Goal: Task Accomplishment & Management: Manage account settings

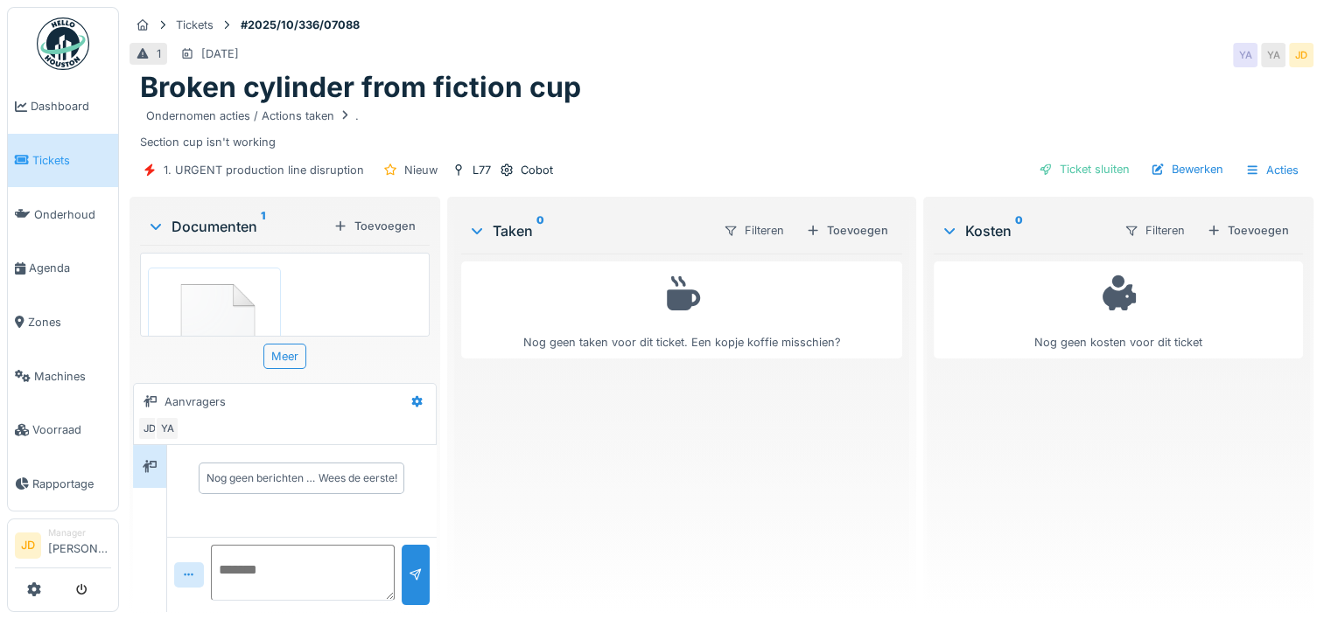
click at [49, 164] on span "Tickets" at bounding box center [71, 160] width 79 height 17
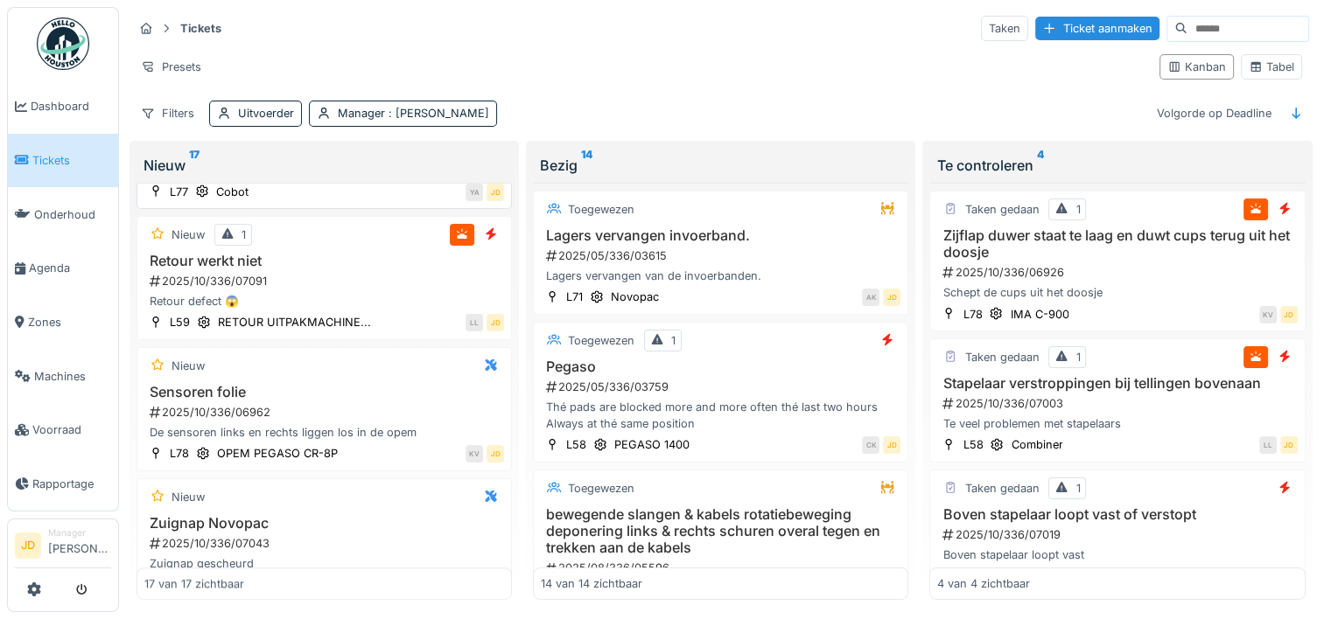
scroll to position [1750, 0]
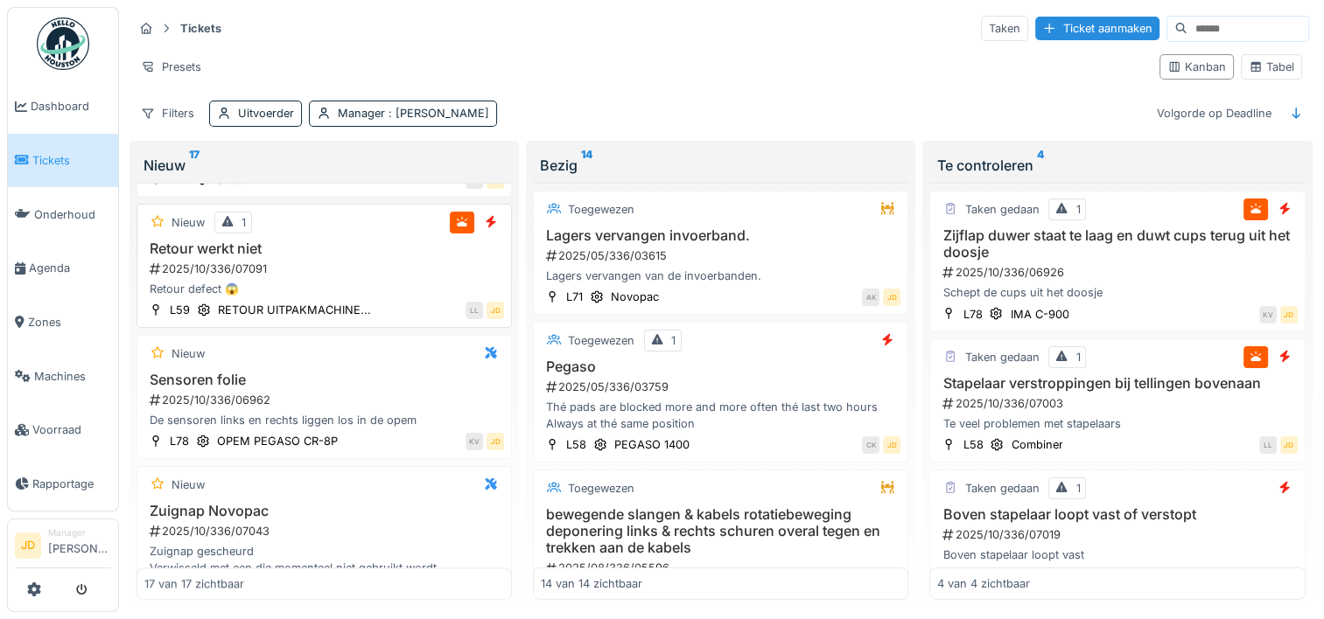
click at [376, 277] on div "2025/10/336/07091" at bounding box center [326, 269] width 356 height 17
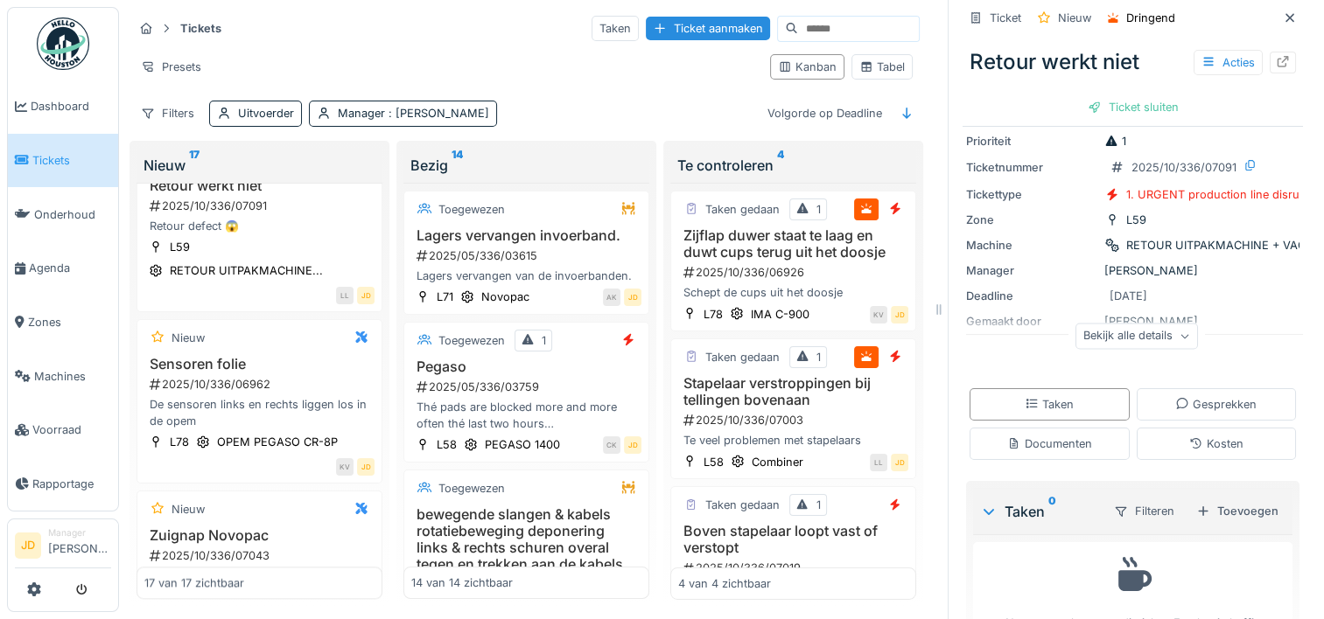
scroll to position [122, 0]
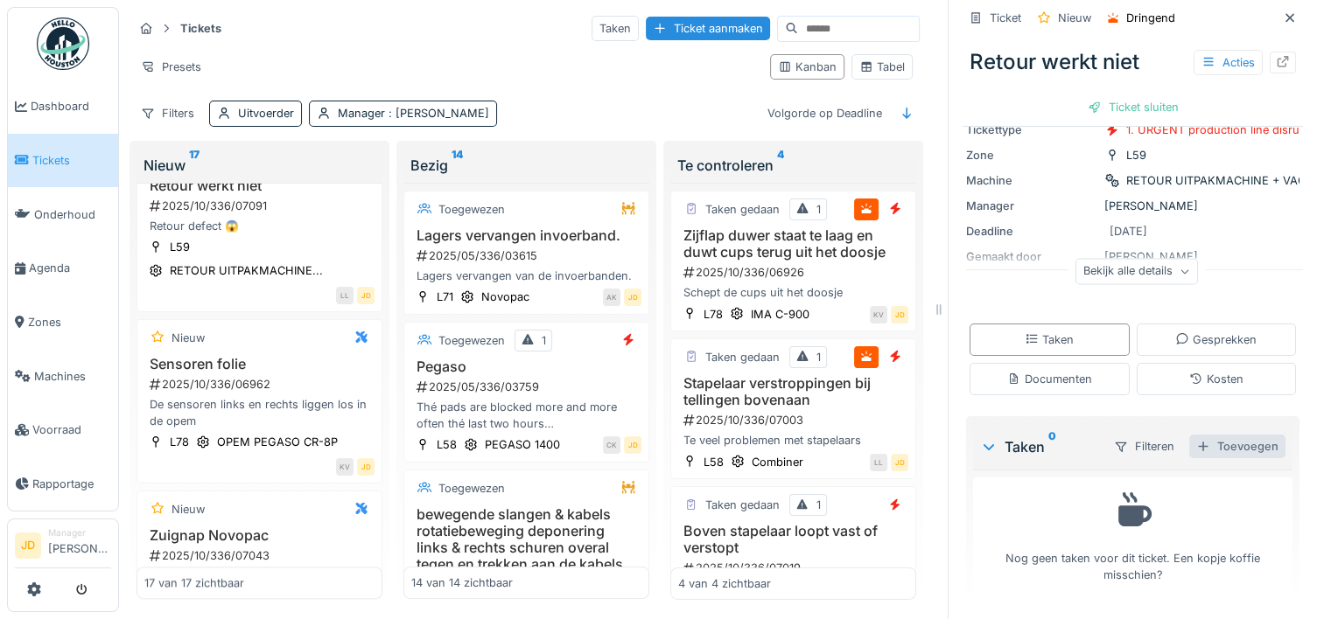
click at [1189, 444] on div "Toevoegen" at bounding box center [1237, 447] width 96 height 24
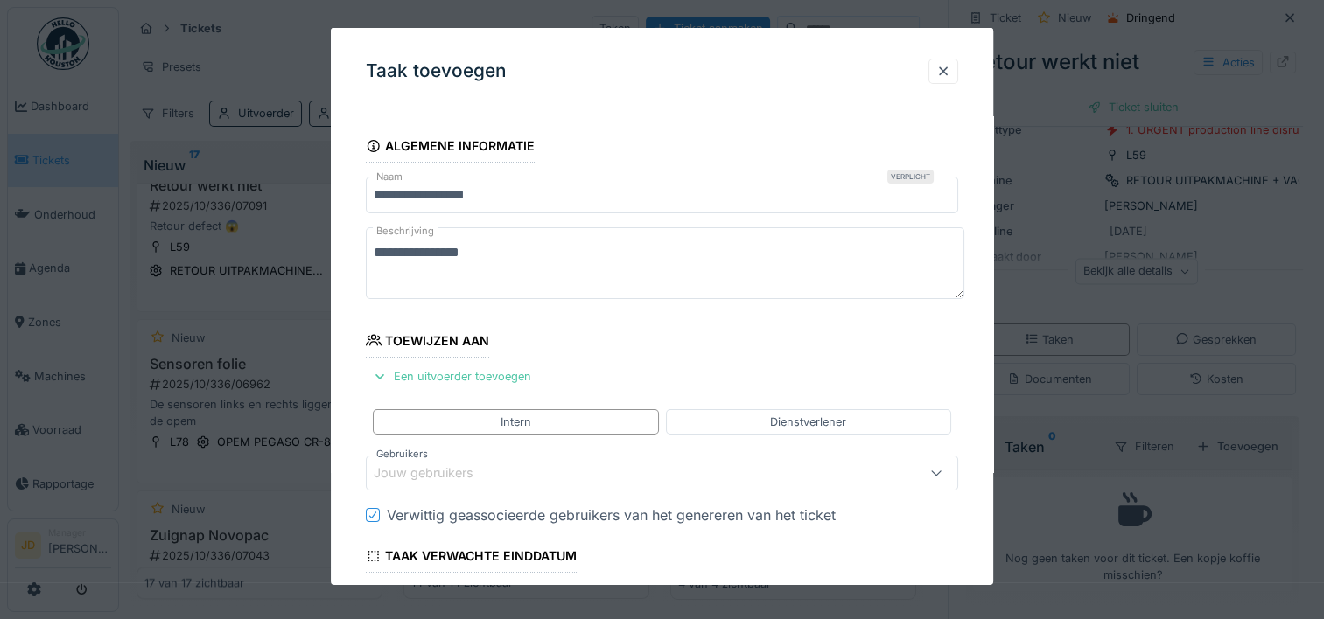
click at [416, 472] on div "Jouw gebruikers" at bounding box center [436, 473] width 124 height 19
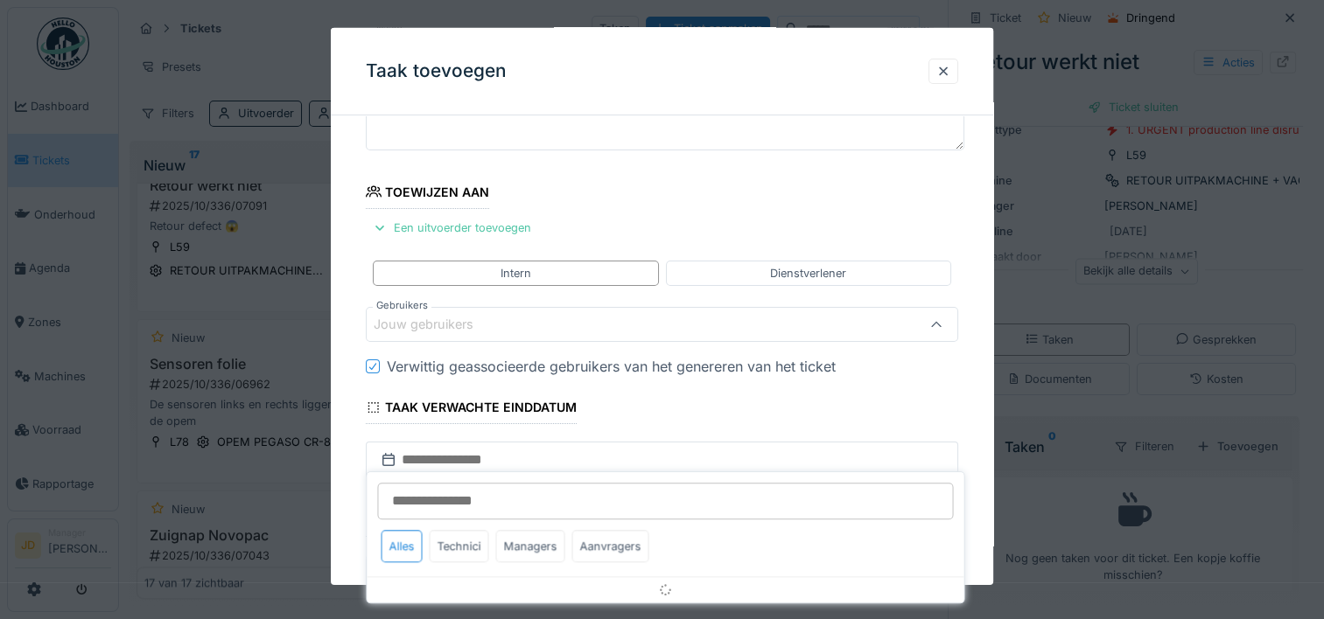
scroll to position [165, 0]
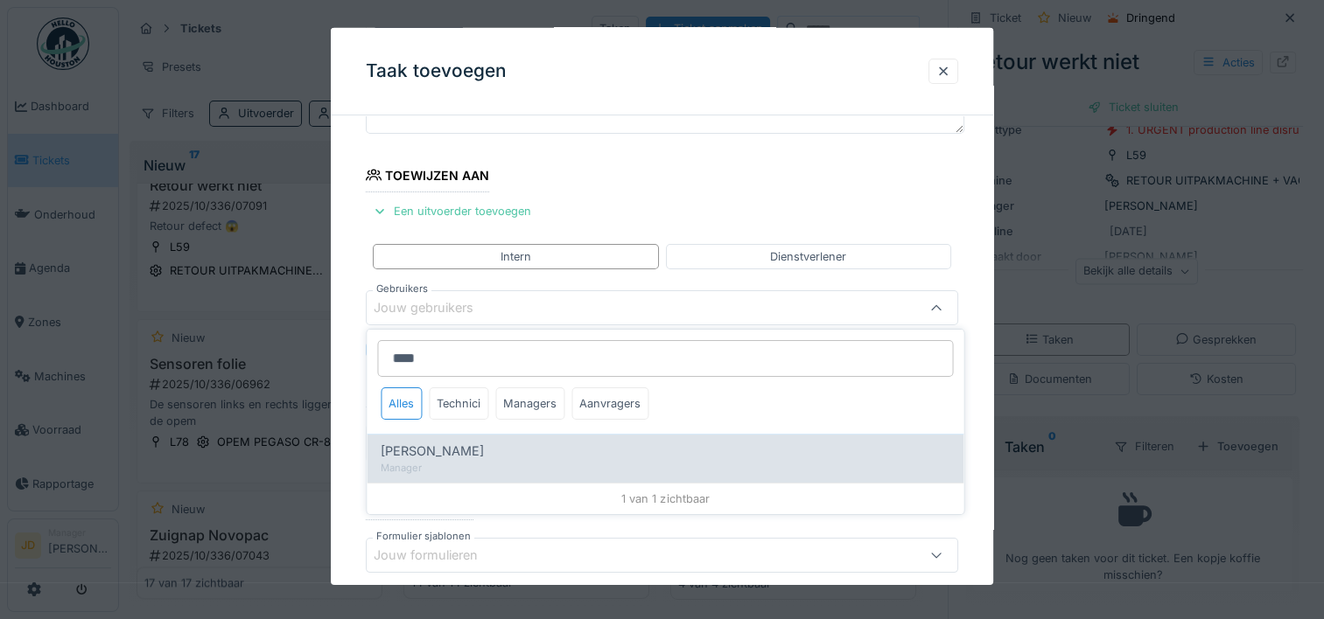
type input "****"
click at [504, 465] on div "Manager" at bounding box center [665, 468] width 569 height 15
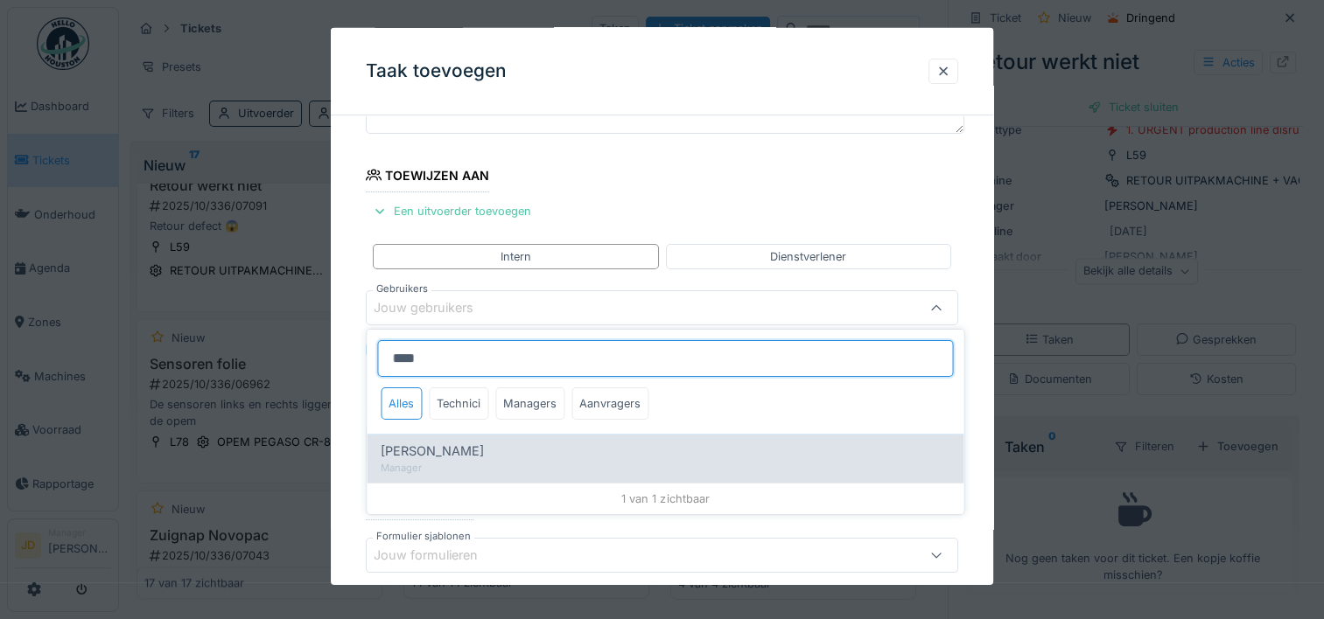
type input "****"
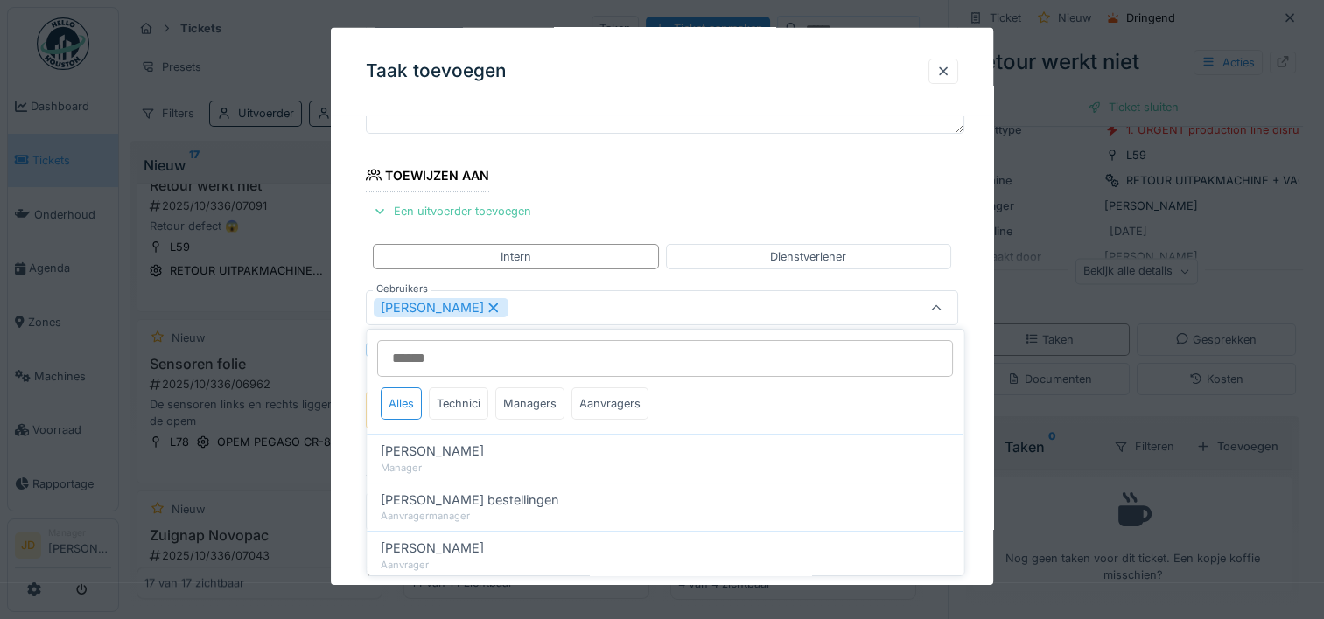
click at [928, 306] on div at bounding box center [936, 307] width 42 height 33
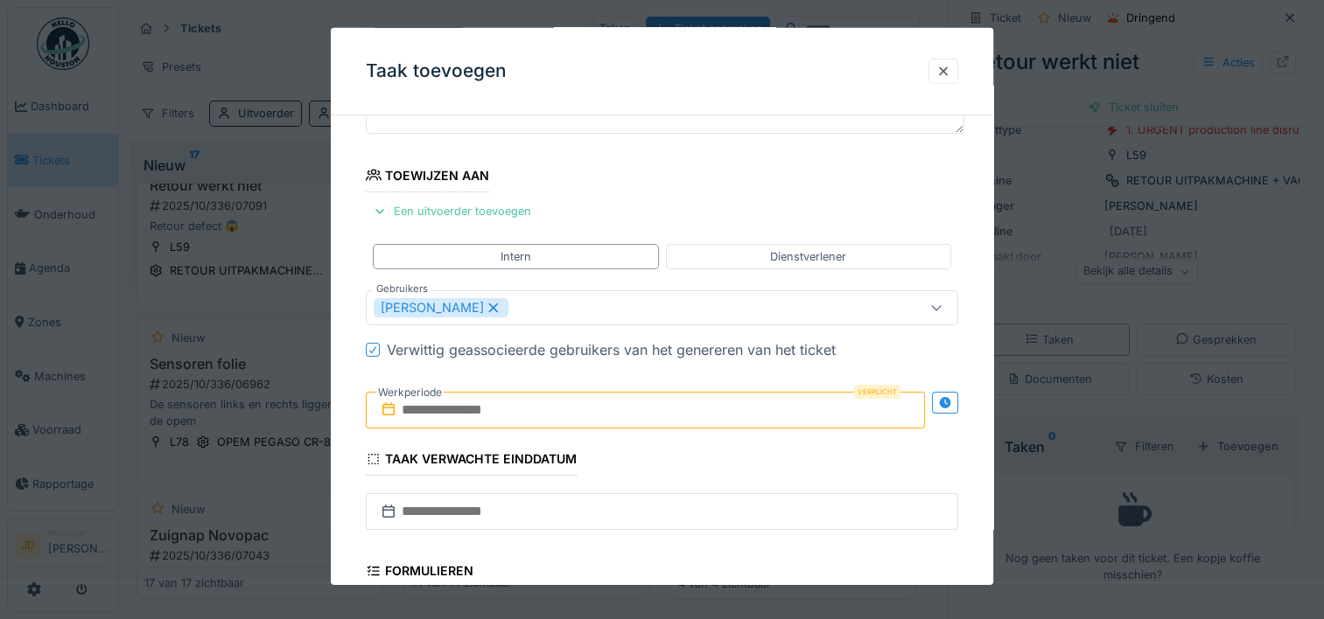
click at [596, 402] on input "text" at bounding box center [645, 410] width 559 height 37
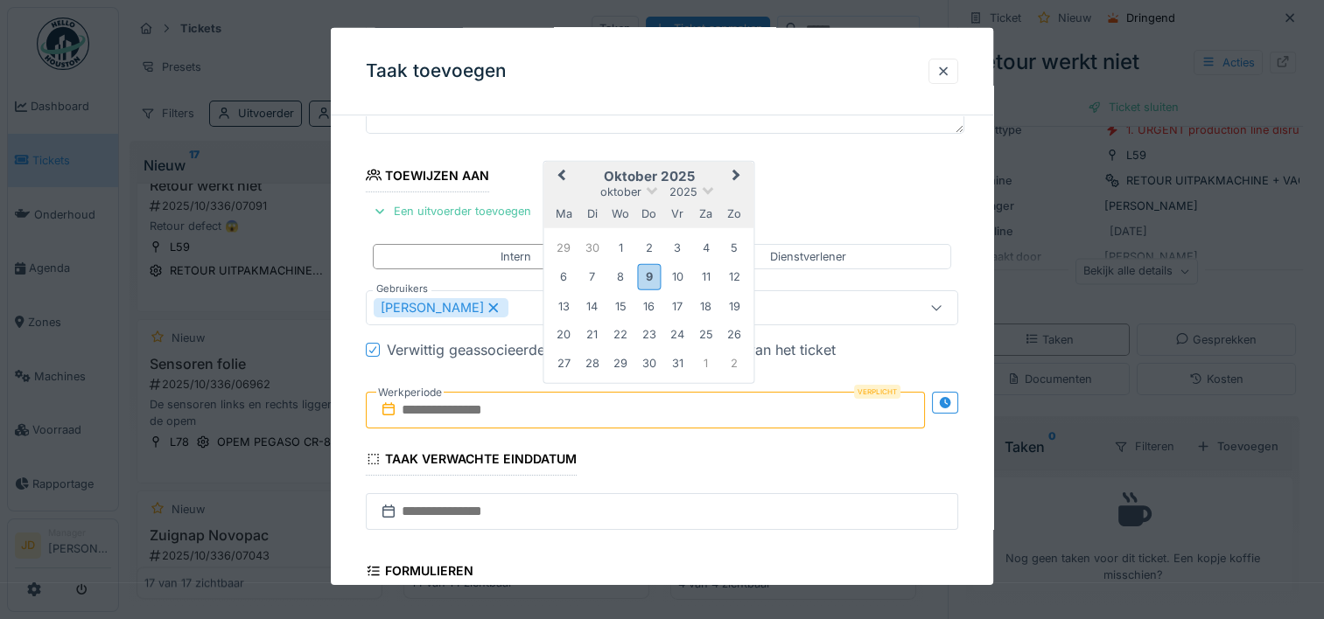
click at [699, 170] on h2 "oktober 2025" at bounding box center [649, 177] width 210 height 16
click at [654, 273] on div "9" at bounding box center [649, 276] width 24 height 25
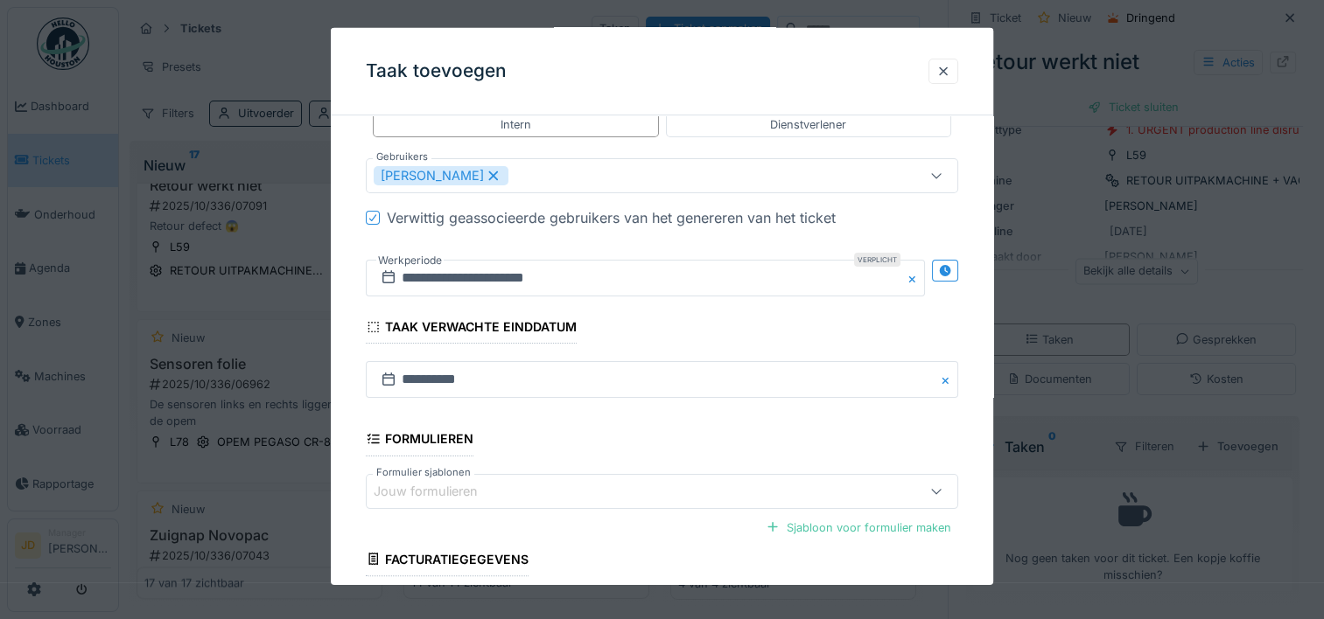
scroll to position [437, 0]
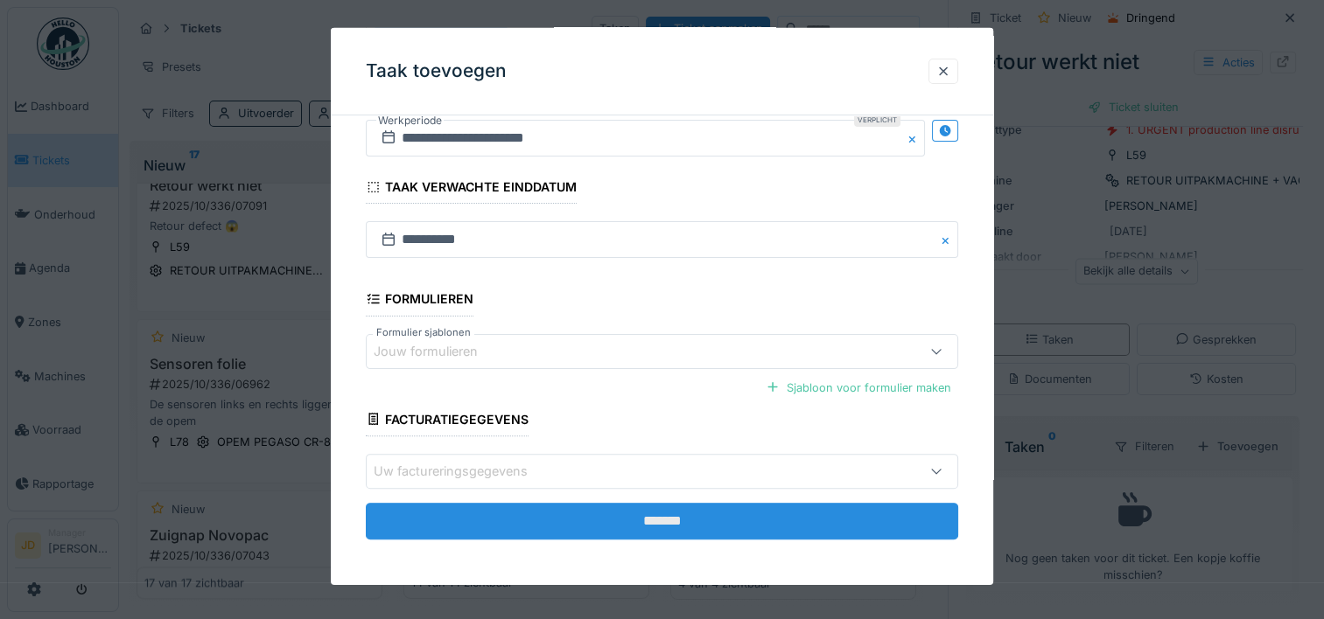
click at [660, 535] on input "*******" at bounding box center [662, 521] width 592 height 37
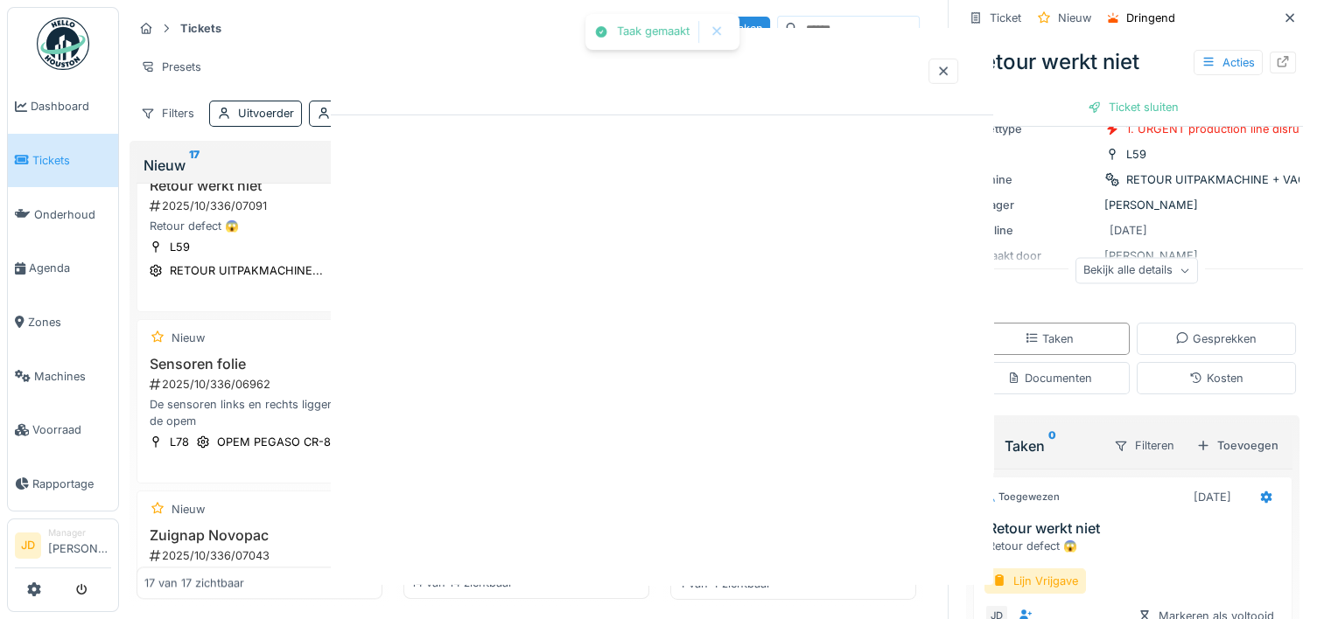
scroll to position [0, 0]
click at [681, 521] on div "Taak gemaakt Annuleren Tickets Taken Ticket aanmaken Presets Kanban Tabel Filte…" at bounding box center [721, 310] width 1205 height 621
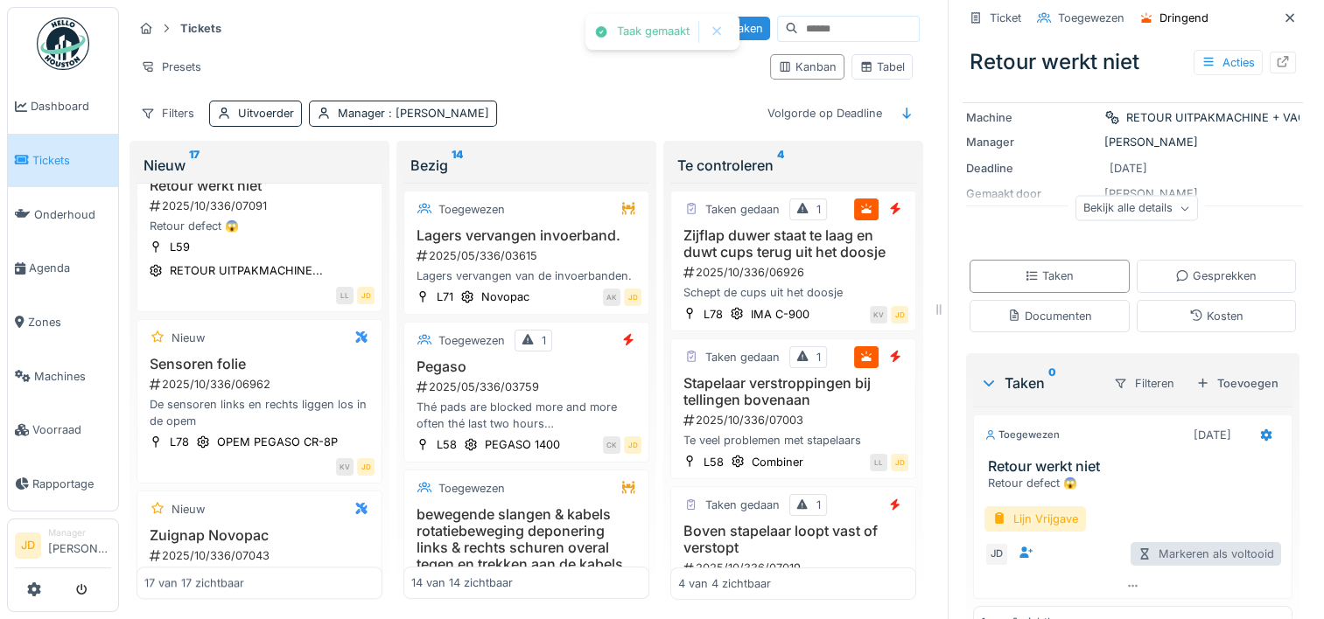
scroll to position [200, 0]
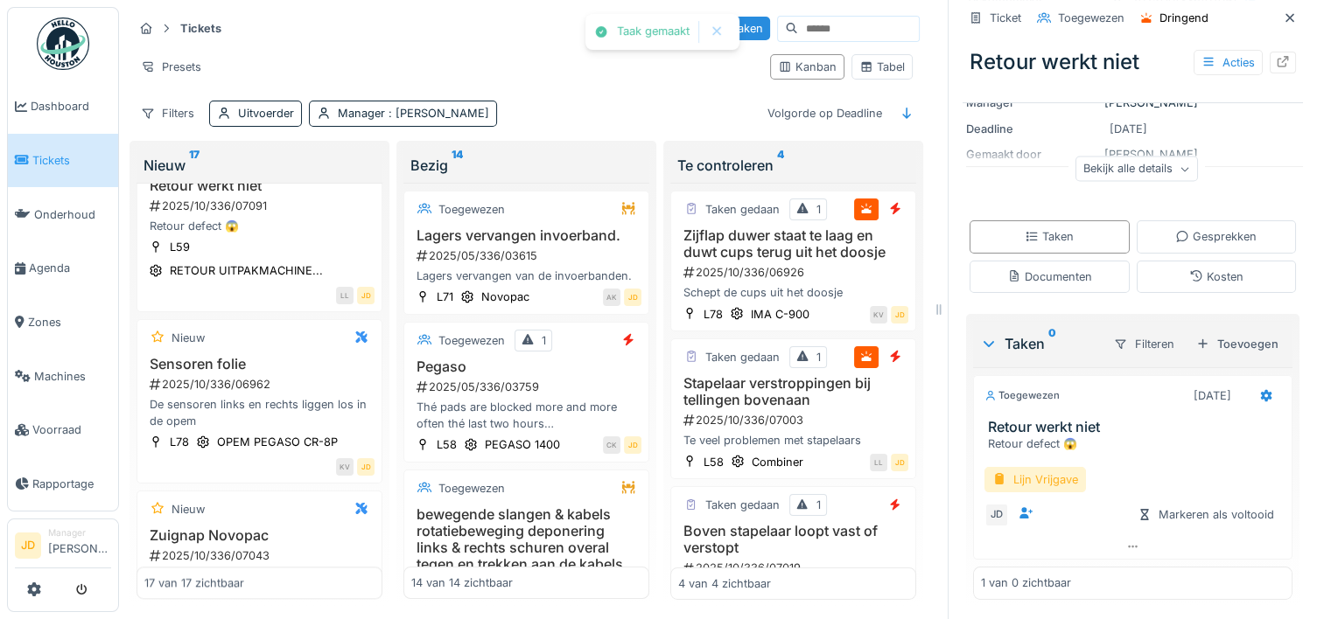
click at [1051, 479] on div "Lijn Vrijgave" at bounding box center [1034, 479] width 101 height 25
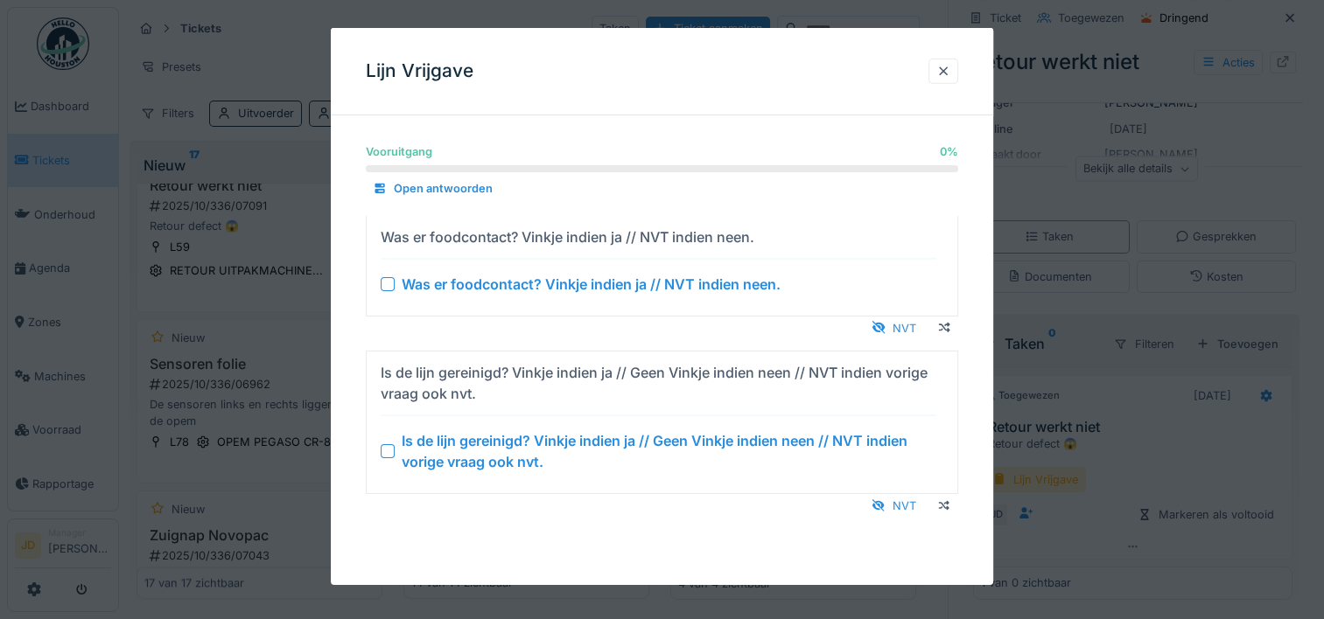
click at [388, 451] on div at bounding box center [388, 451] width 14 height 14
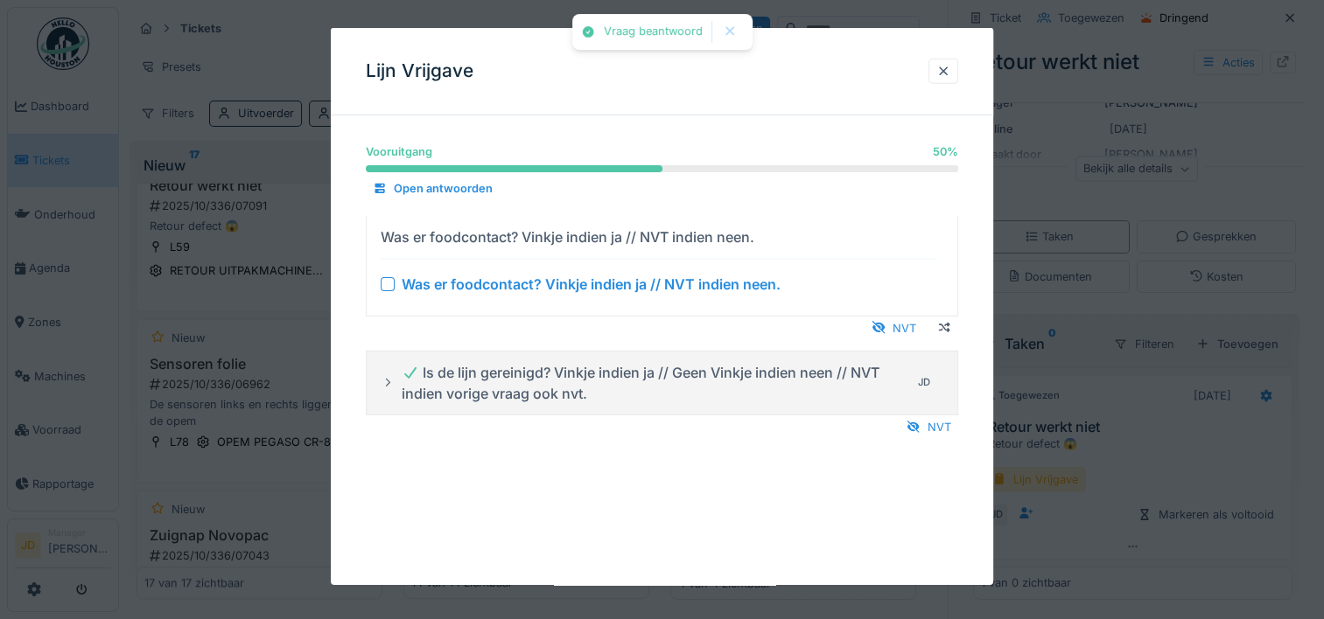
click at [390, 283] on div at bounding box center [388, 283] width 14 height 14
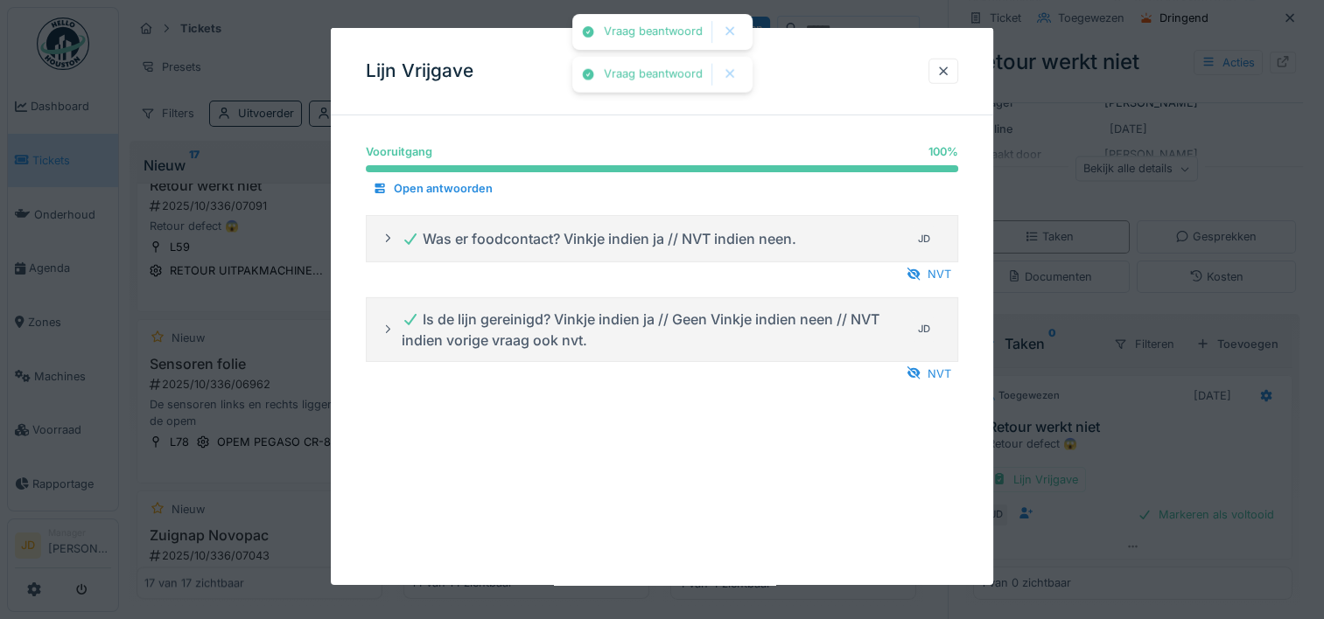
click at [1085, 479] on div at bounding box center [662, 309] width 1324 height 619
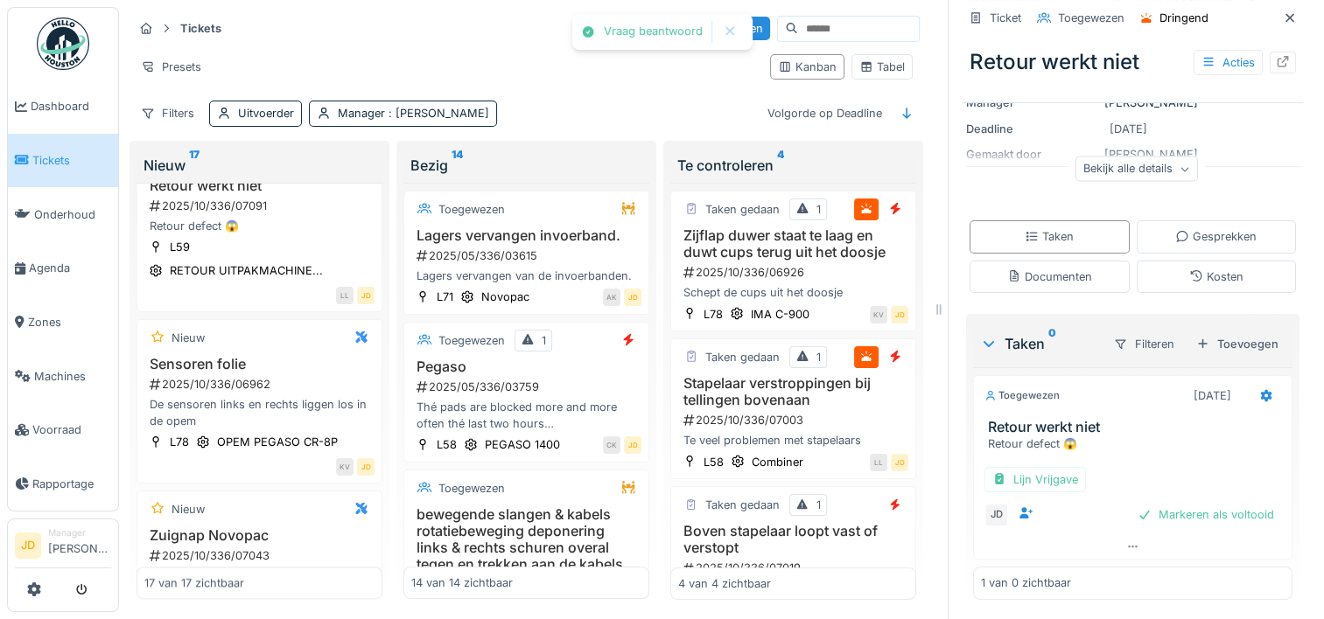
click at [1141, 514] on div "Vraag beantwoord Vraag beantwoord Annuleren Tickets Taken Ticket aanmaken Prese…" at bounding box center [721, 310] width 1205 height 621
click at [1141, 517] on div "Markeren als voltooid" at bounding box center [1205, 515] width 150 height 24
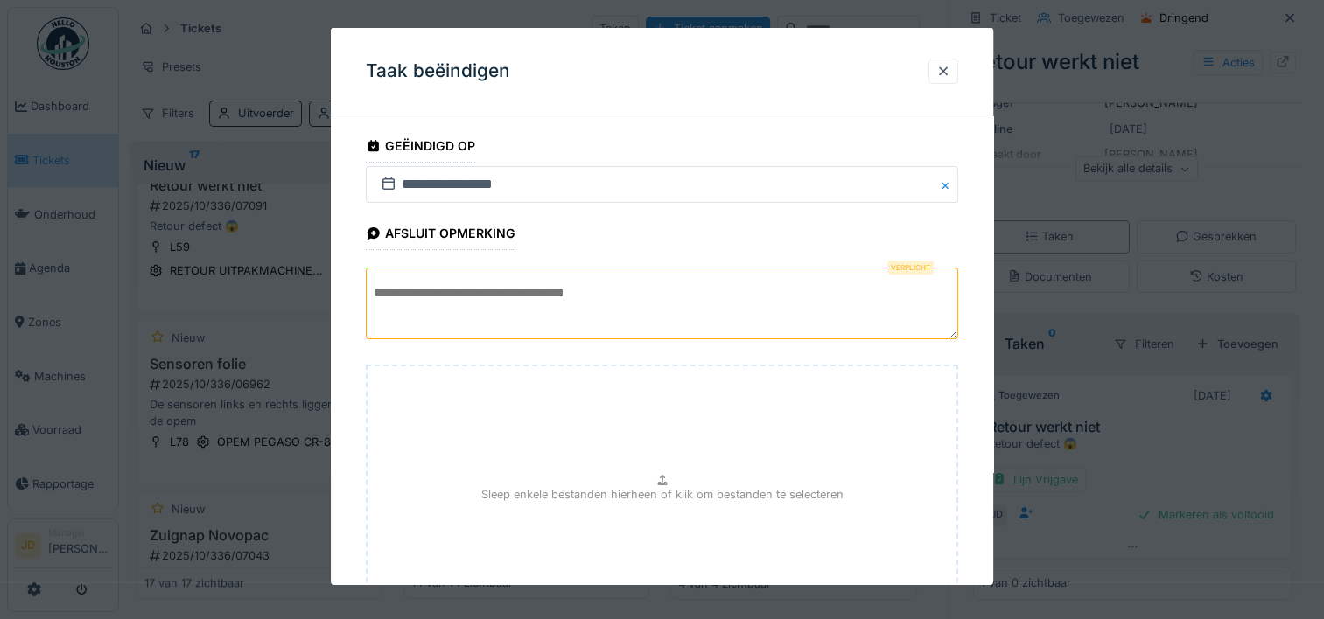
click at [636, 289] on textarea at bounding box center [662, 304] width 592 height 72
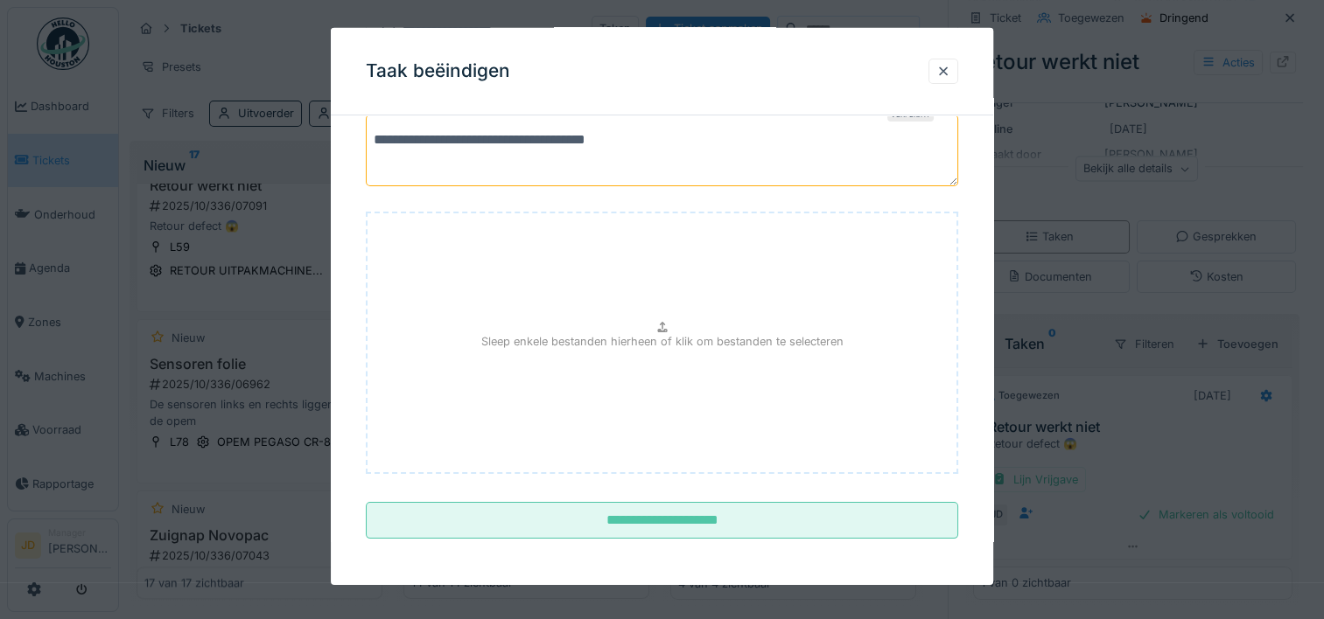
scroll to position [154, 0]
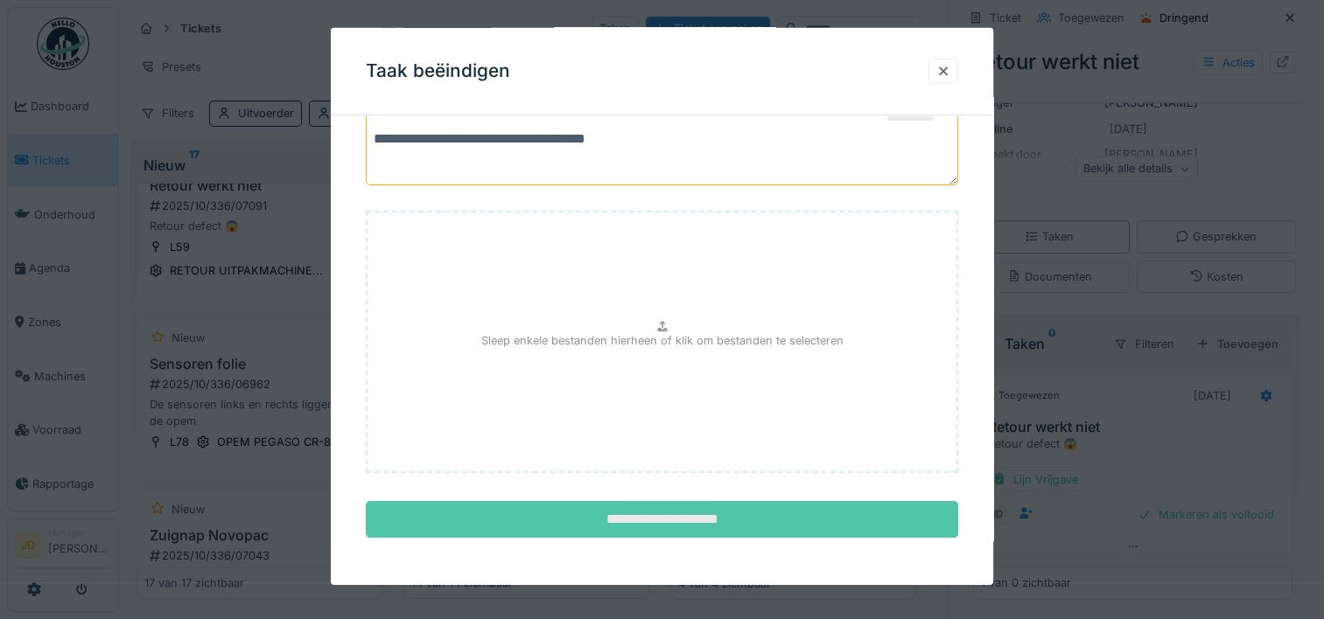
type textarea "**********"
click at [629, 513] on input "**********" at bounding box center [662, 519] width 592 height 37
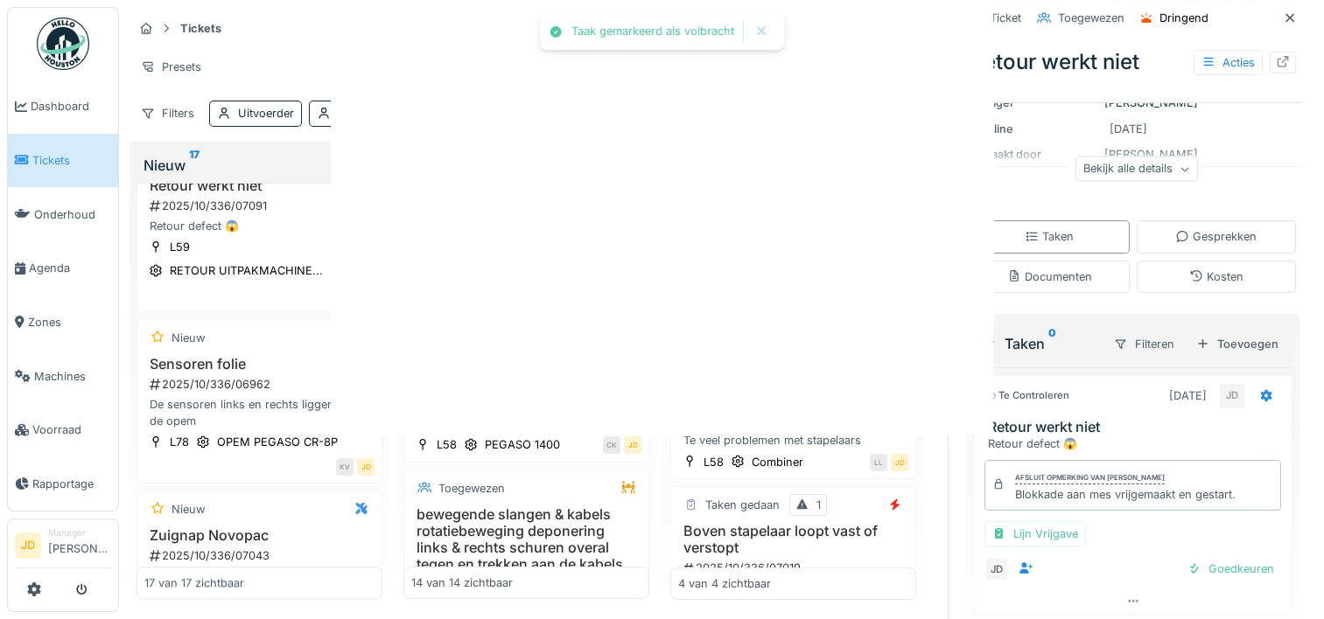
scroll to position [0, 0]
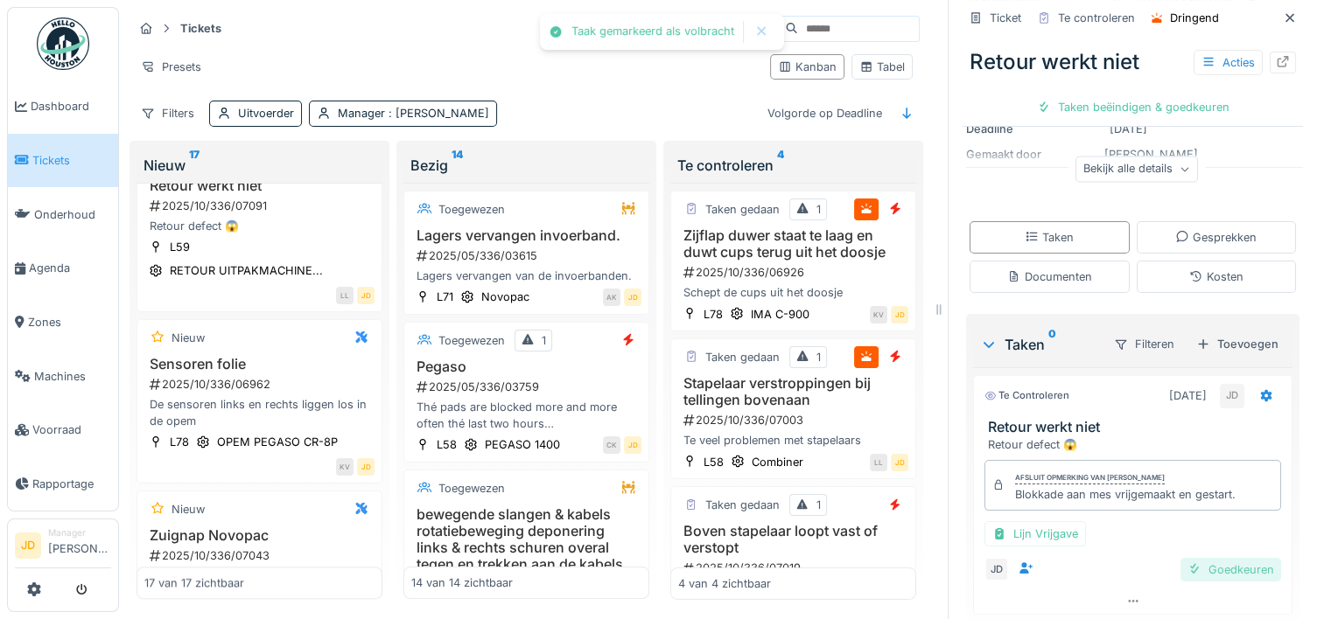
click at [1205, 575] on div "Goedkeuren" at bounding box center [1230, 570] width 101 height 24
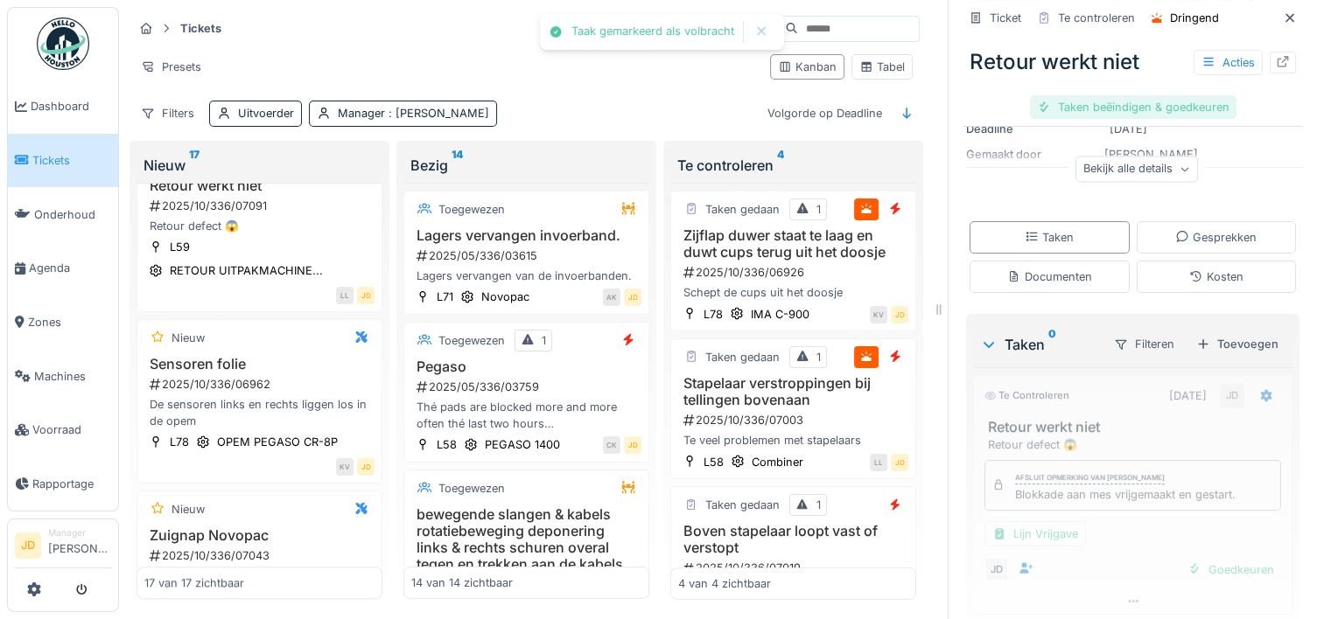
scroll to position [195, 0]
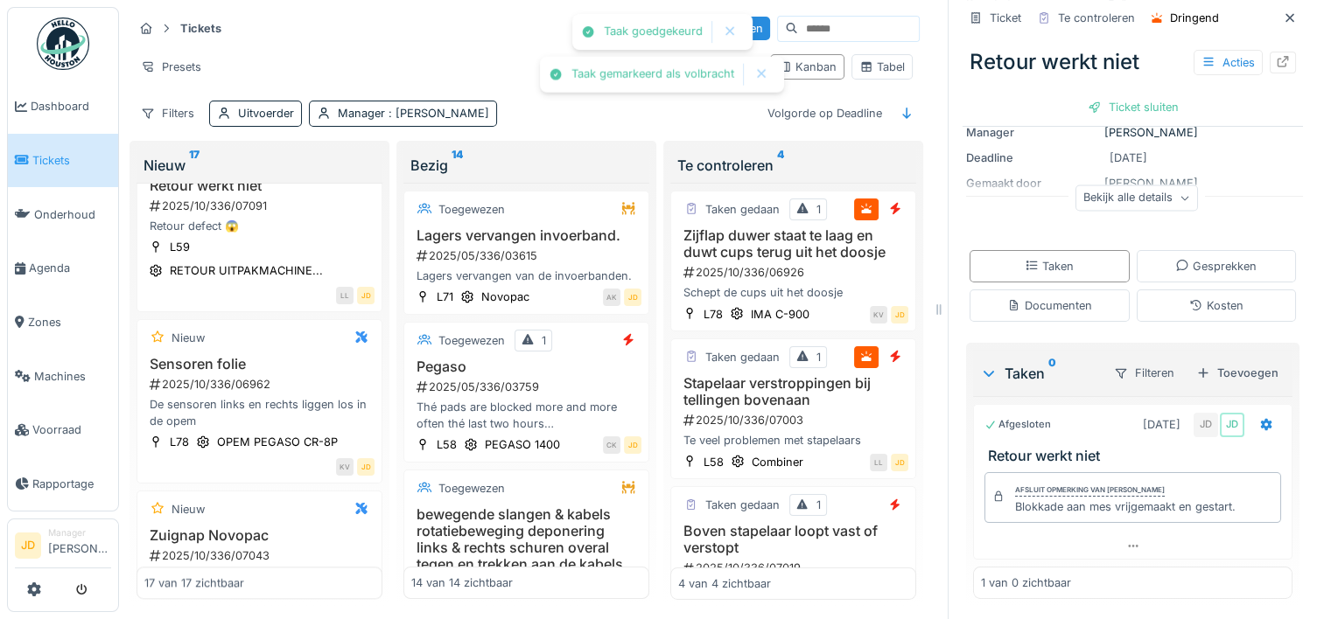
click at [1163, 105] on div "Ticket sluiten" at bounding box center [1132, 107] width 105 height 24
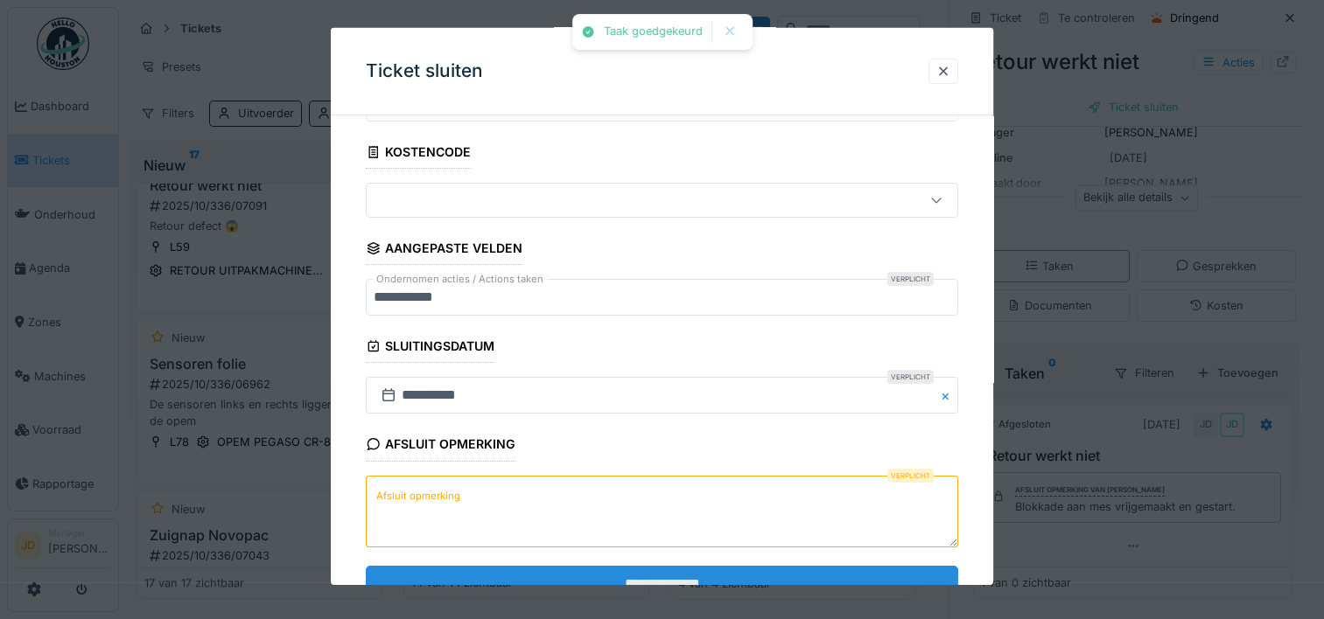
scroll to position [153, 0]
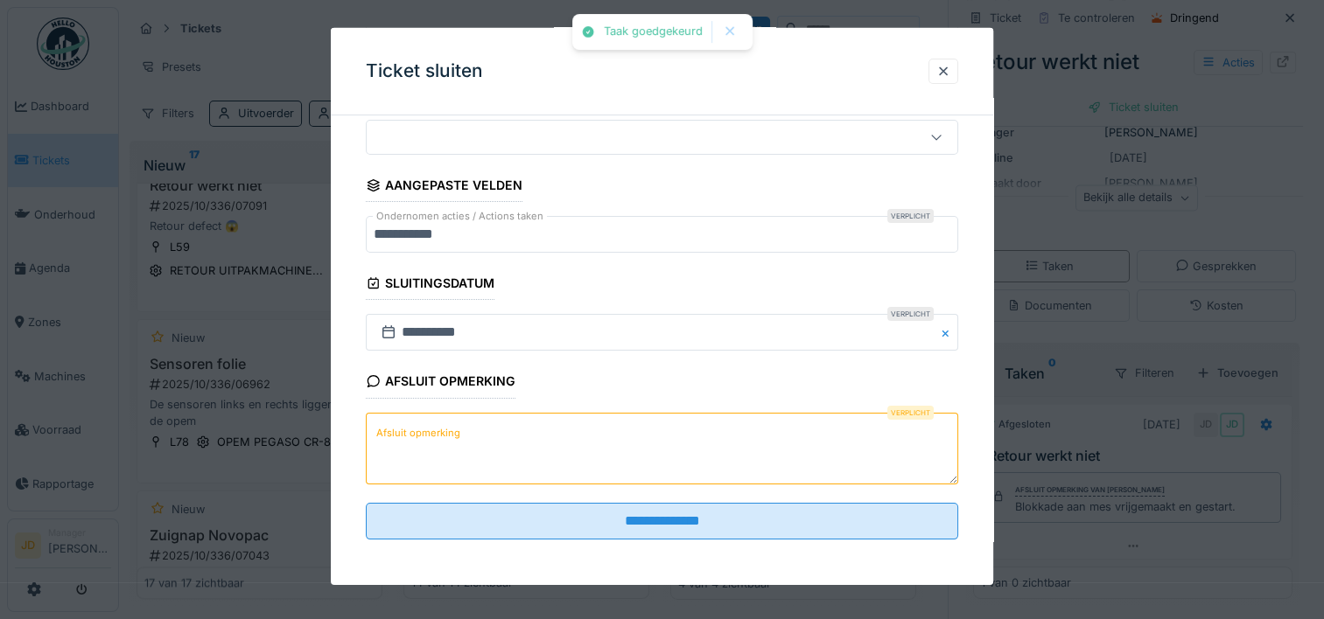
click at [563, 441] on textarea "Afsluit opmerking" at bounding box center [662, 448] width 592 height 72
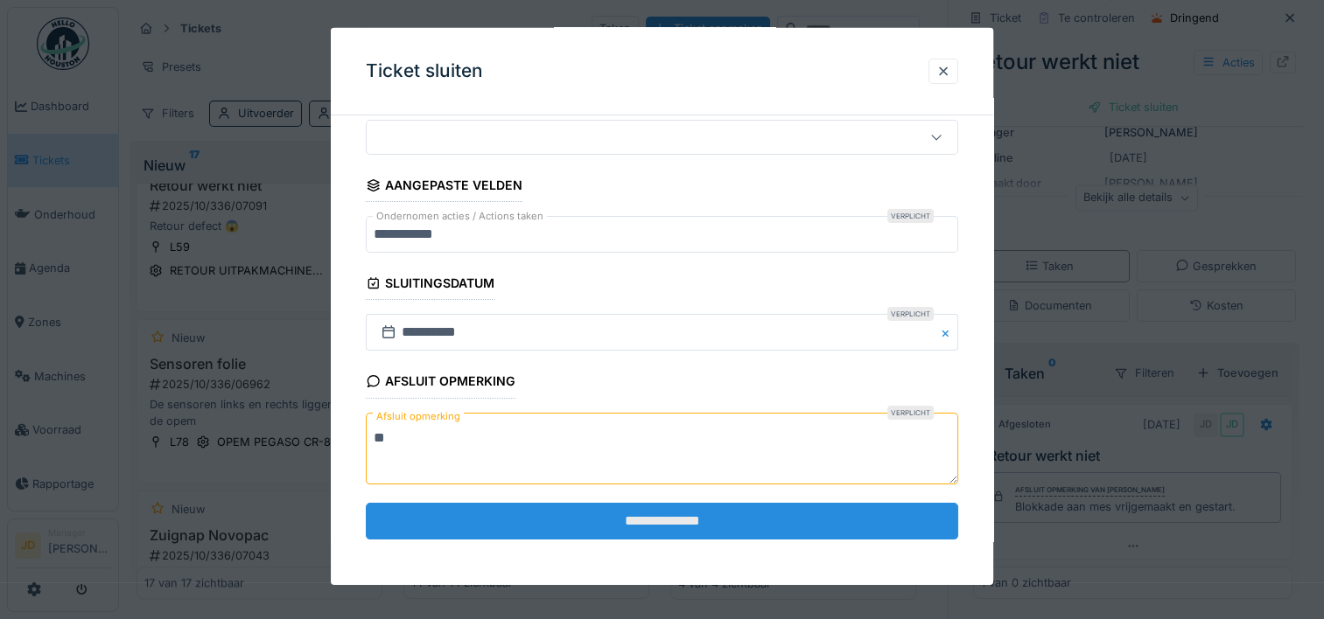
type textarea "**"
click at [590, 508] on input "**********" at bounding box center [662, 521] width 592 height 37
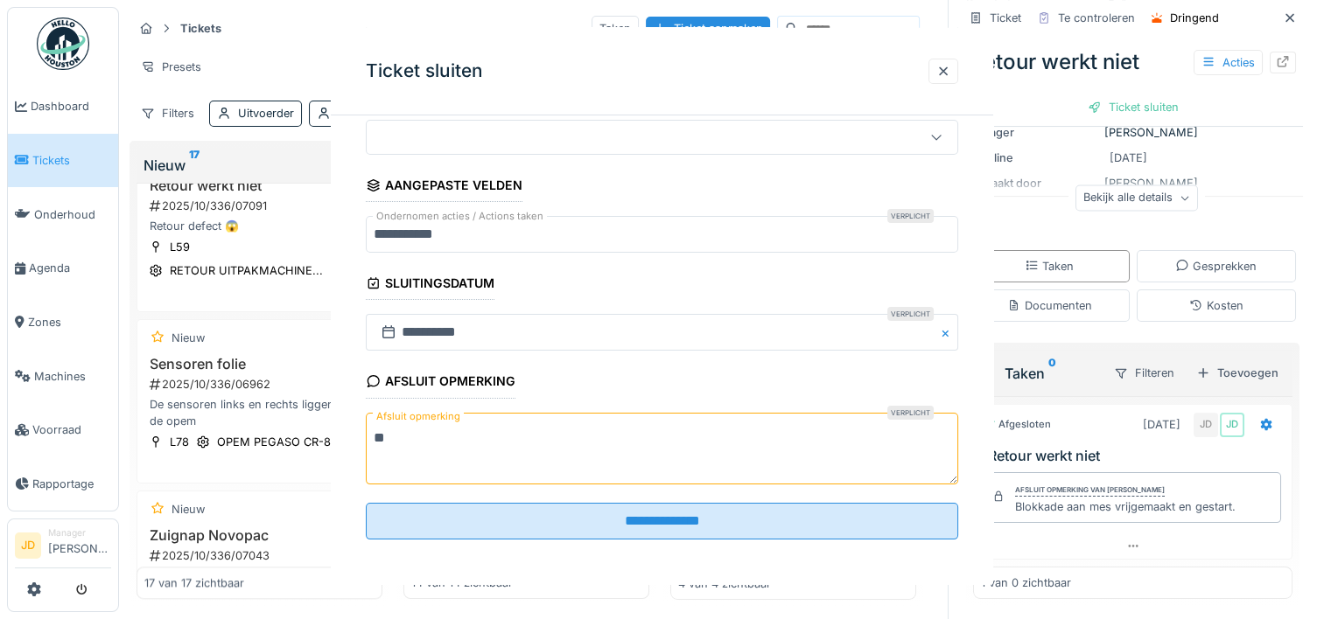
scroll to position [0, 0]
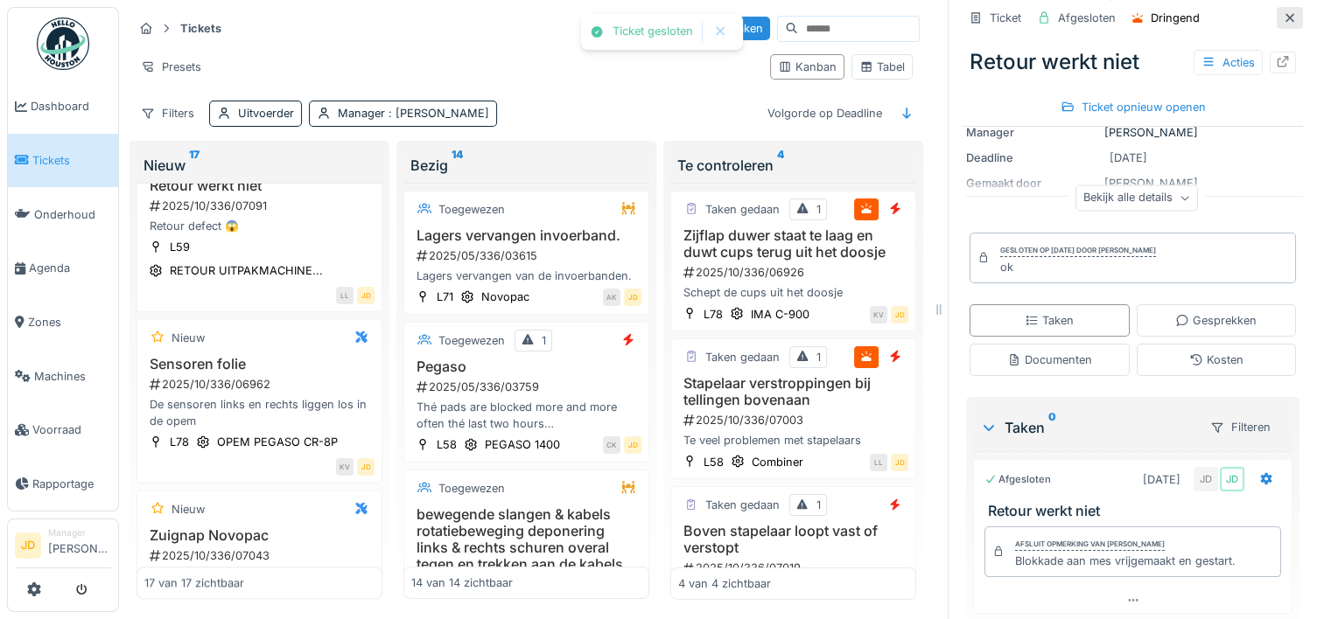
click at [1282, 13] on icon at bounding box center [1289, 17] width 14 height 11
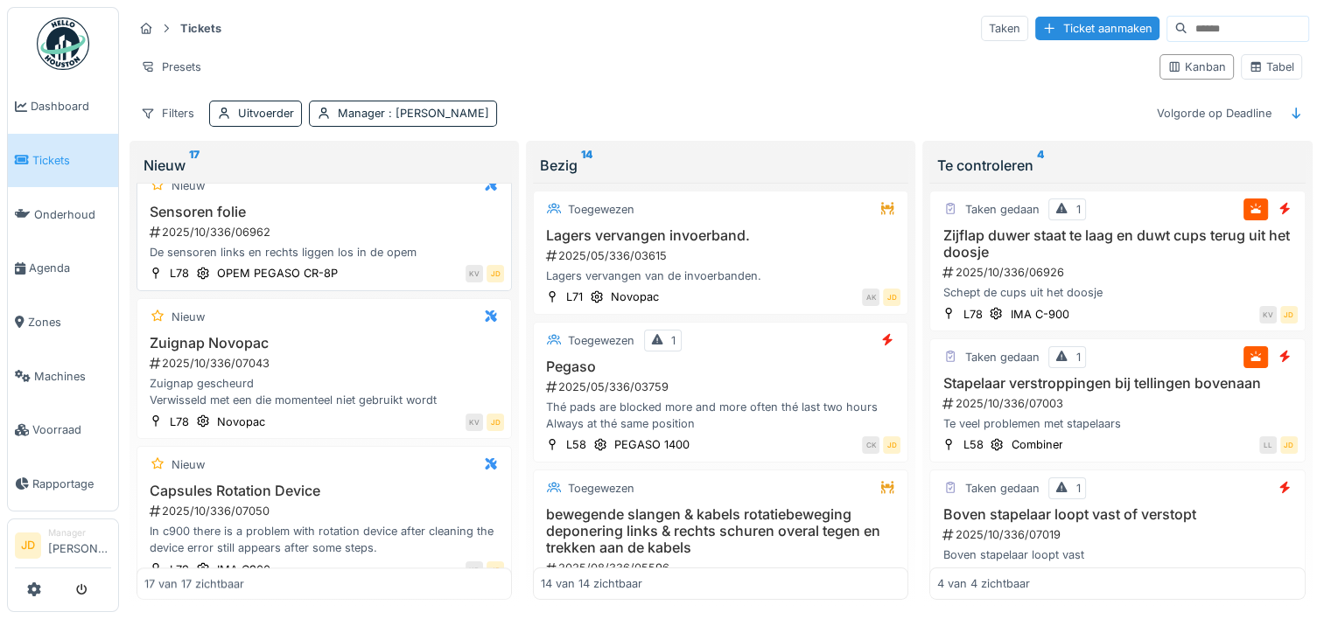
scroll to position [1925, 0]
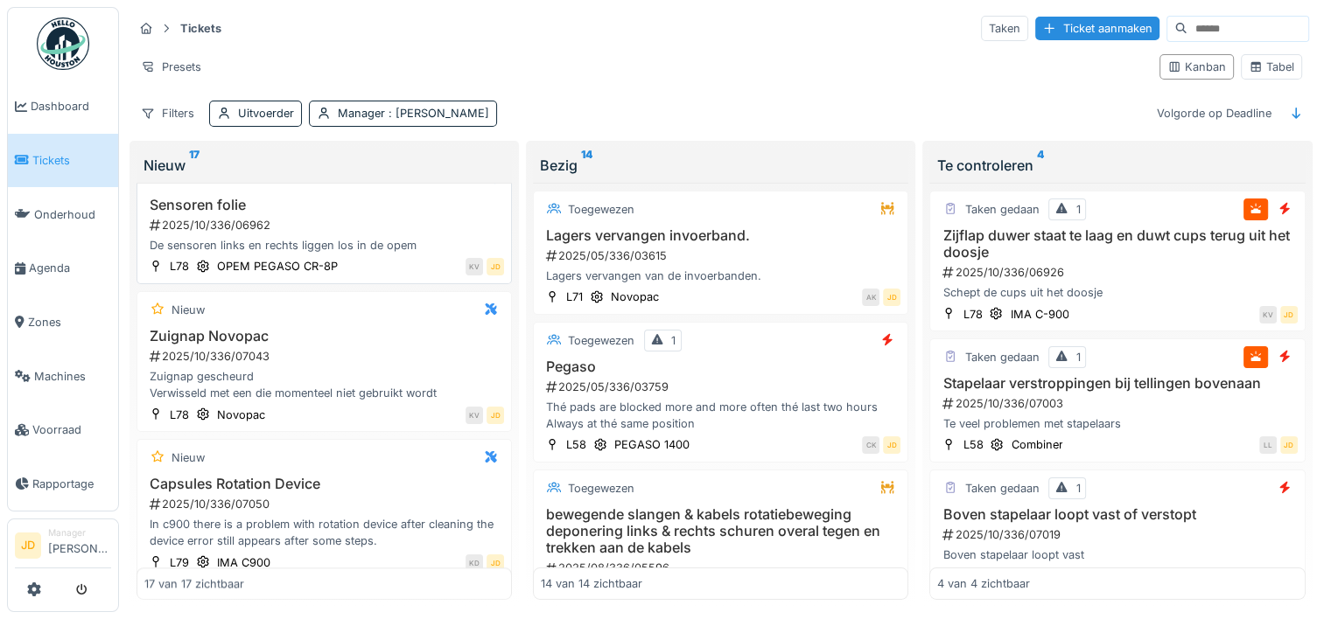
click at [374, 354] on div "Zuignap Novopac 2025/10/336/07043 Zuignap gescheurd Verwisseld met een die mome…" at bounding box center [324, 365] width 360 height 74
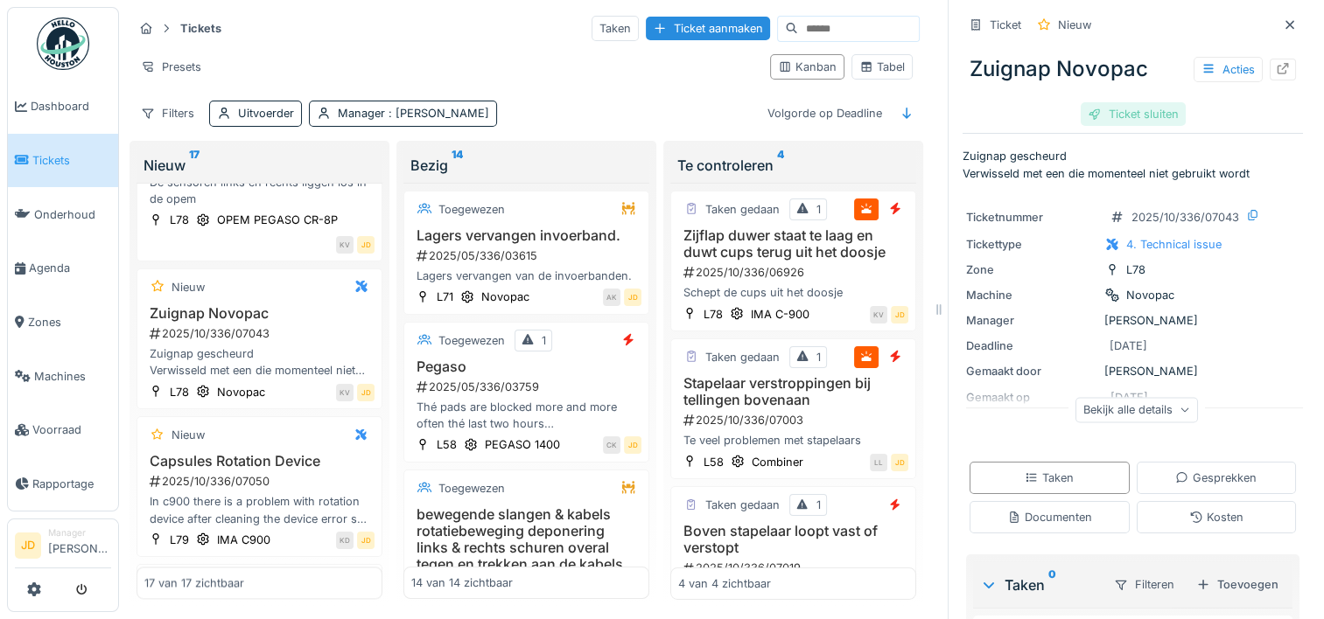
click at [1115, 125] on div "Ticket sluiten" at bounding box center [1132, 114] width 105 height 24
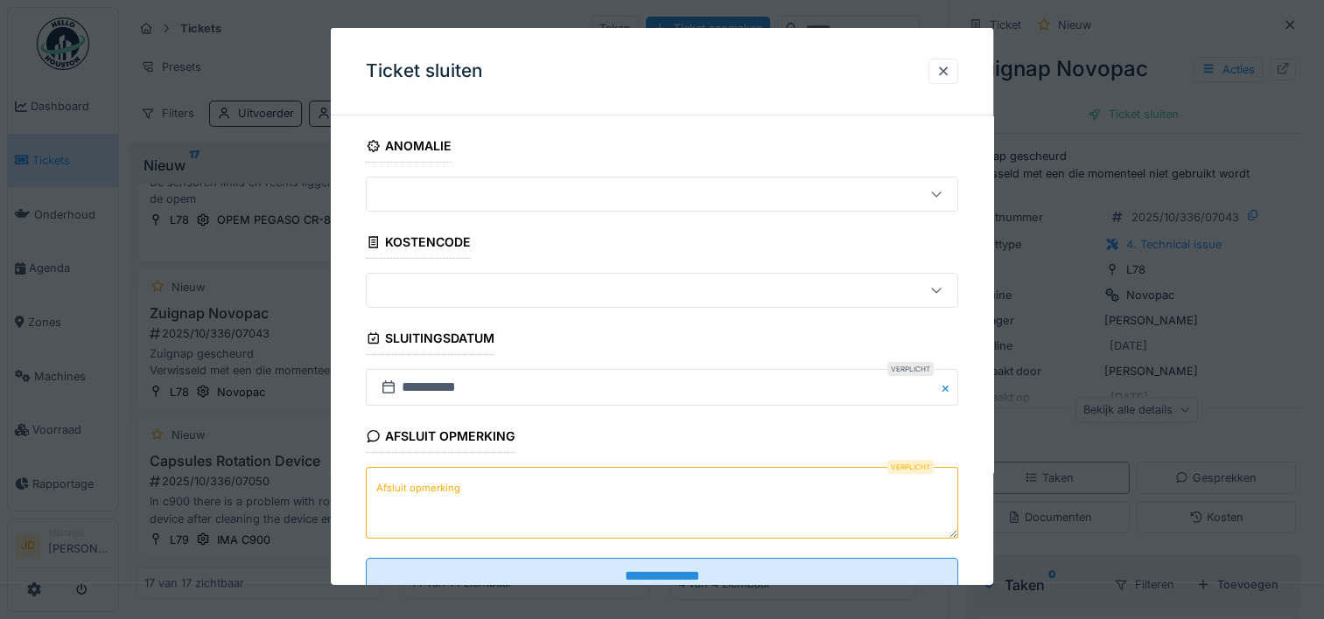
click at [623, 491] on textarea "Afsluit opmerking" at bounding box center [662, 503] width 592 height 72
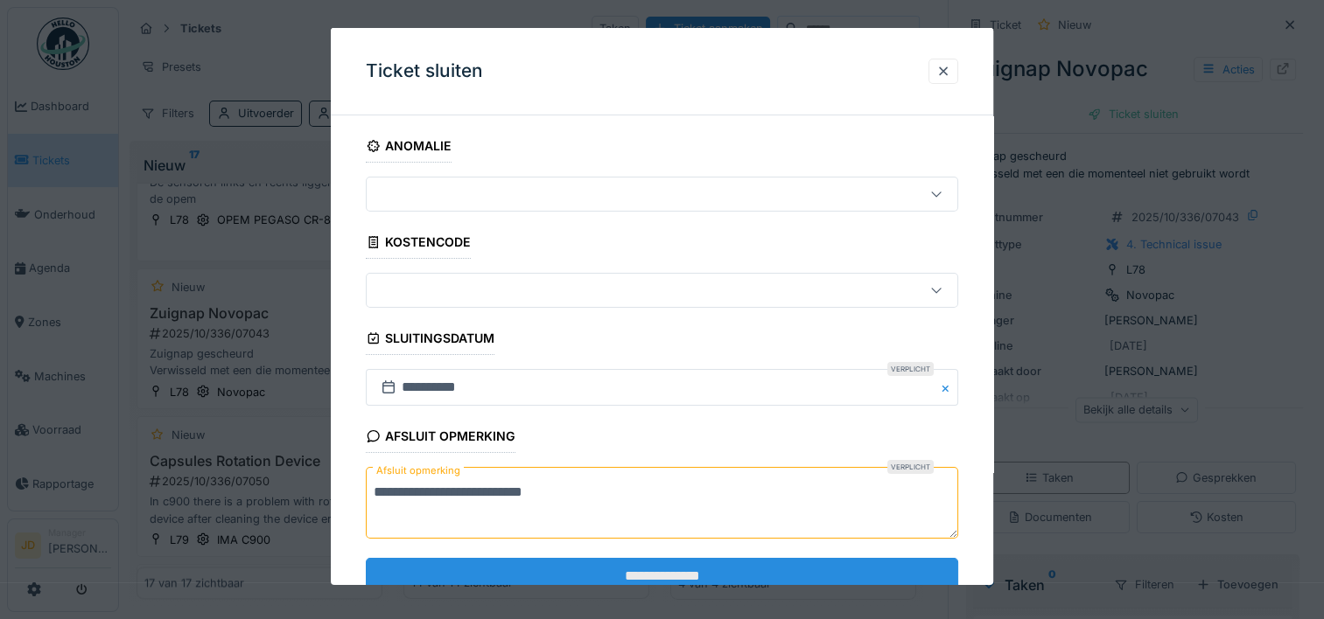
type textarea "**********"
click at [631, 558] on input "**********" at bounding box center [662, 575] width 592 height 37
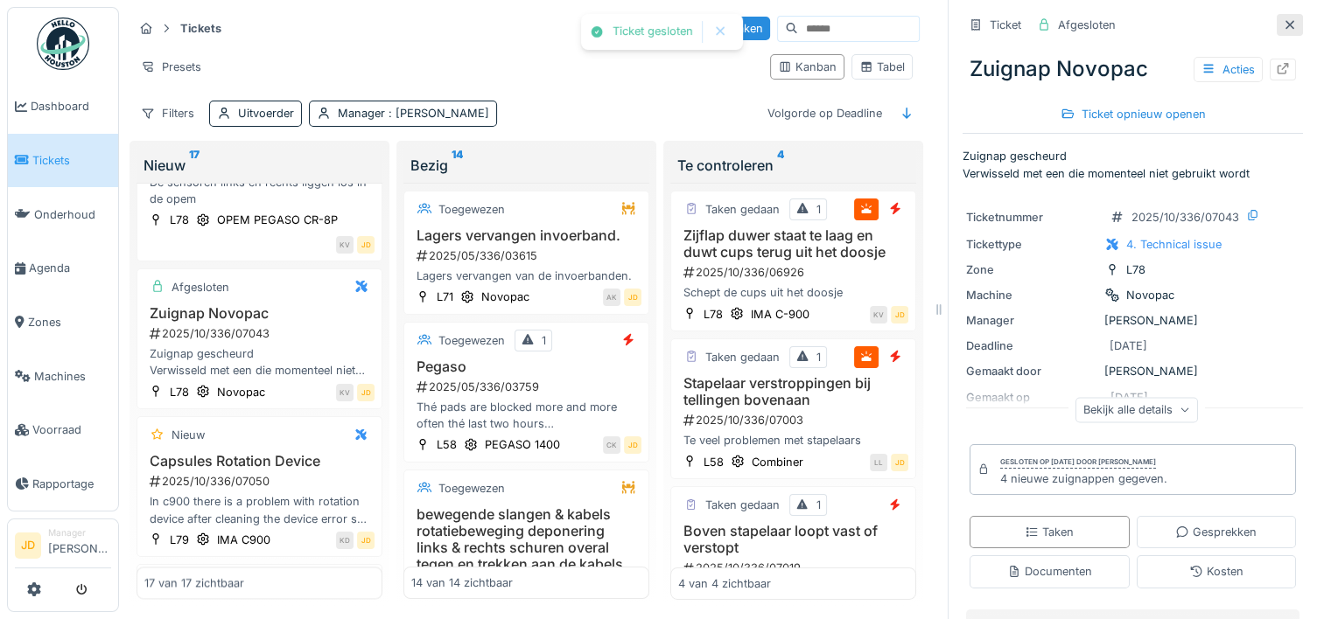
click at [1282, 19] on icon at bounding box center [1289, 24] width 14 height 11
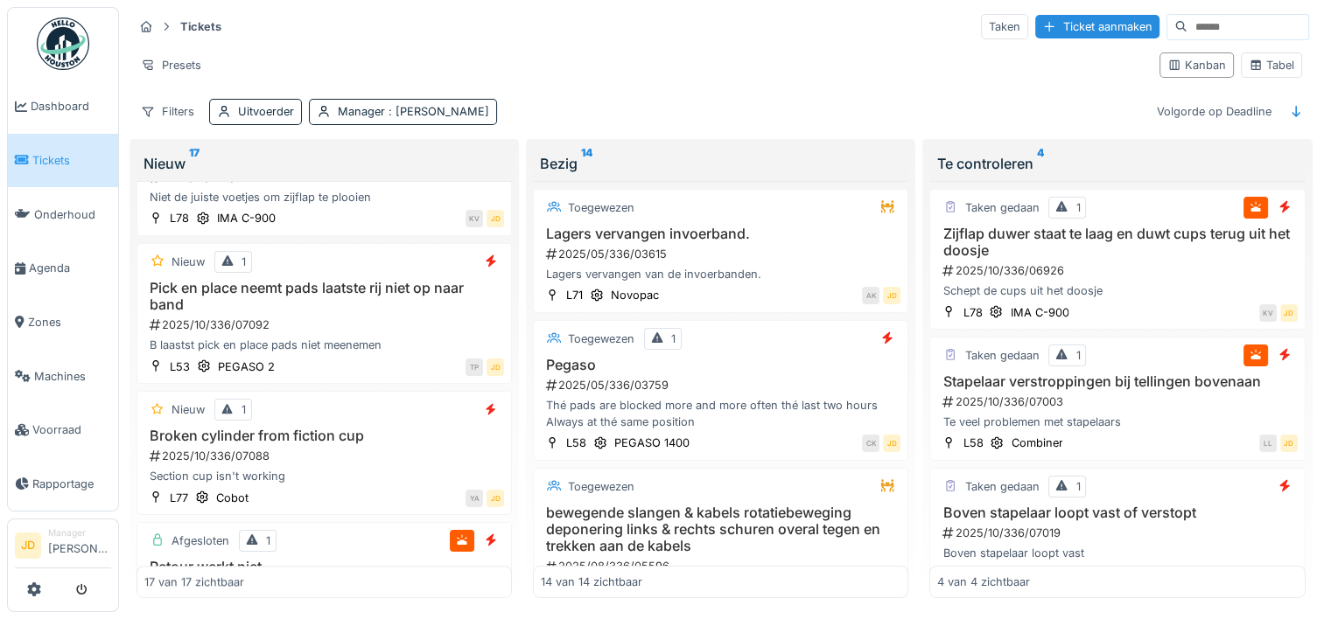
scroll to position [1401, 0]
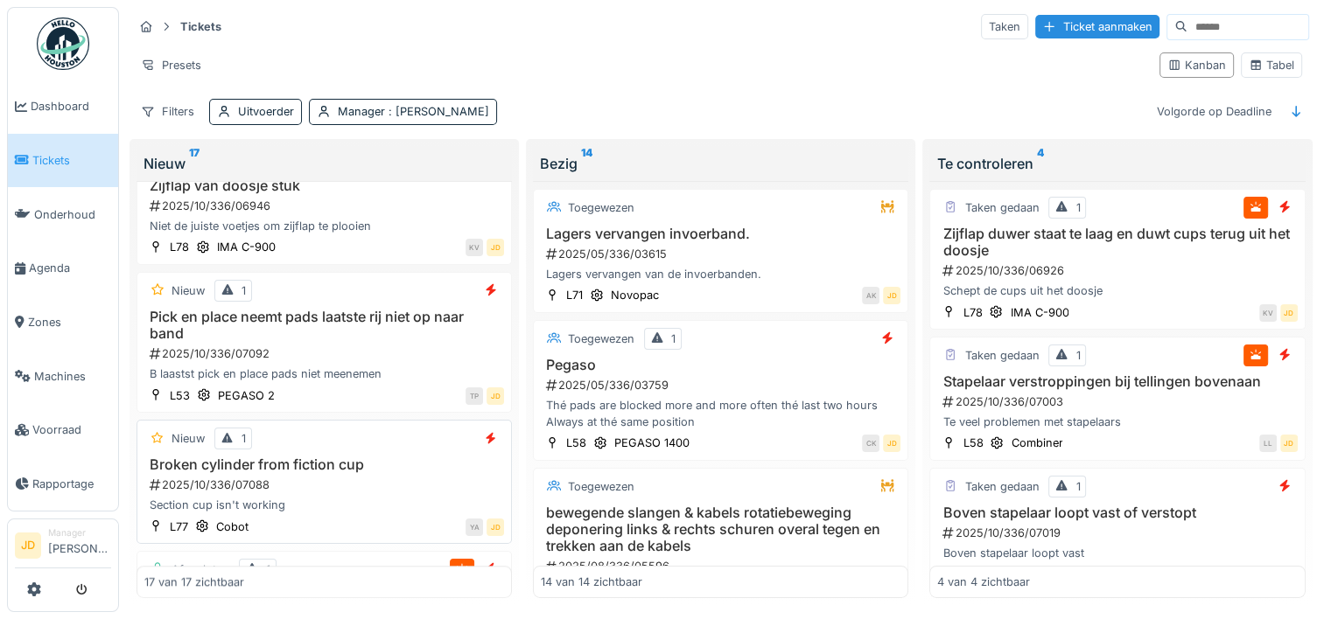
click at [386, 518] on div "YA JD" at bounding box center [381, 527] width 246 height 18
click at [273, 464] on h3 "Broken cylinder from fiction cup" at bounding box center [324, 465] width 360 height 17
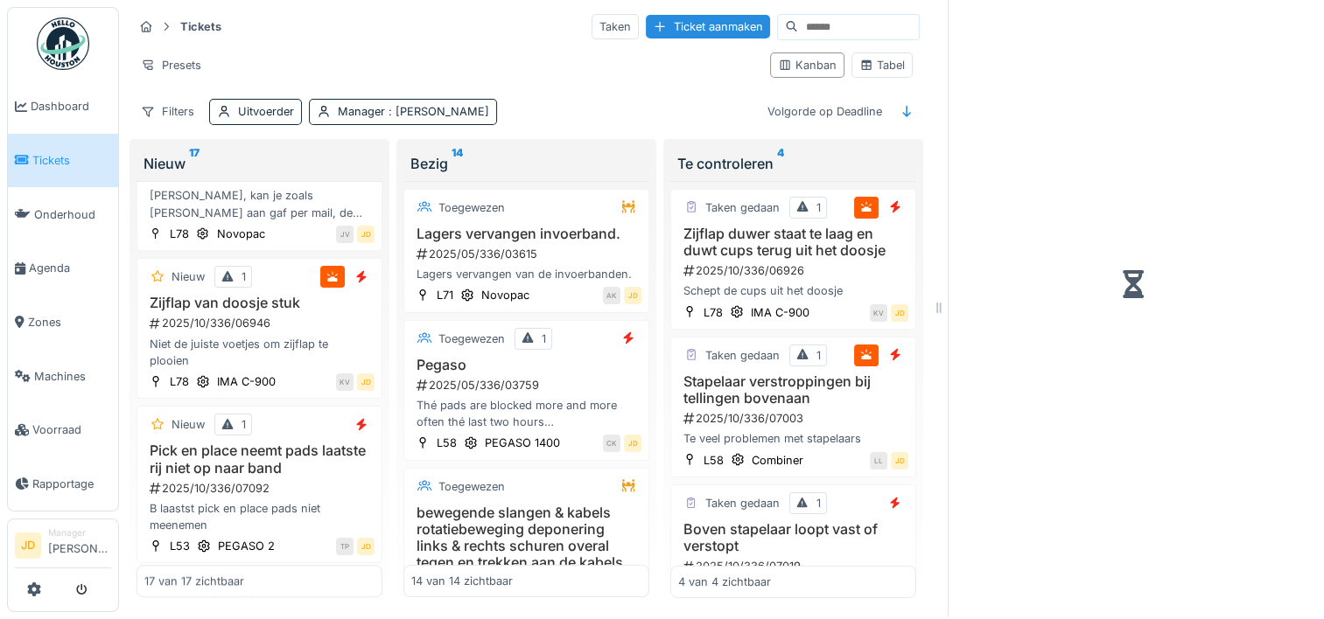
scroll to position [1565, 0]
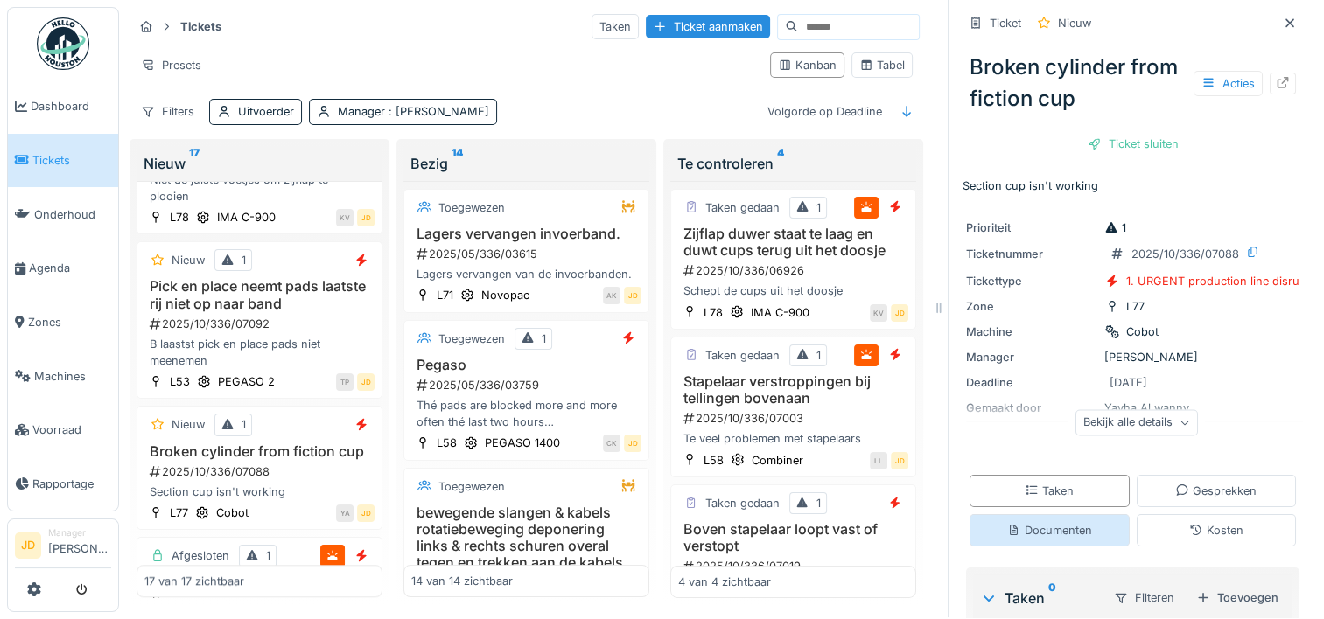
click at [1060, 514] on div "Documenten" at bounding box center [1049, 530] width 160 height 32
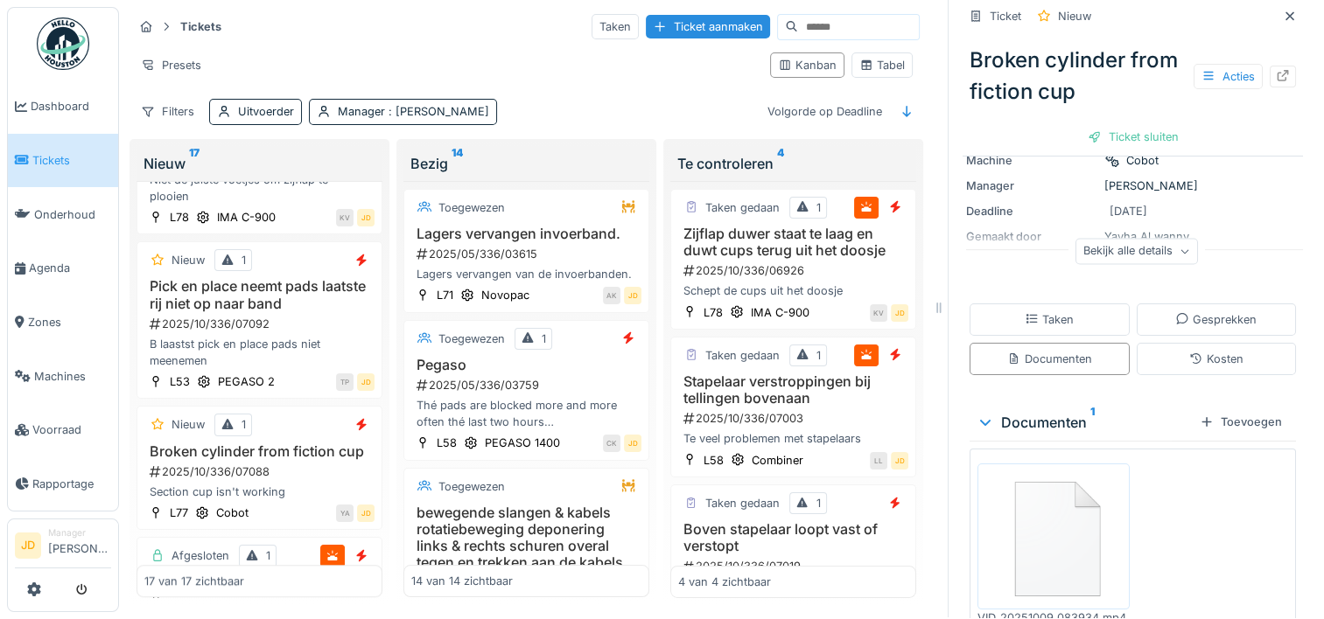
scroll to position [242, 0]
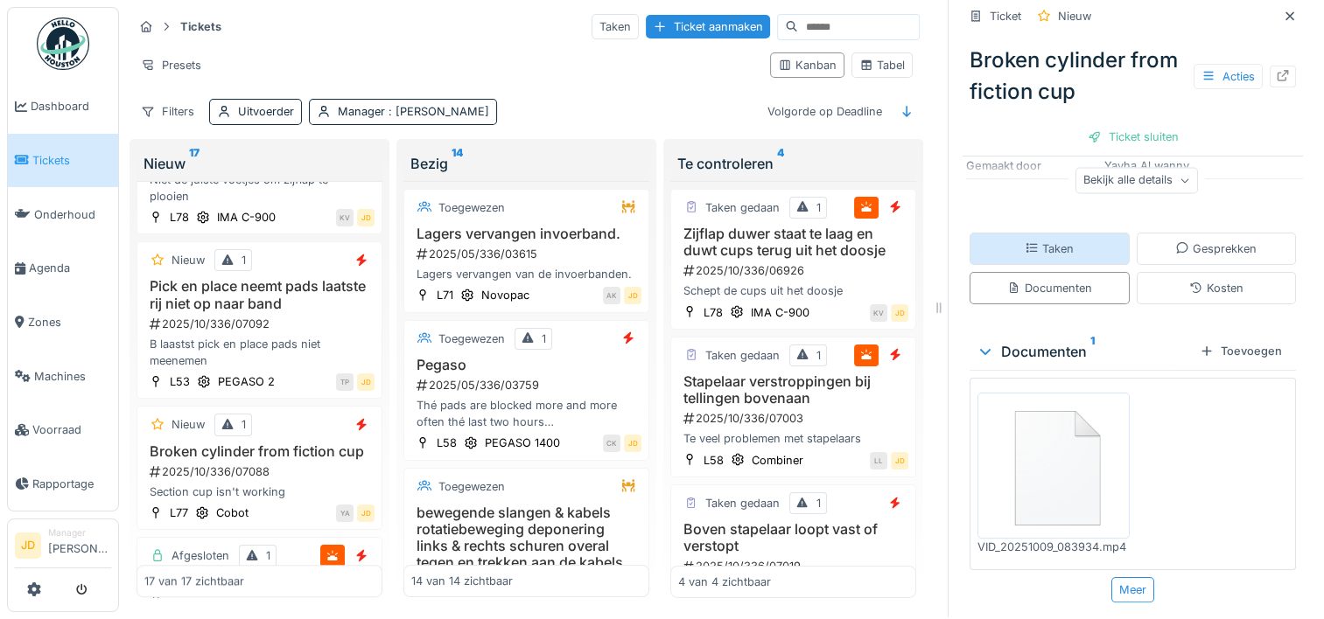
click at [1056, 241] on div "Taken" at bounding box center [1048, 249] width 49 height 17
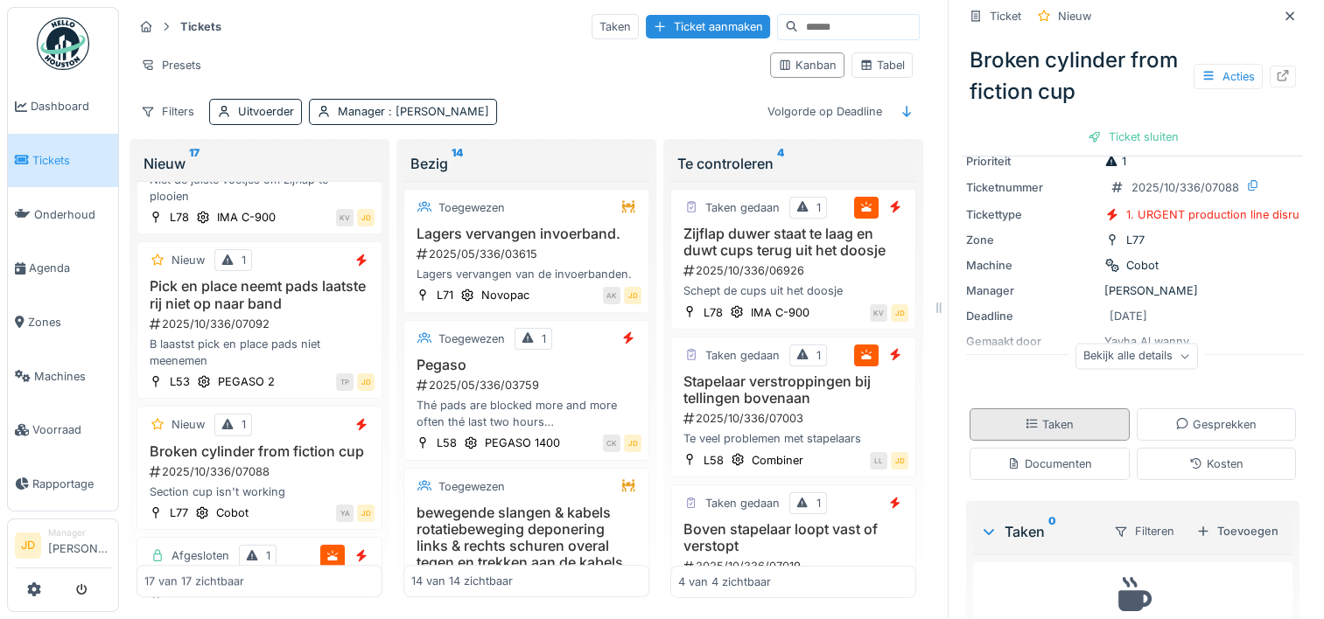
scroll to position [0, 0]
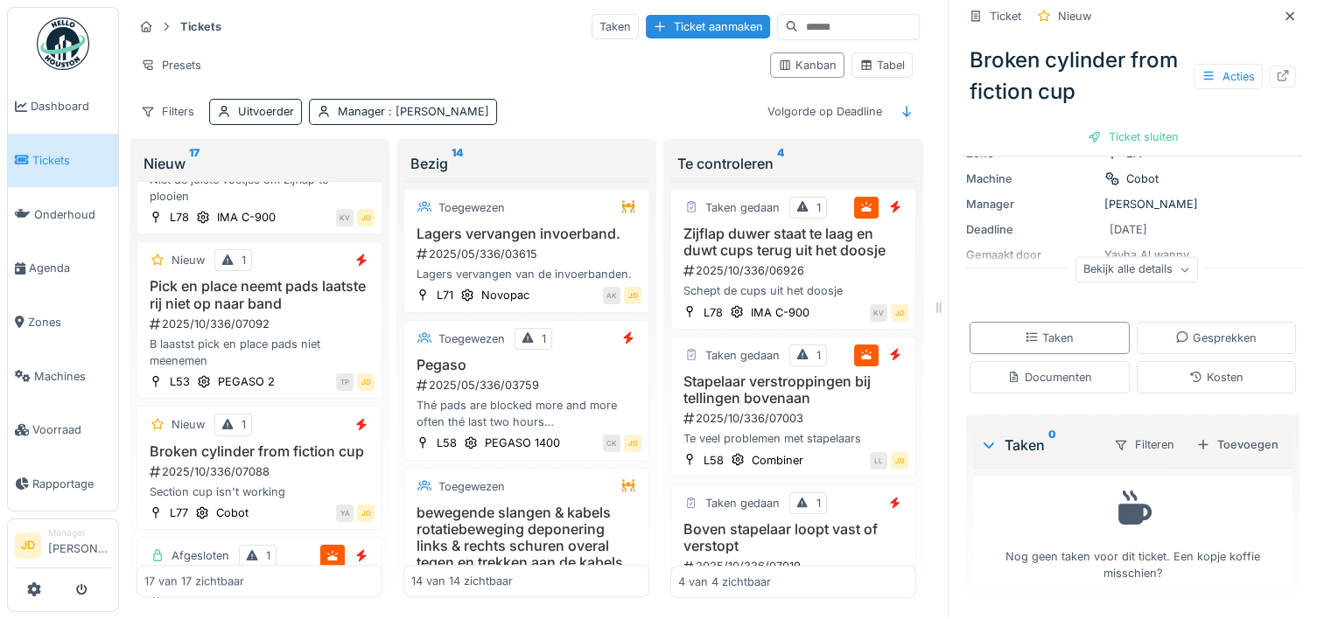
click at [1022, 346] on div "Taken Gesprekken Documenten Kosten" at bounding box center [1132, 358] width 340 height 86
click at [1022, 369] on div "Documenten" at bounding box center [1049, 377] width 85 height 17
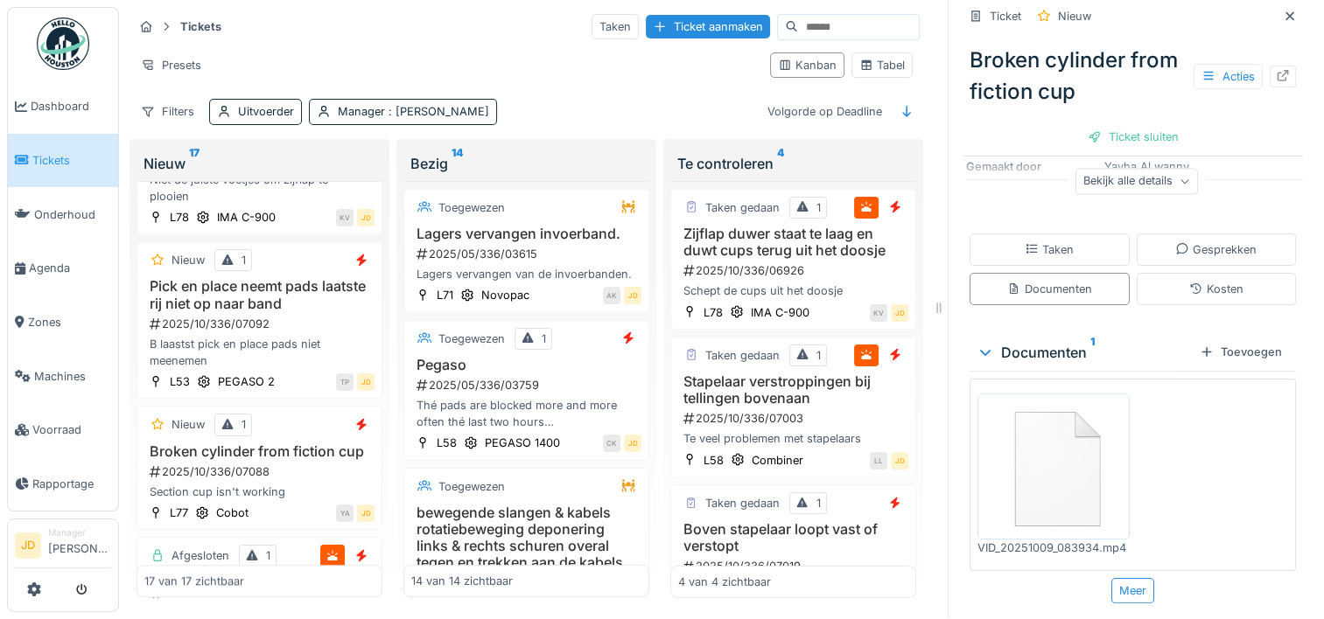
scroll to position [242, 0]
click at [1018, 397] on img at bounding box center [1053, 465] width 143 height 137
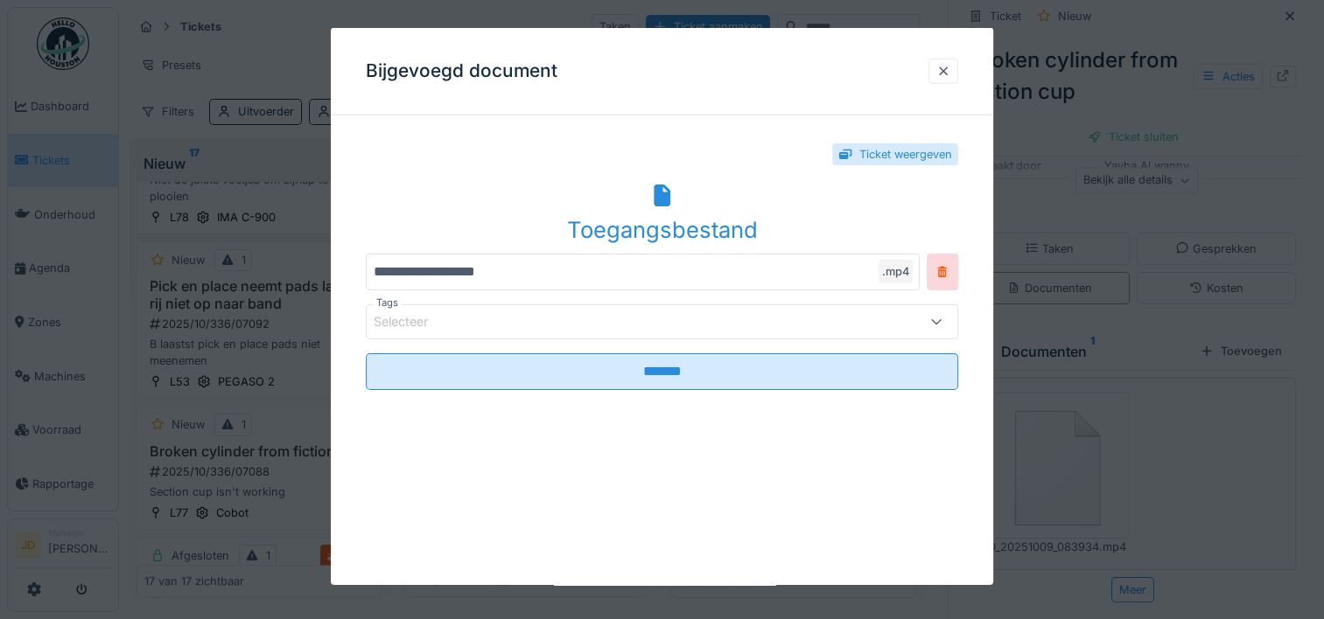
click at [707, 228] on div "Toegangsbestand" at bounding box center [662, 229] width 592 height 33
click at [852, 75] on div "Bijgevoegd document" at bounding box center [662, 71] width 662 height 87
click at [950, 75] on div at bounding box center [943, 71] width 14 height 17
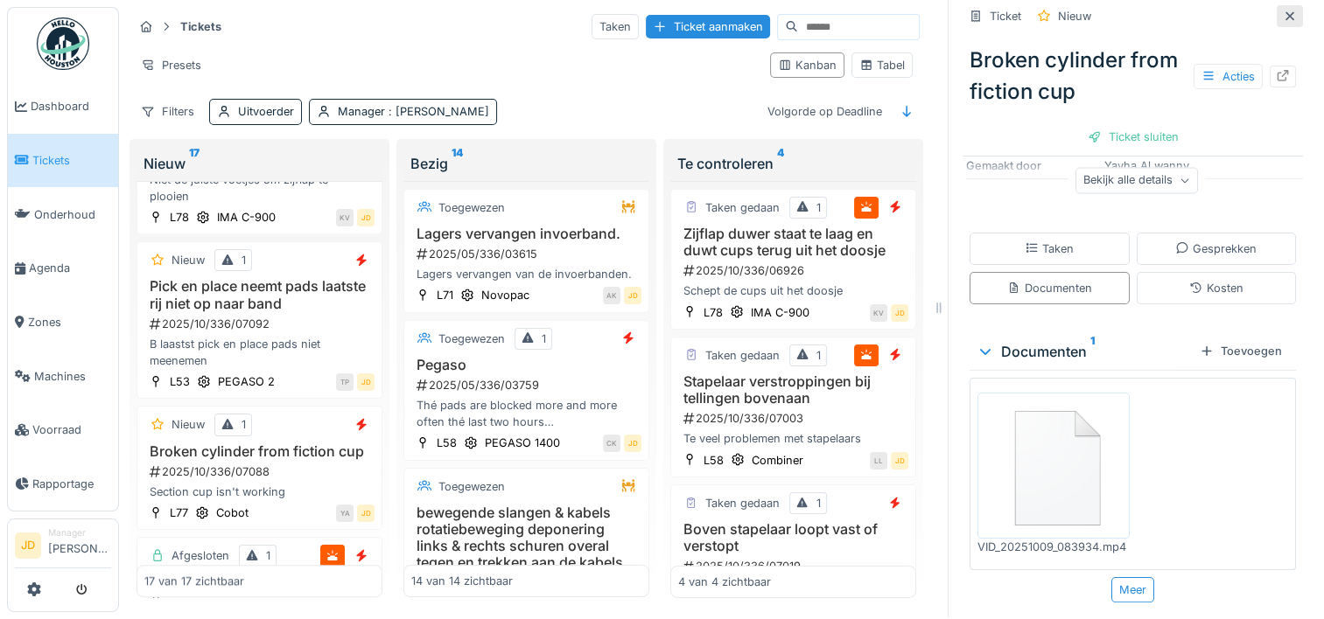
click at [1282, 10] on icon at bounding box center [1289, 15] width 14 height 11
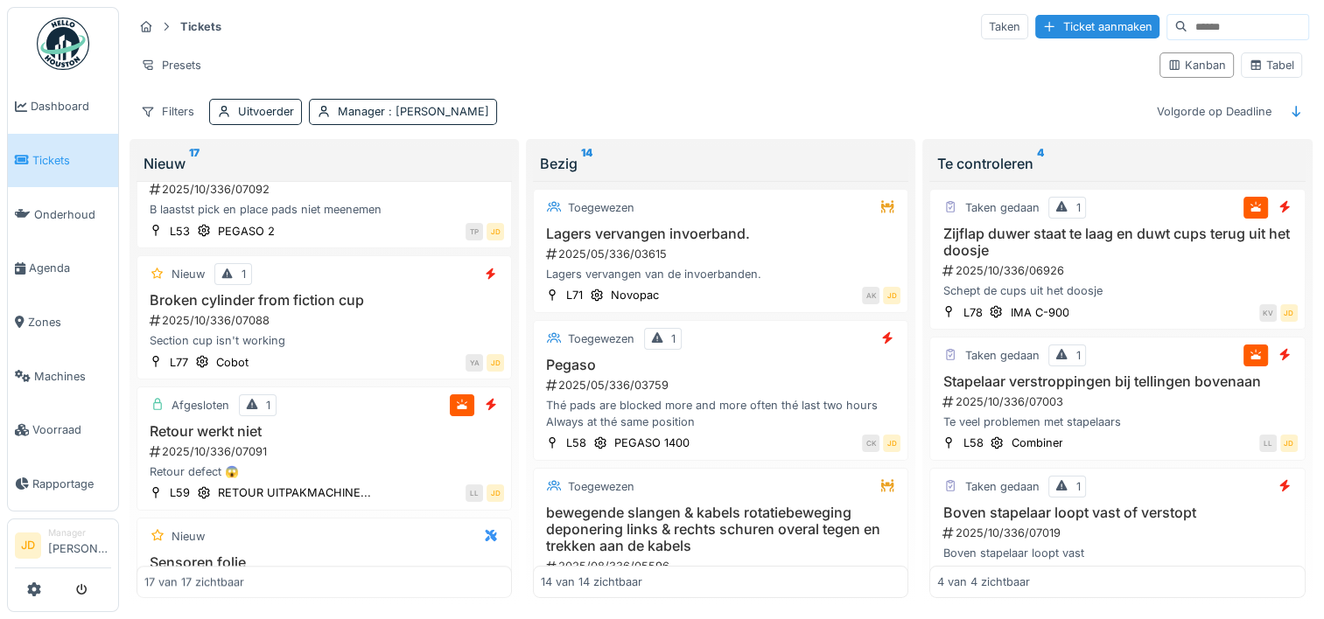
scroll to position [1401, 0]
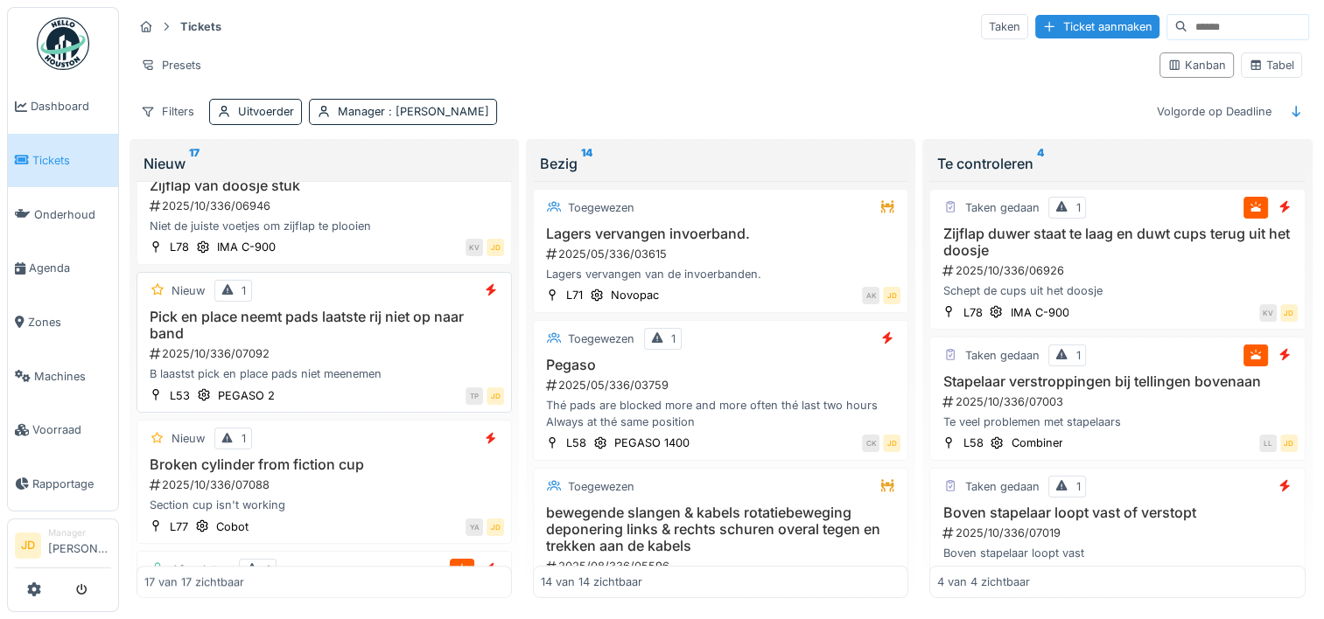
click at [406, 340] on div "Pick en place neemt pads laatste rij niet op naar band 2025/10/336/07092 B laas…" at bounding box center [324, 346] width 360 height 74
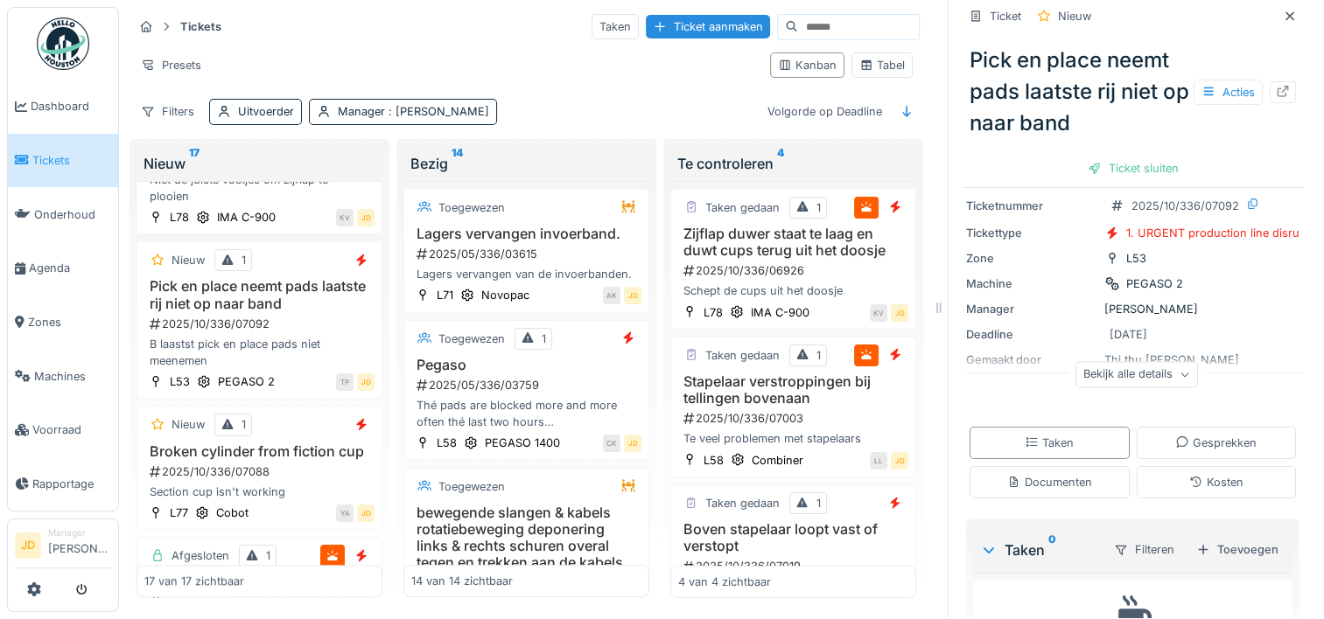
scroll to position [185, 0]
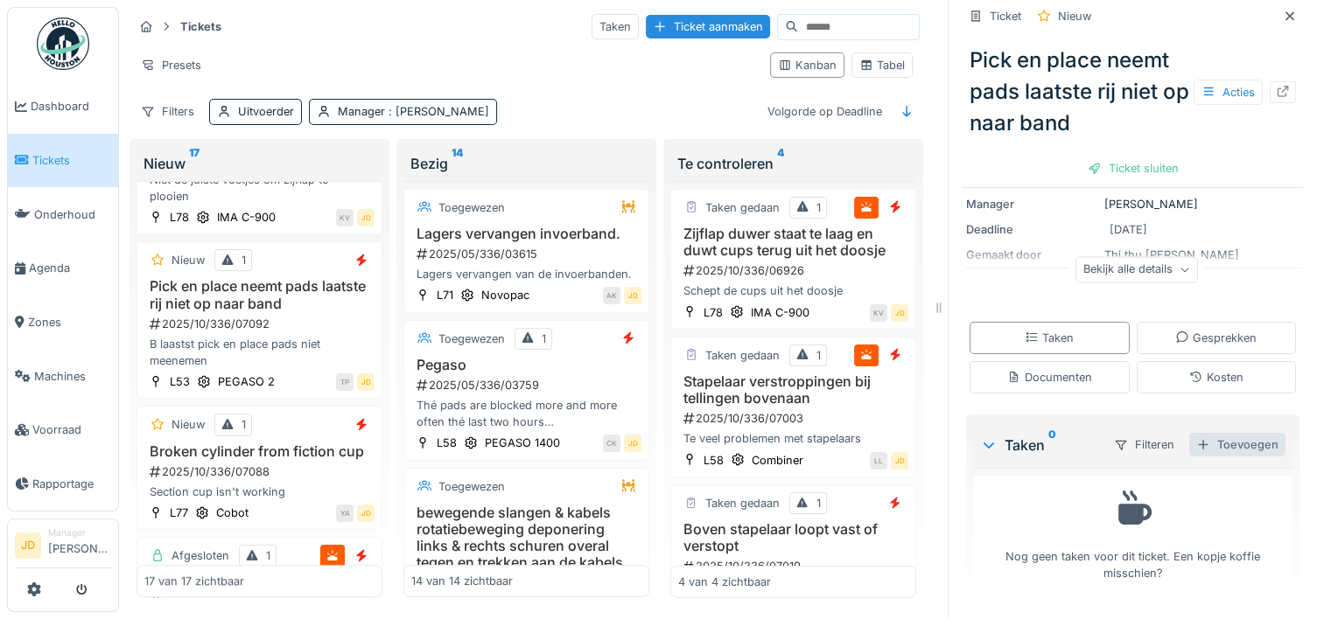
click at [1228, 441] on div "Toevoegen" at bounding box center [1237, 445] width 96 height 24
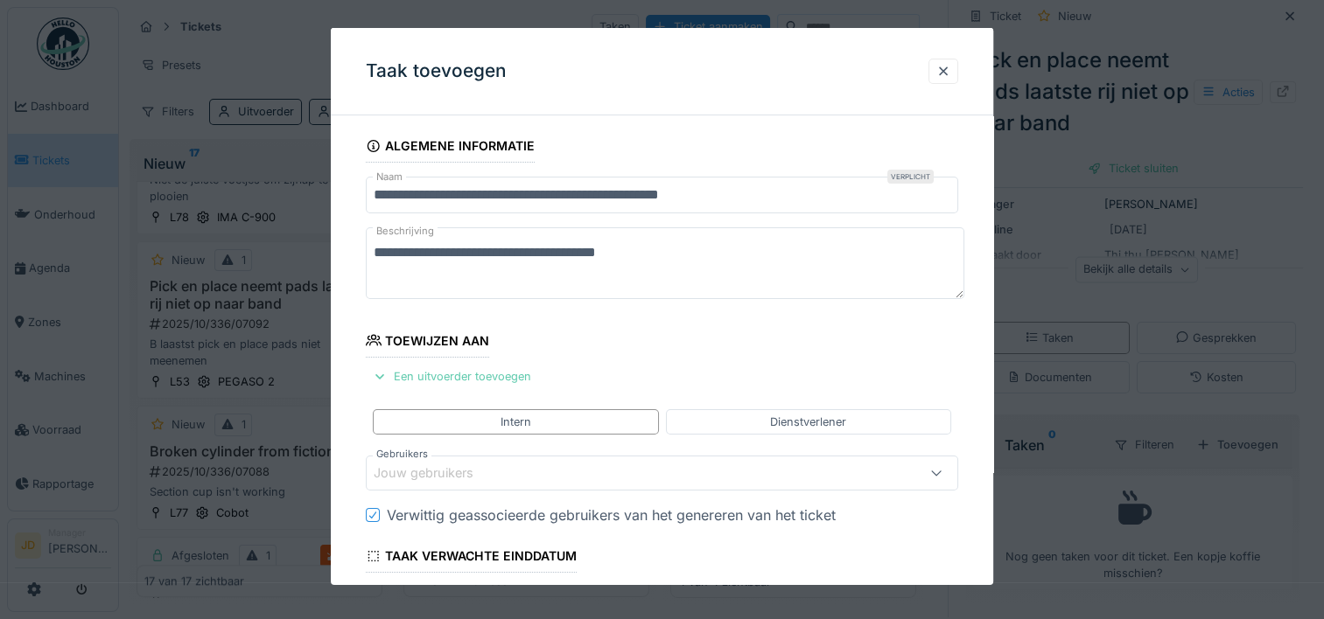
click at [506, 385] on div "Een uitvoerder toevoegen" at bounding box center [452, 377] width 172 height 24
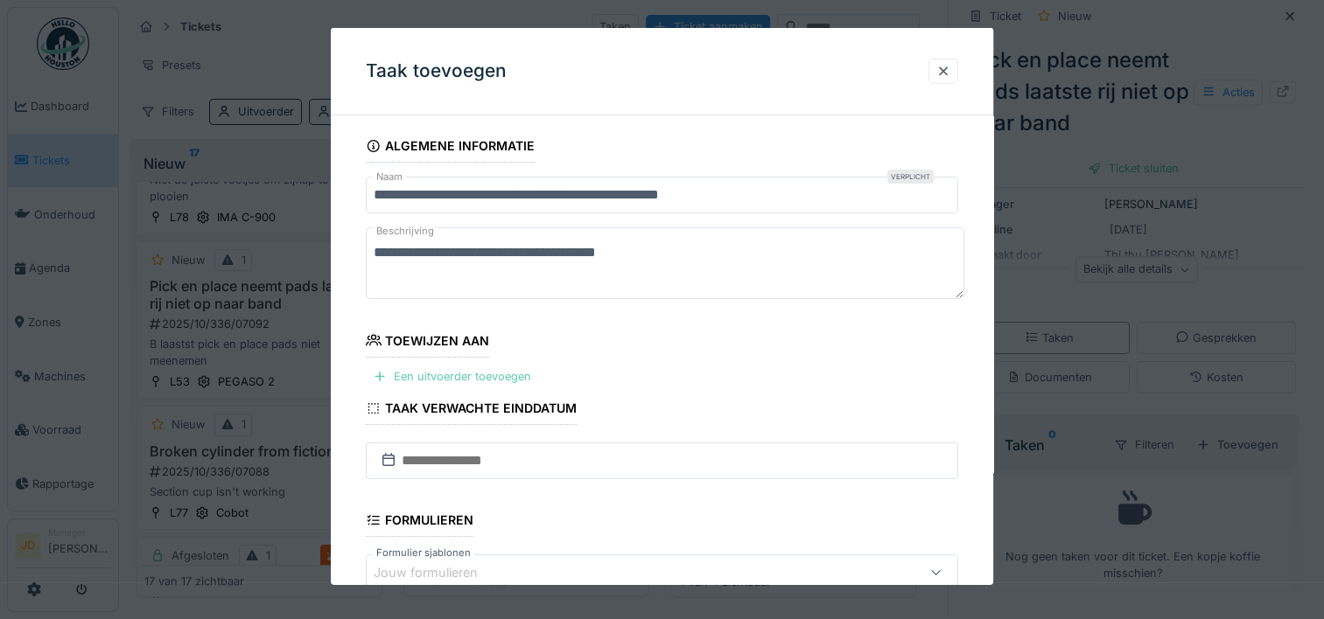
click at [500, 385] on div "Een uitvoerder toevoegen" at bounding box center [452, 377] width 172 height 24
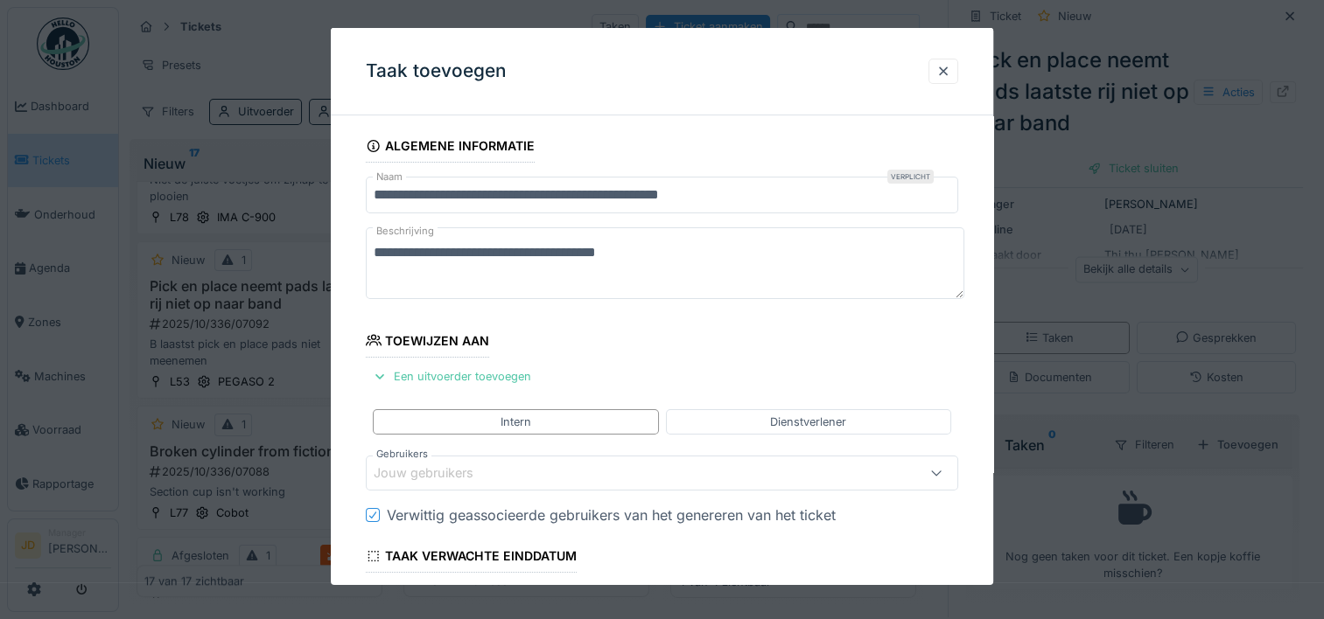
click at [483, 468] on div "Jouw gebruikers" at bounding box center [436, 473] width 124 height 19
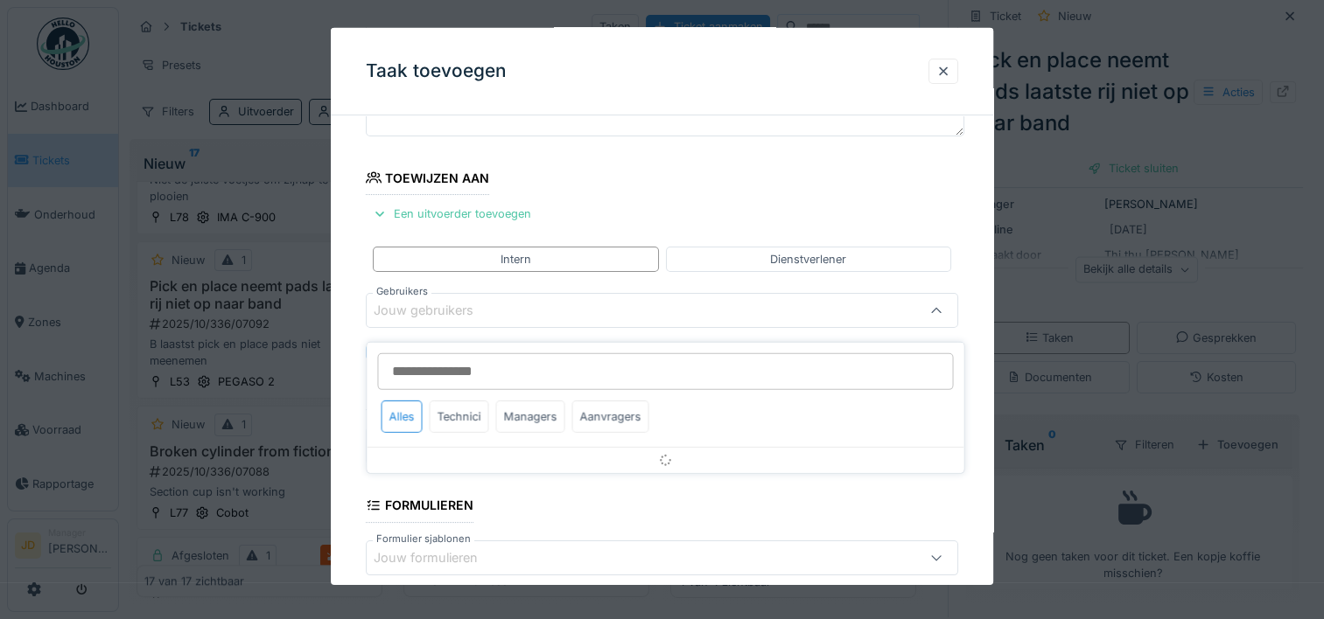
scroll to position [165, 0]
type input "*****"
click at [483, 474] on div "Technicus" at bounding box center [665, 481] width 569 height 15
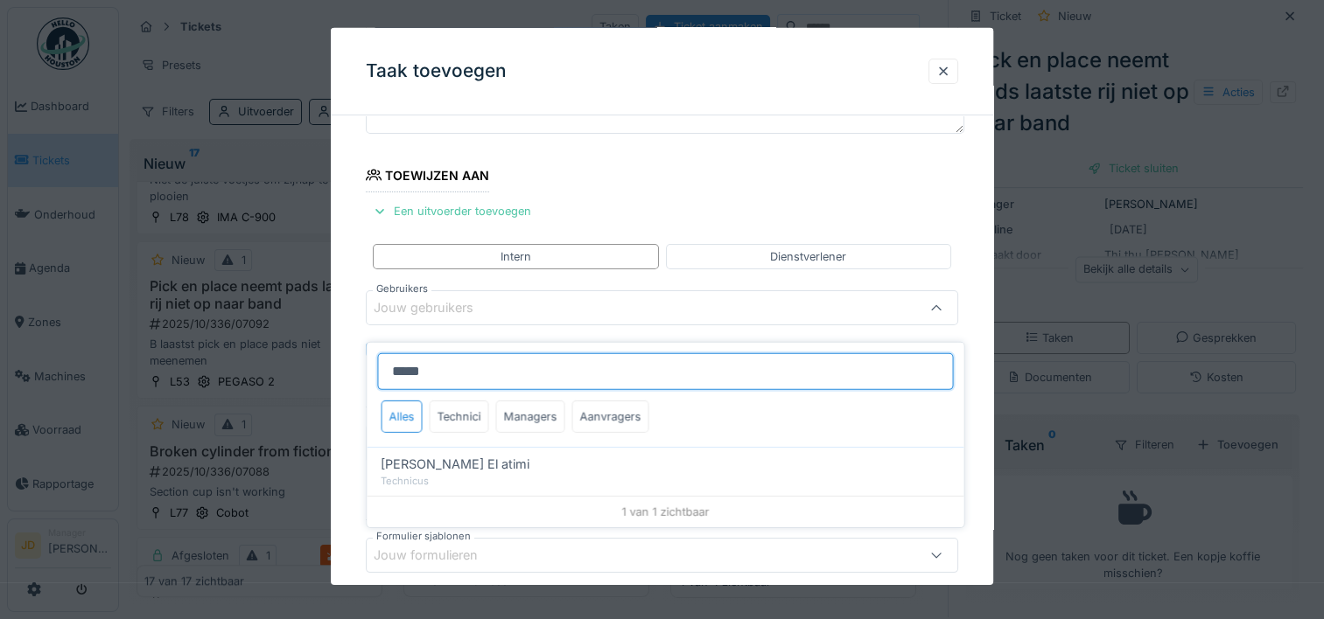
type input "****"
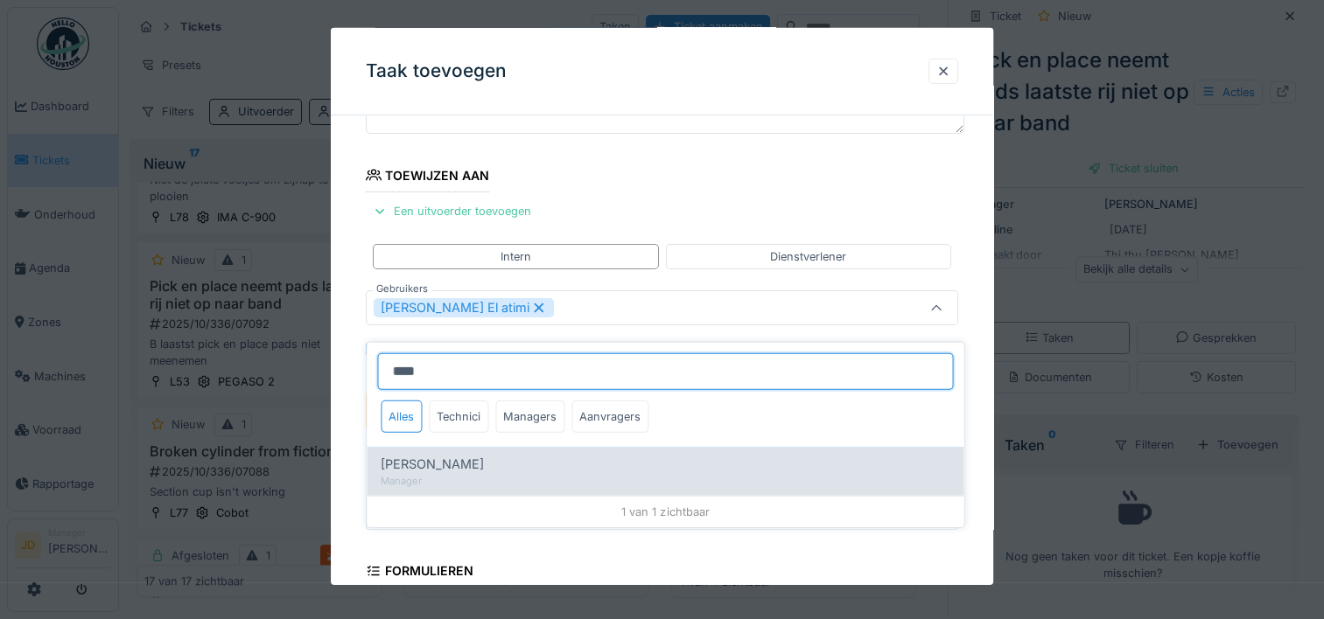
type input "****"
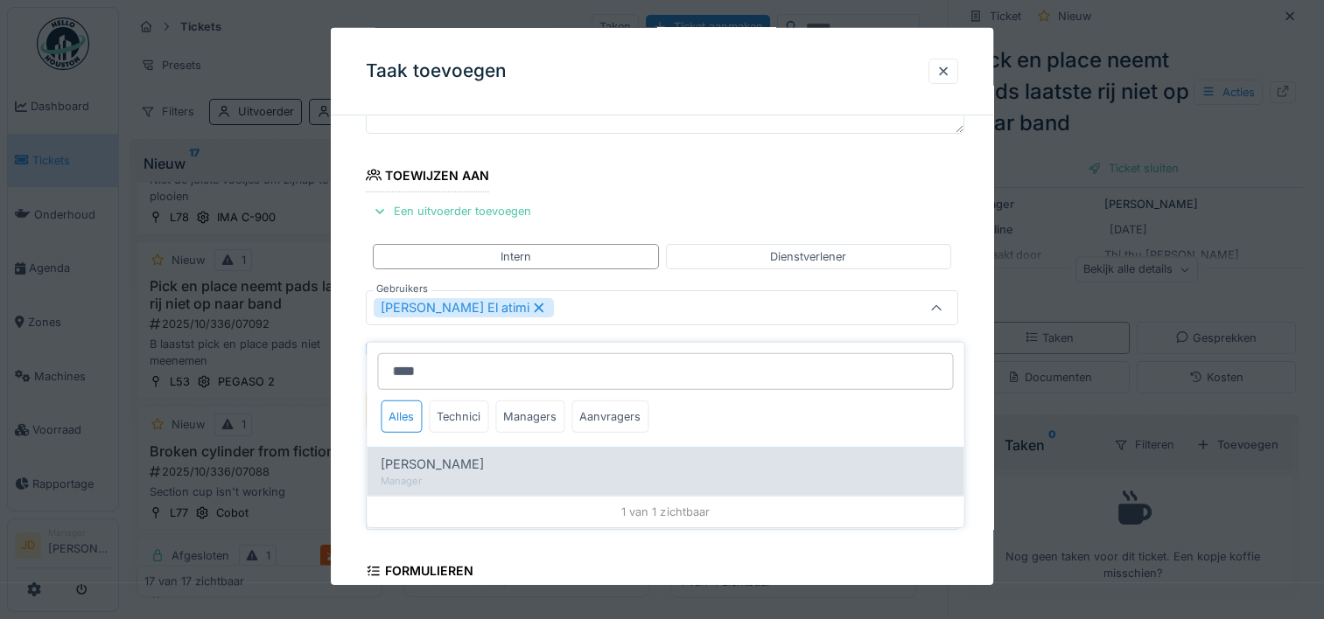
click at [493, 455] on div "[PERSON_NAME]" at bounding box center [665, 464] width 569 height 19
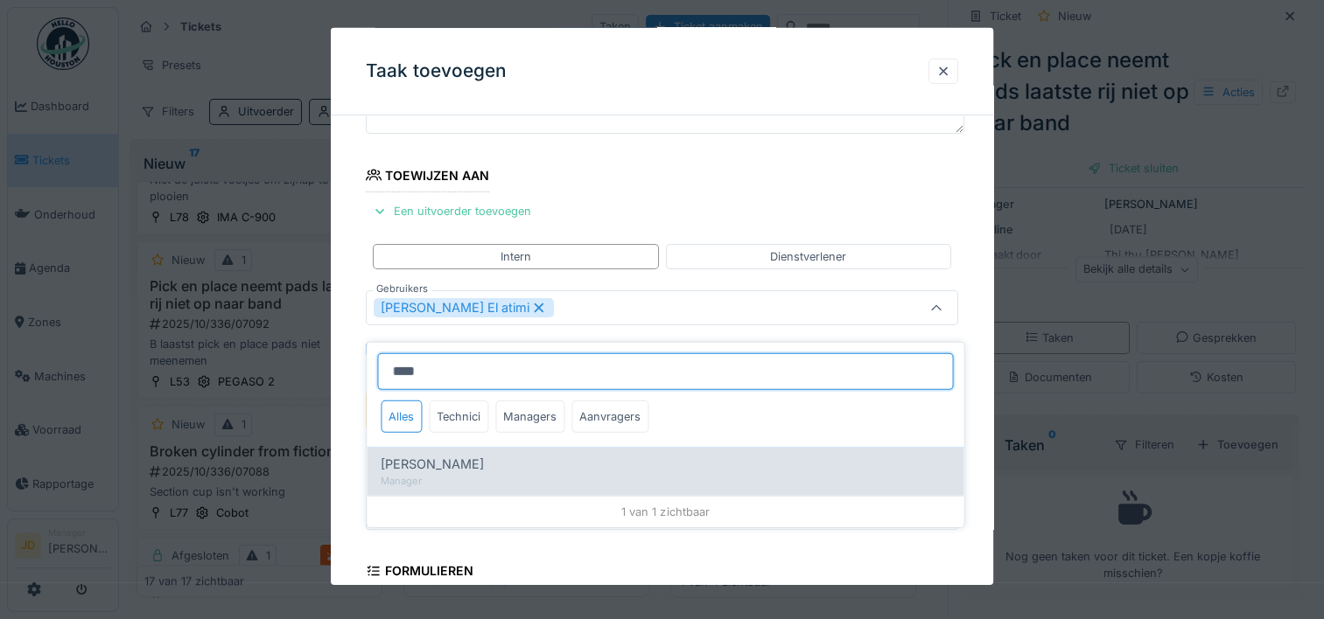
type input "*********"
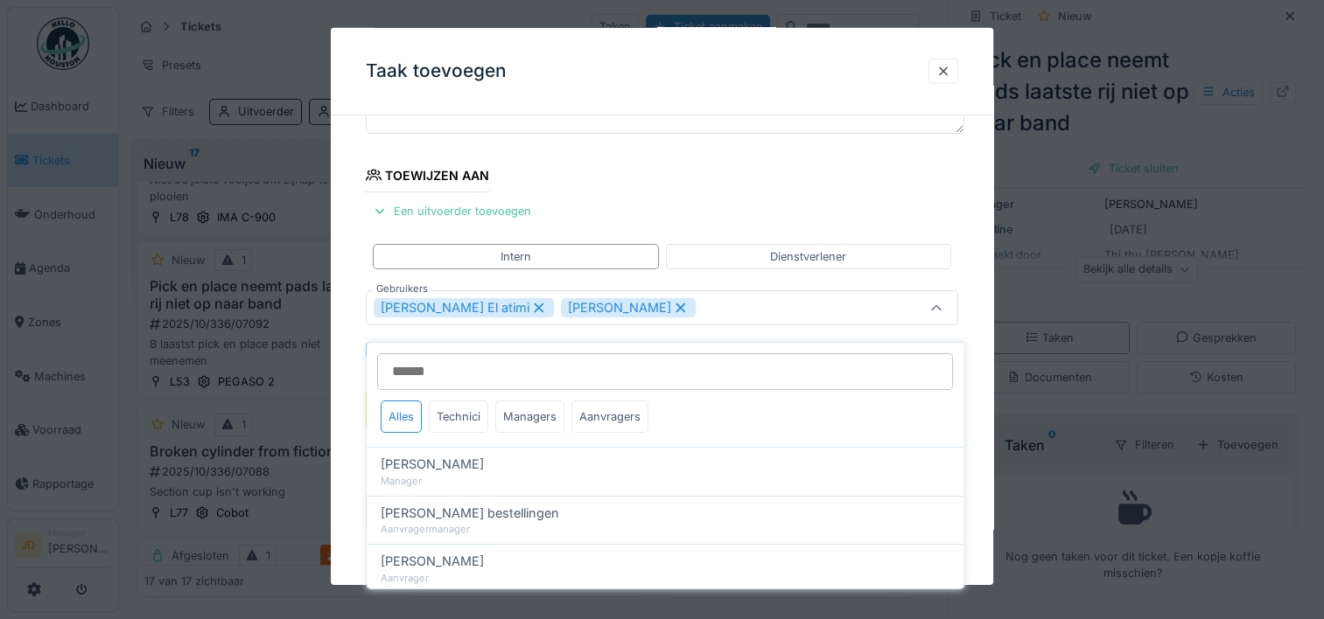
click at [843, 298] on div "Karim El atimi Jasper De wit" at bounding box center [626, 307] width 505 height 19
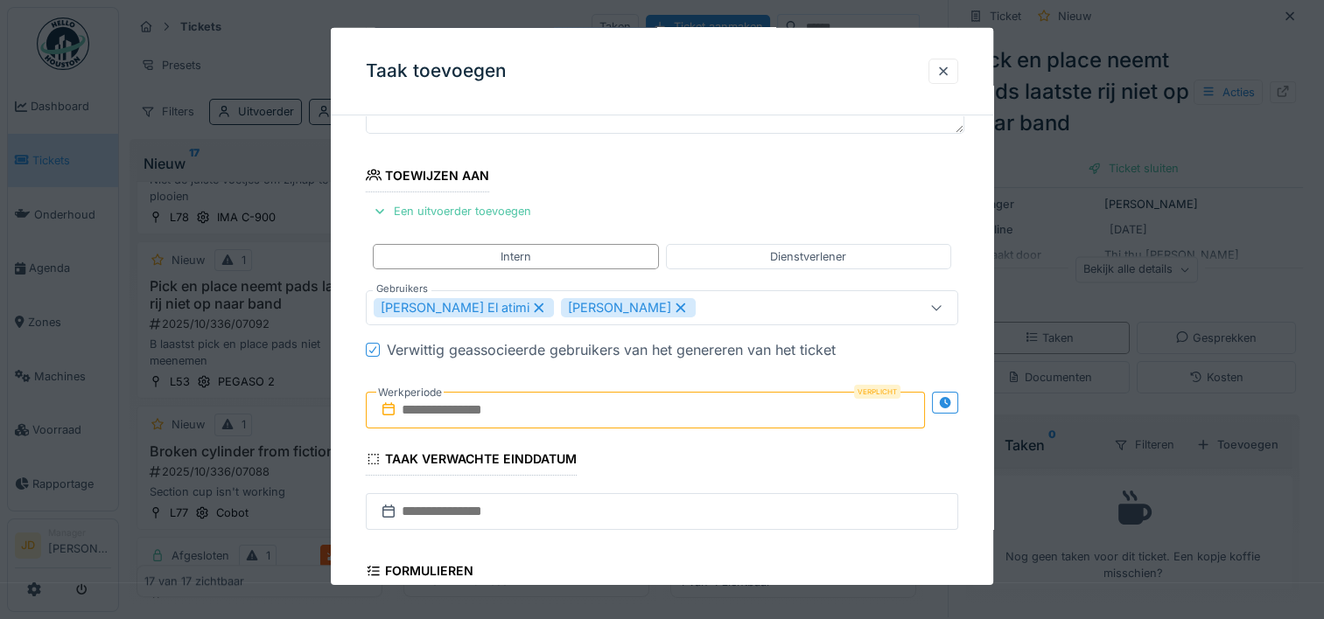
click at [483, 416] on input "text" at bounding box center [645, 410] width 559 height 37
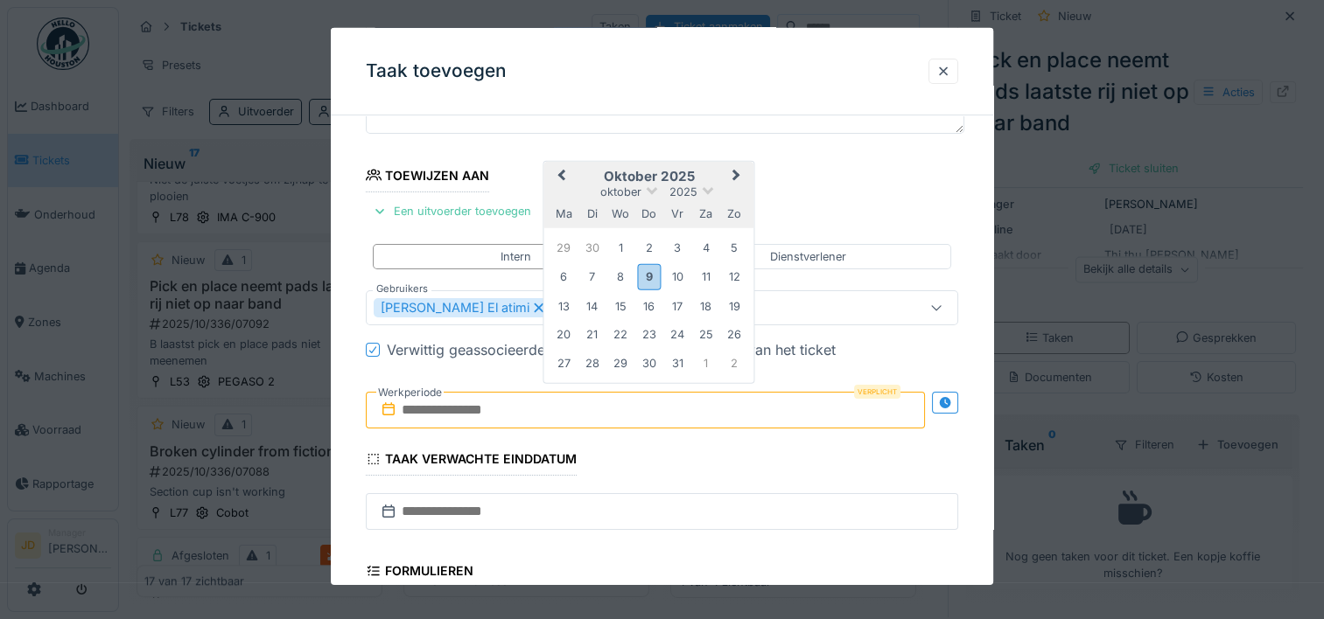
click at [694, 172] on h2 "oktober 2025" at bounding box center [649, 177] width 210 height 16
click at [643, 272] on div "9" at bounding box center [649, 276] width 24 height 25
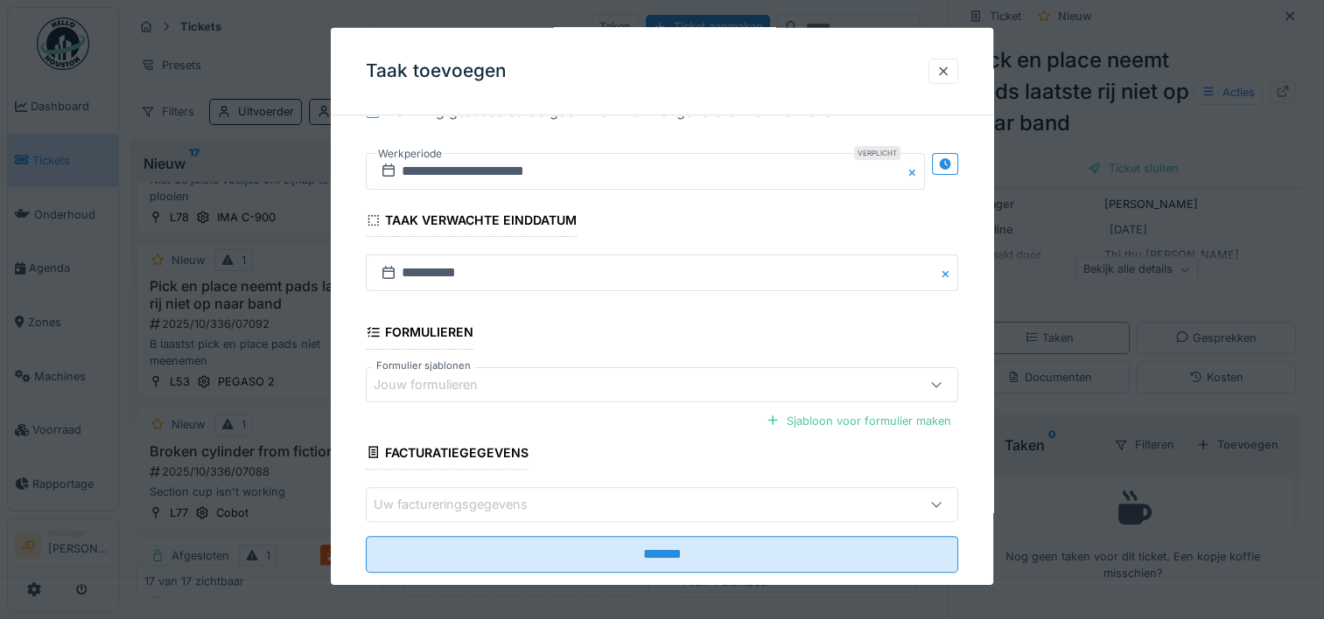
scroll to position [428, 0]
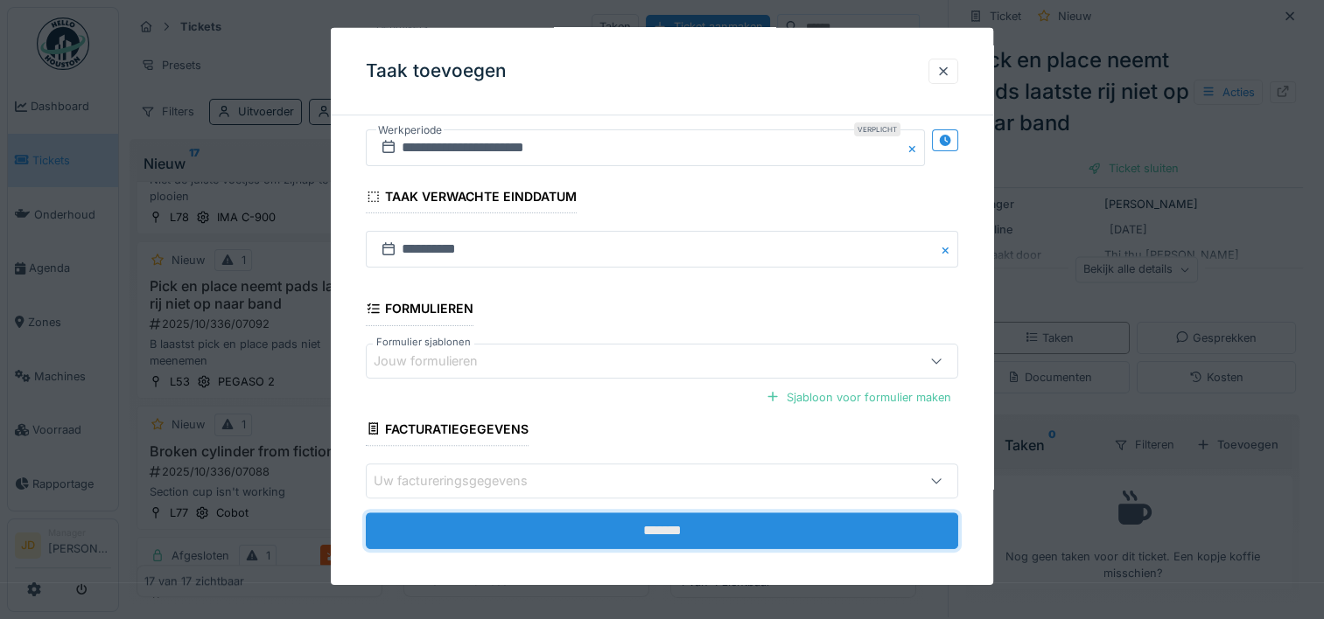
click at [644, 536] on input "*******" at bounding box center [662, 531] width 592 height 37
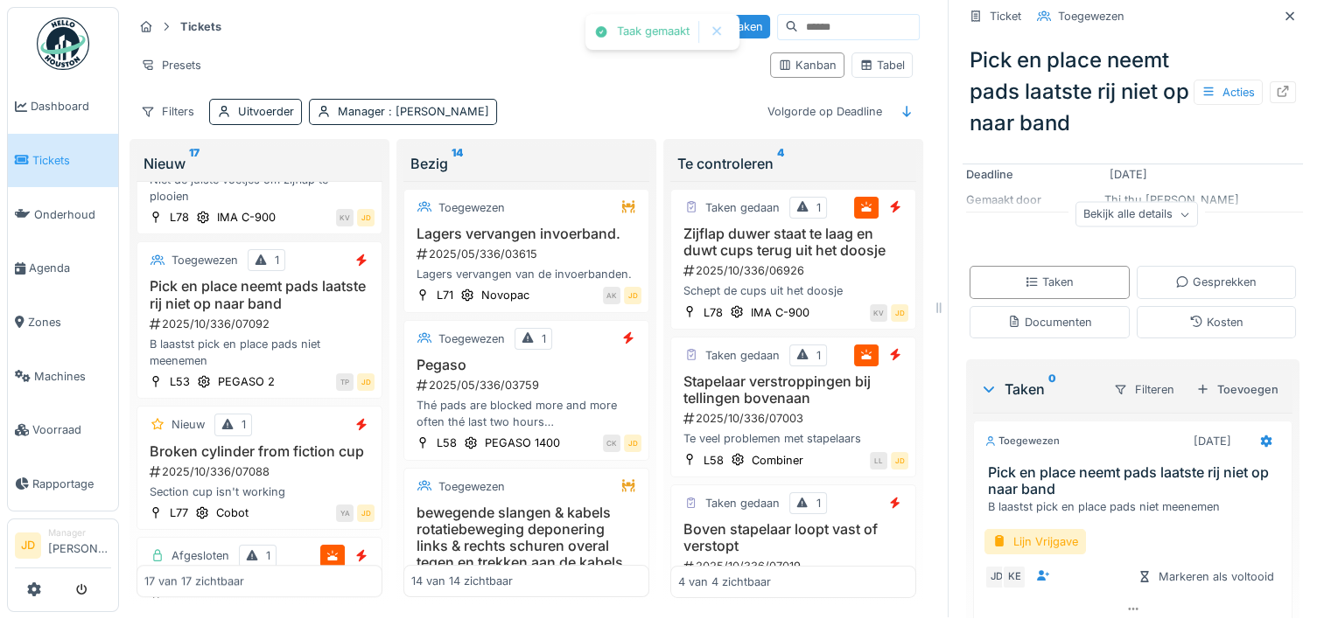
scroll to position [280, 0]
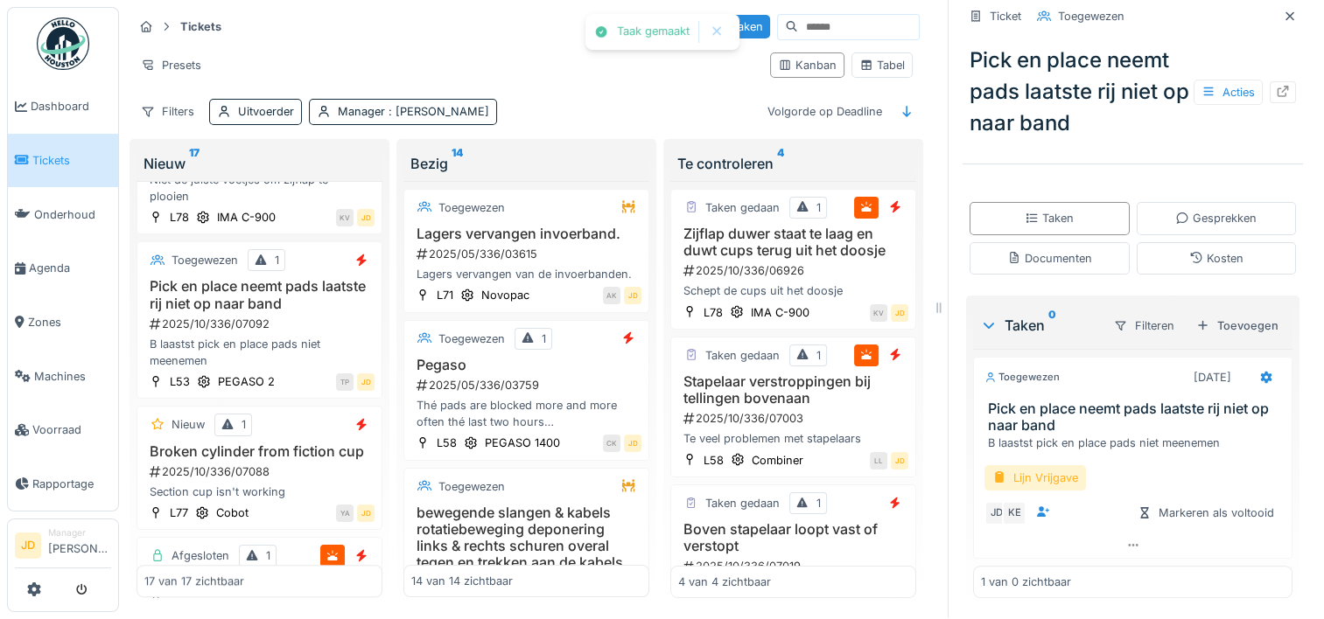
click at [1025, 465] on div "Lijn Vrijgave" at bounding box center [1034, 477] width 101 height 25
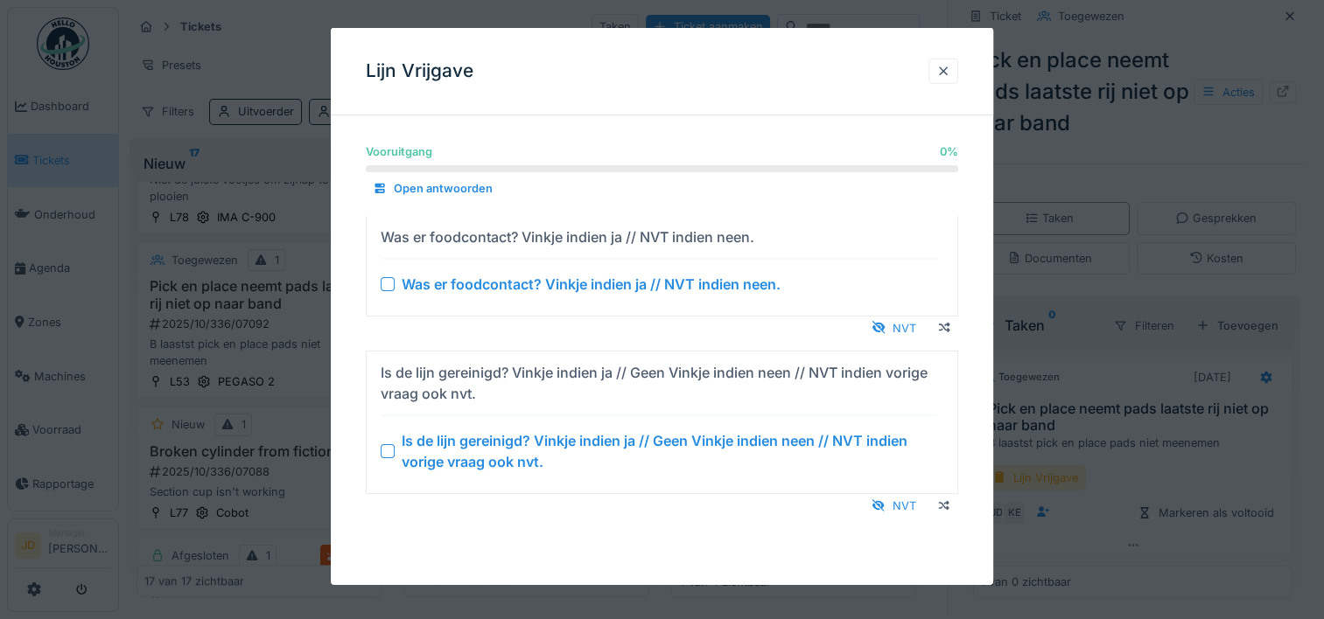
click at [387, 448] on div at bounding box center [388, 451] width 14 height 14
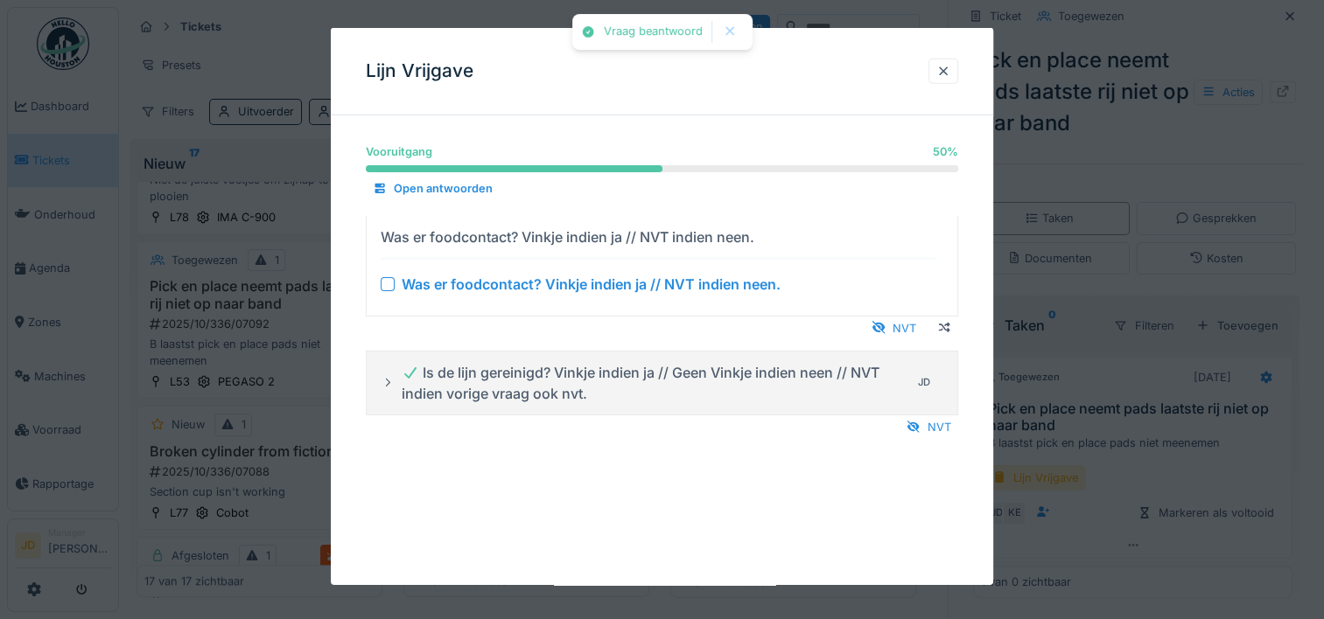
click at [391, 290] on div "Was er foodcontact? Vinkje indien ja // NVT indien neen." at bounding box center [659, 283] width 556 height 21
click at [390, 287] on div at bounding box center [388, 283] width 14 height 14
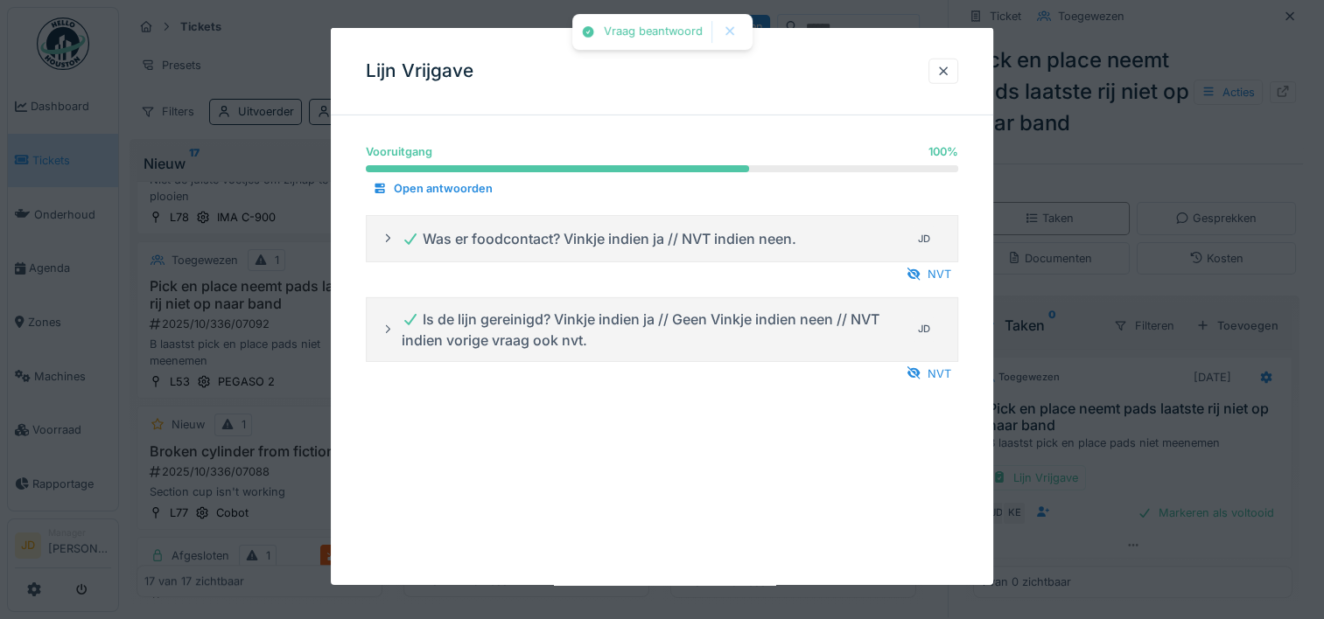
click at [1115, 472] on div at bounding box center [662, 309] width 1324 height 619
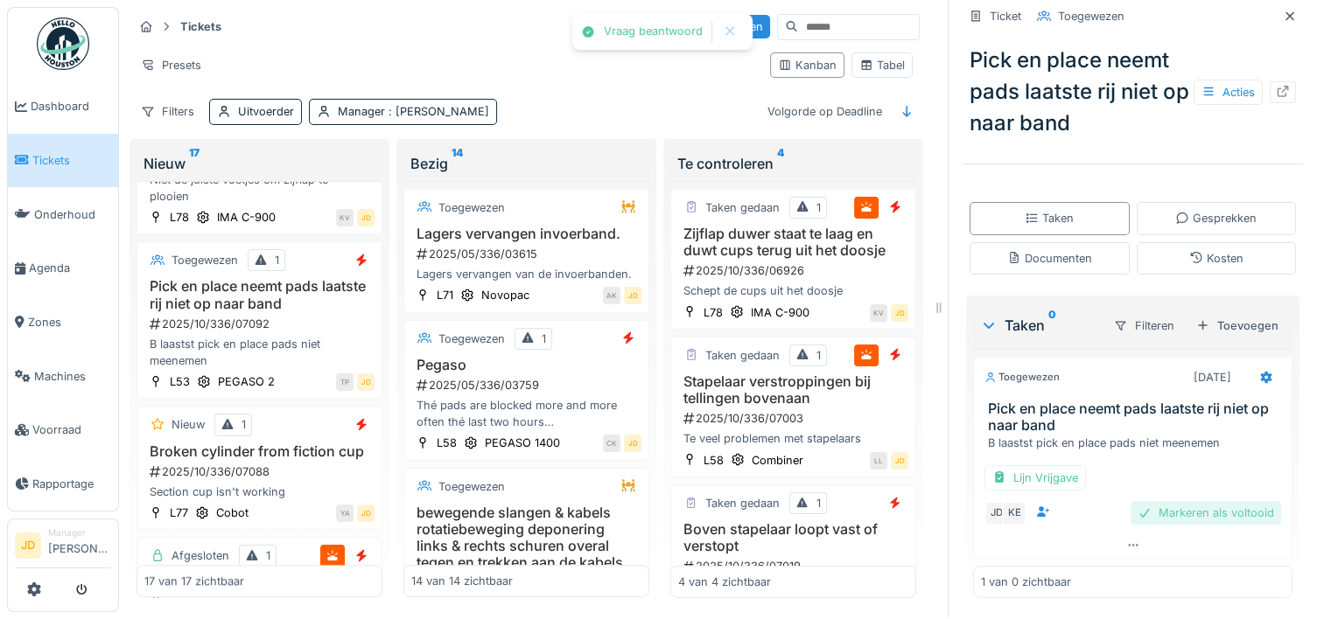
click at [1132, 501] on div "Markeren als voltooid" at bounding box center [1205, 513] width 150 height 24
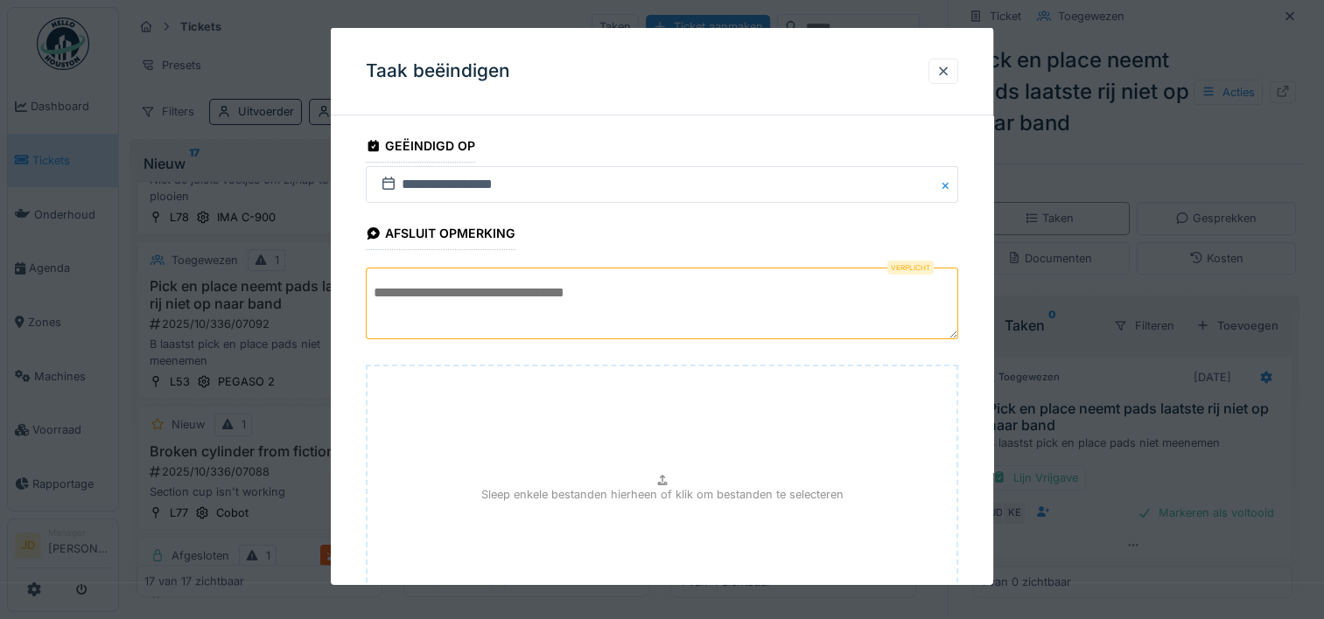
click at [875, 318] on textarea at bounding box center [662, 304] width 592 height 72
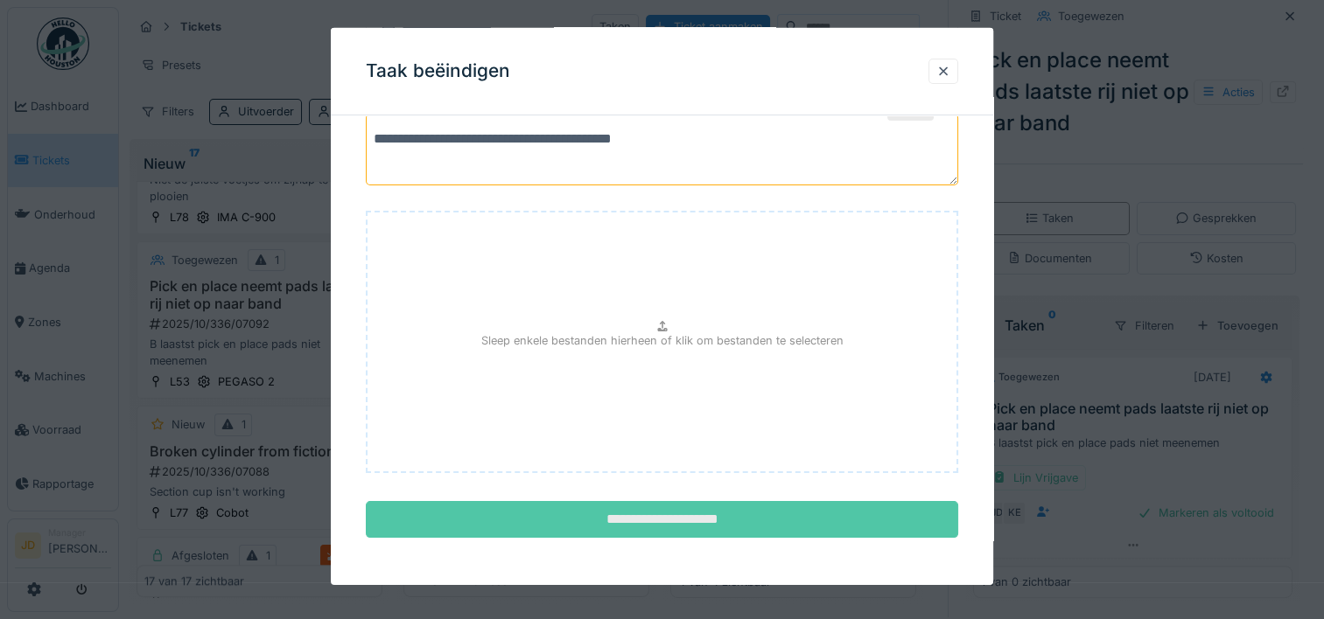
type textarea "**********"
click at [745, 521] on input "**********" at bounding box center [662, 519] width 592 height 37
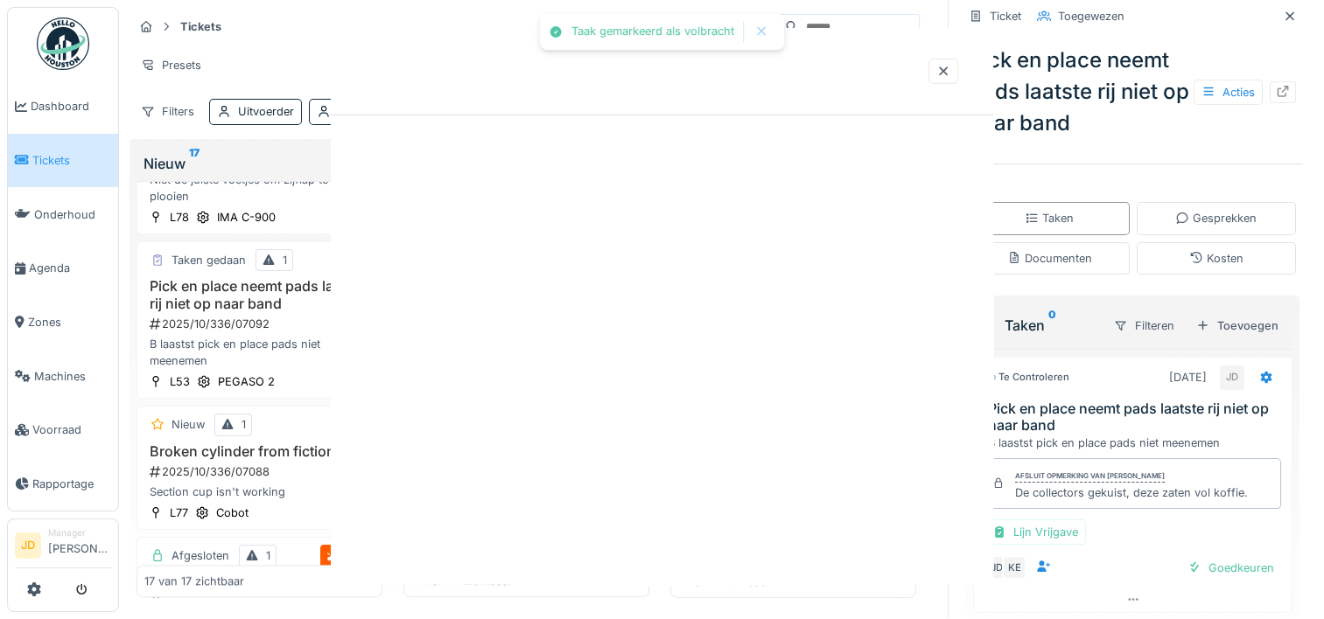
scroll to position [0, 0]
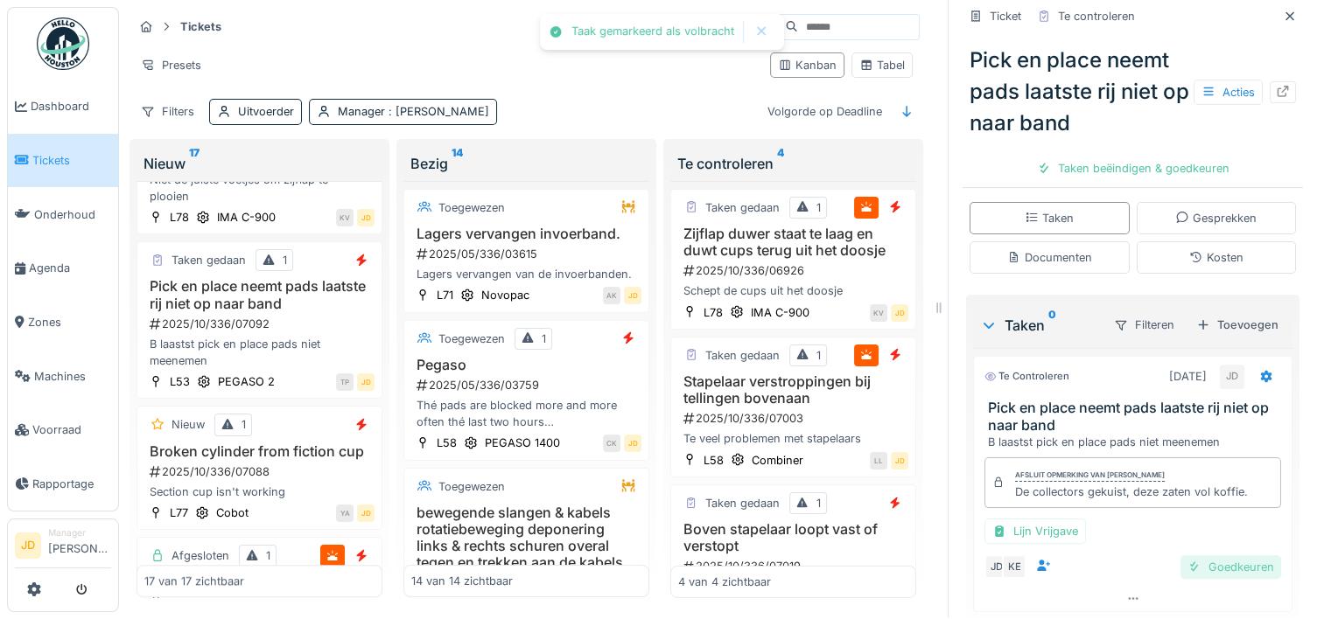
click at [1186, 556] on div "Goedkeuren" at bounding box center [1230, 568] width 101 height 24
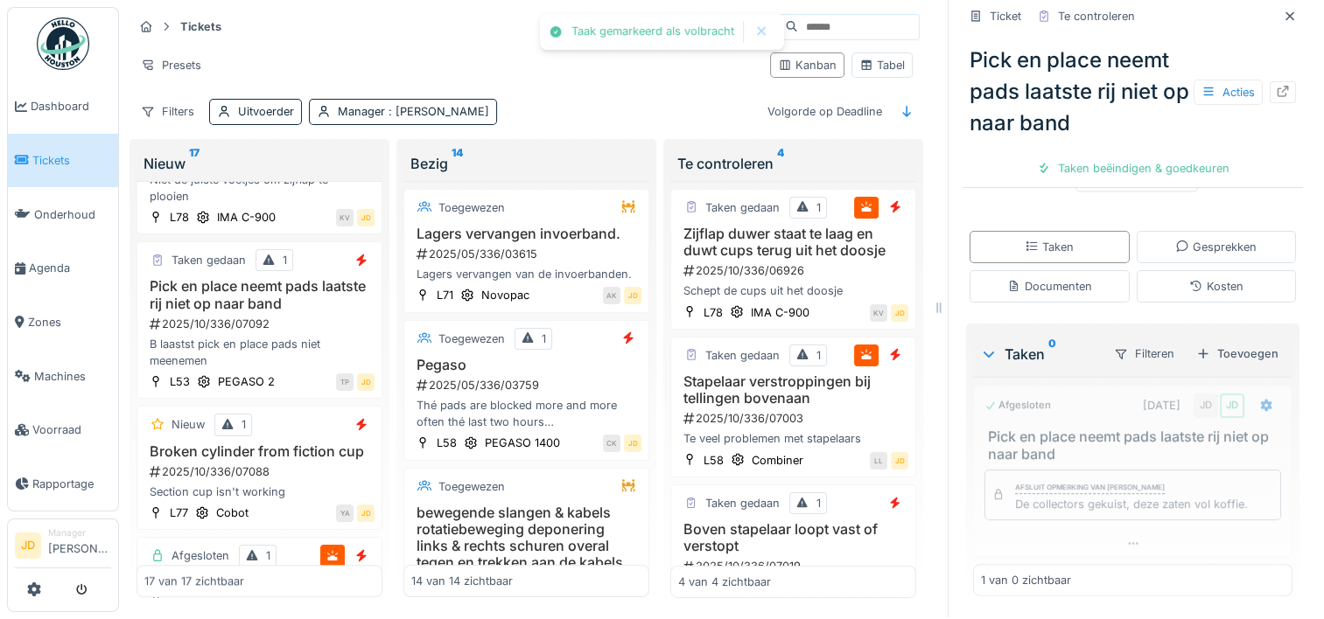
scroll to position [275, 0]
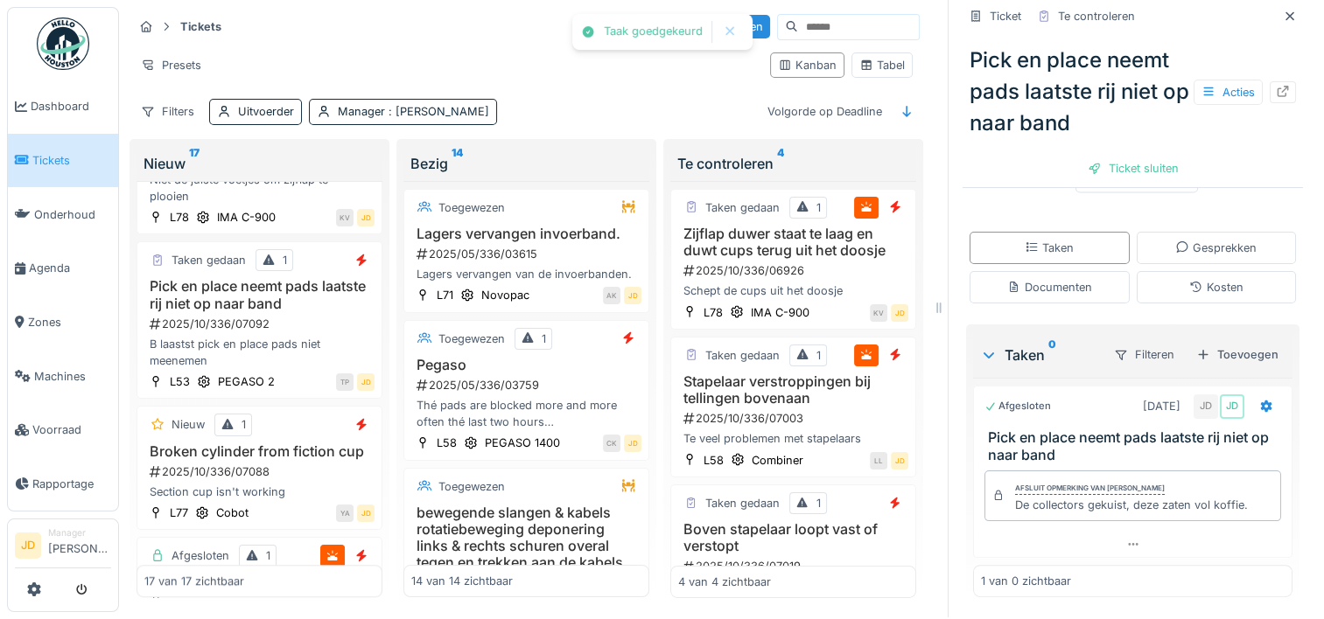
click at [1139, 158] on div "Ticket sluiten" at bounding box center [1132, 169] width 105 height 24
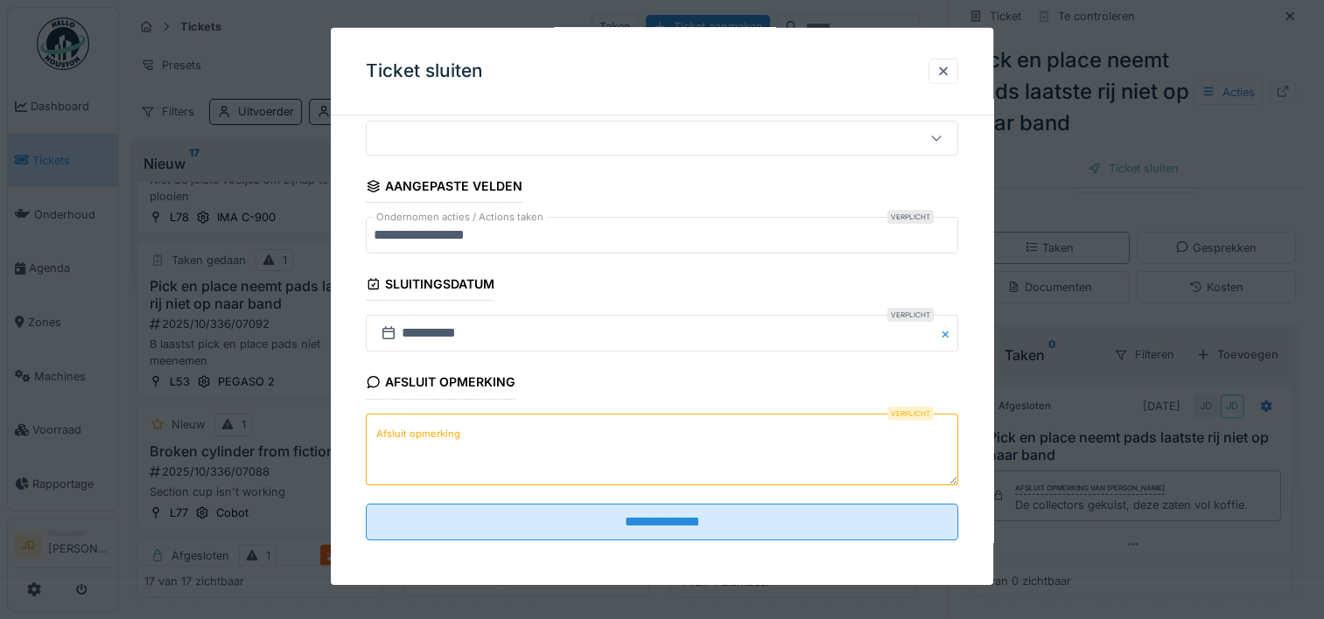
scroll to position [153, 0]
click at [593, 460] on textarea "Afsluit opmerking" at bounding box center [662, 448] width 592 height 72
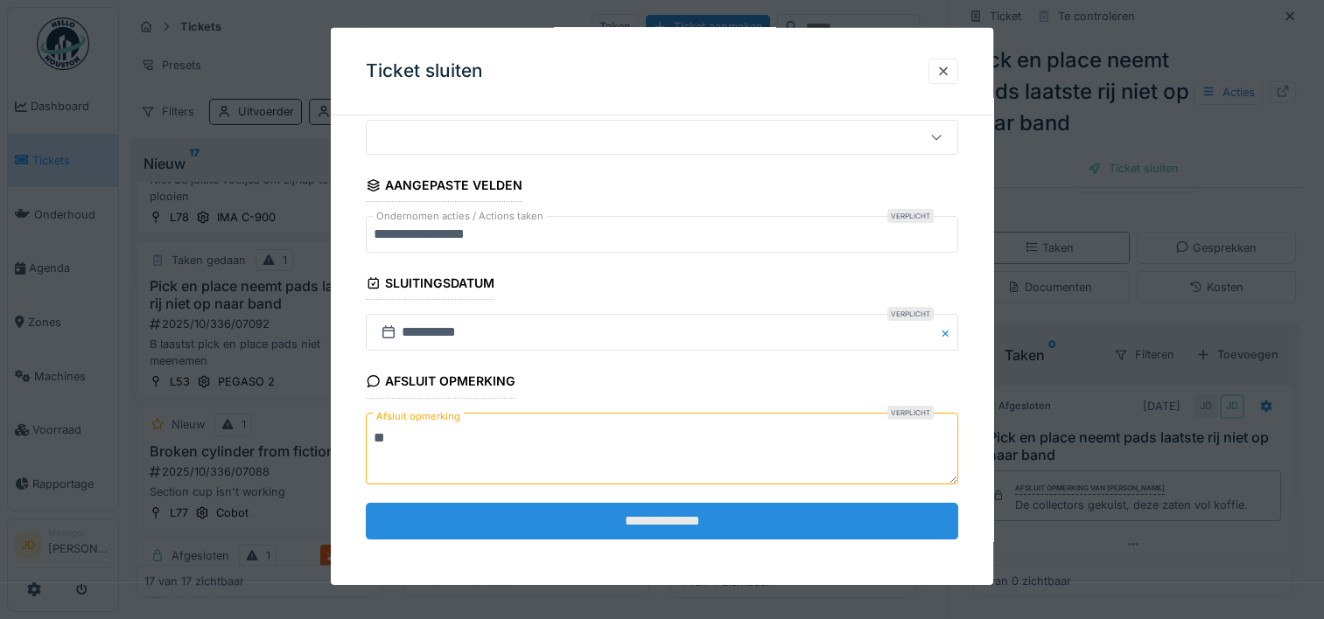
type textarea "**"
click at [594, 507] on input "**********" at bounding box center [662, 521] width 592 height 37
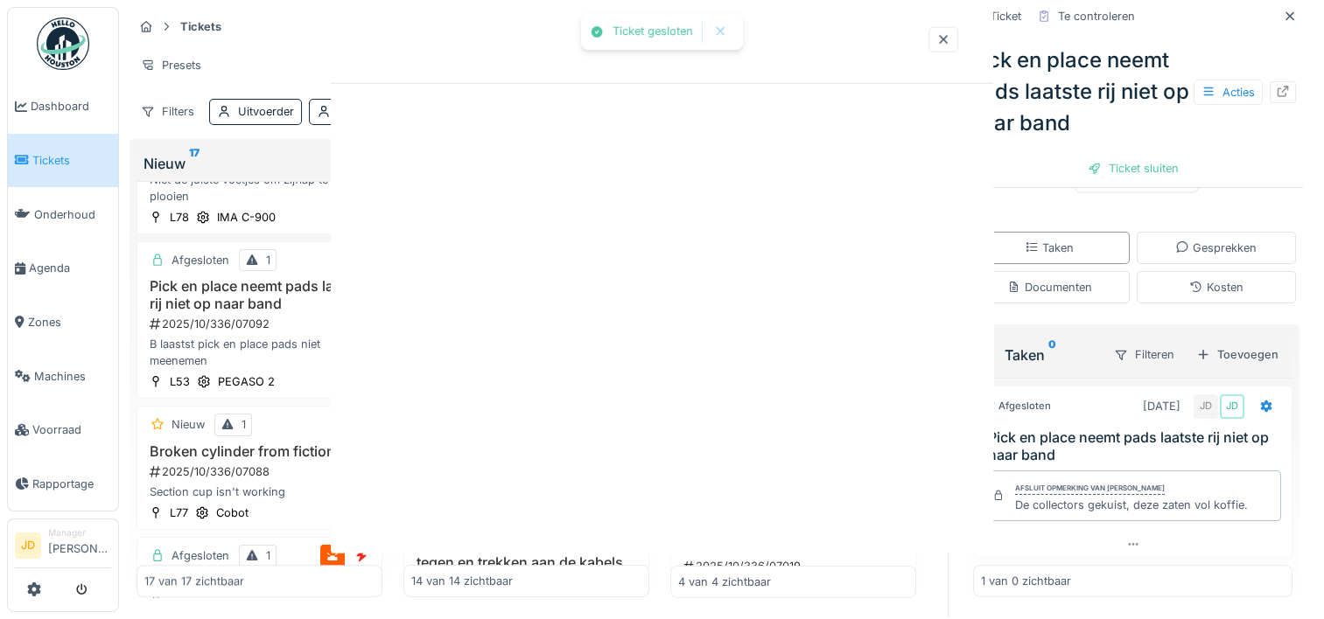
scroll to position [0, 0]
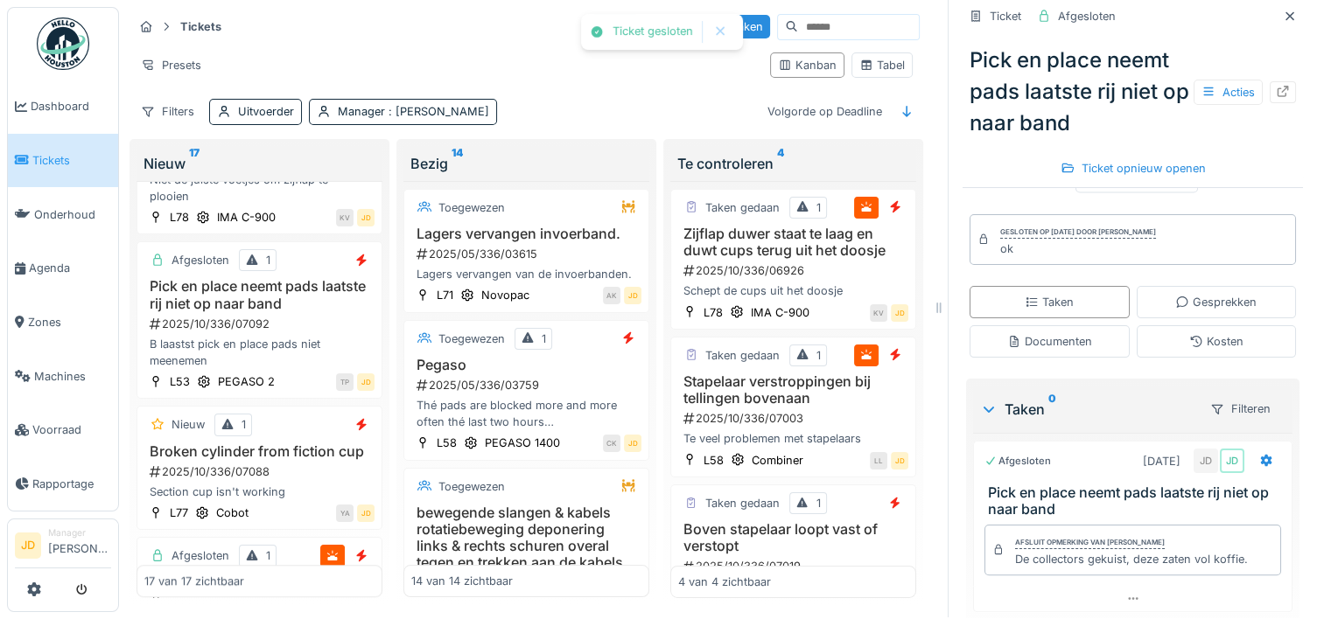
click at [1282, 10] on icon at bounding box center [1289, 15] width 14 height 11
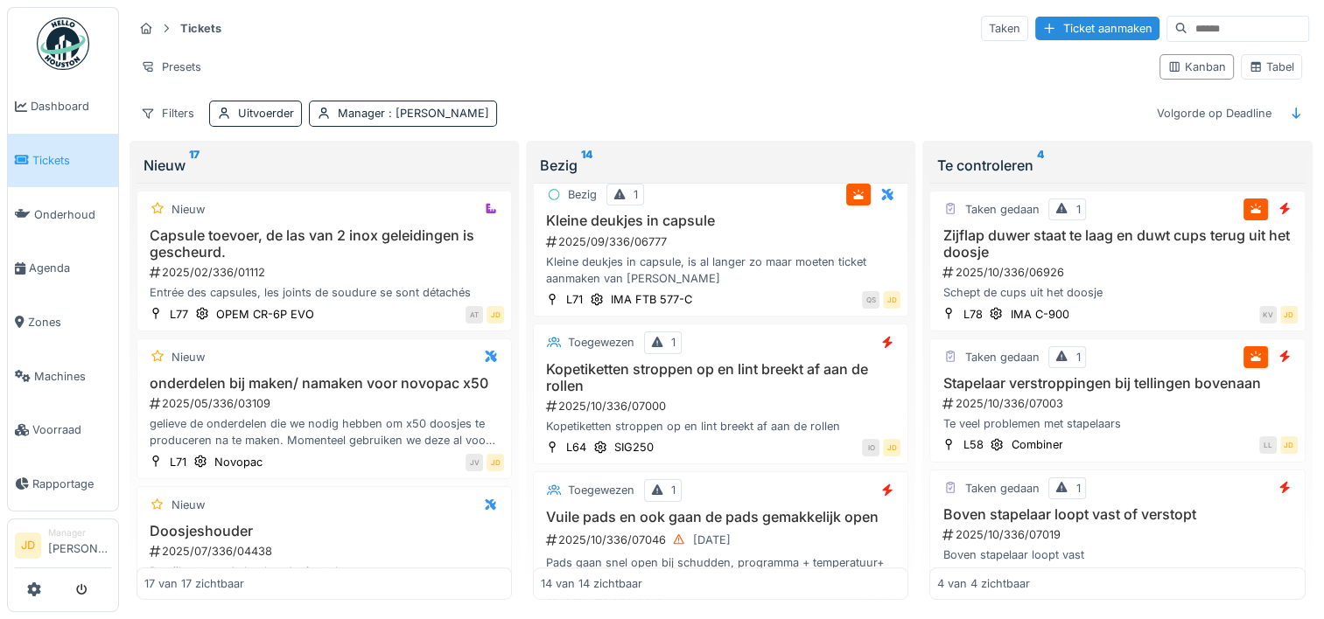
scroll to position [1662, 0]
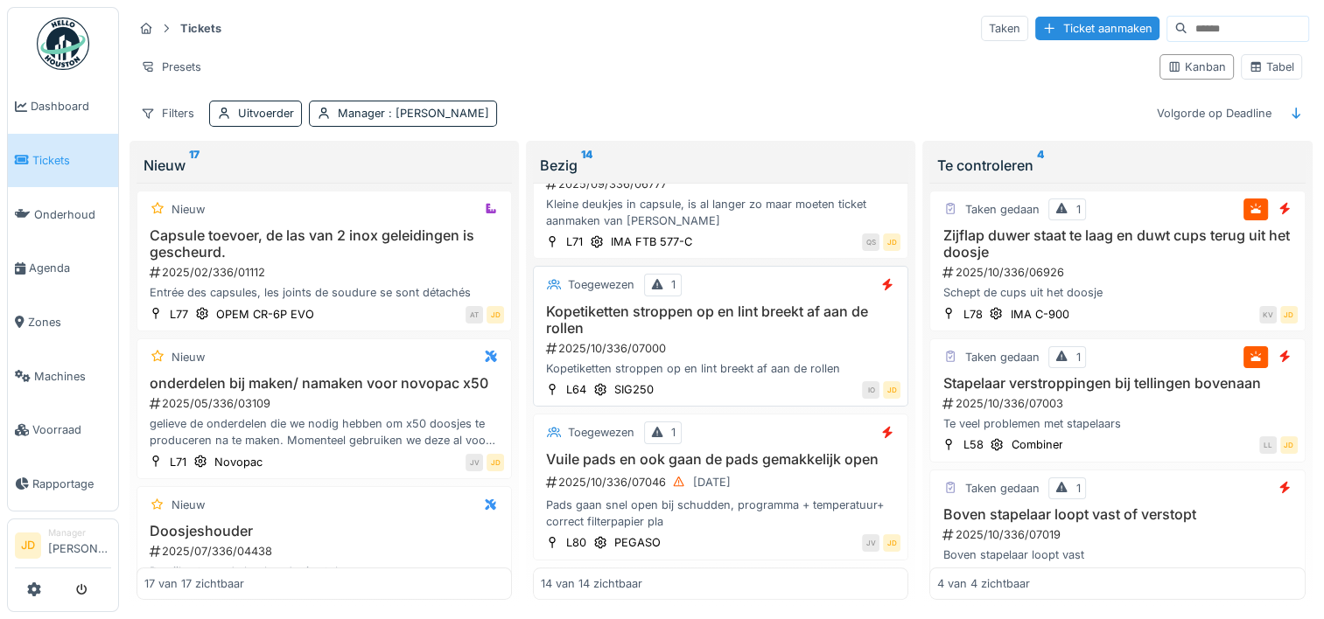
click at [760, 304] on h3 "Kopetiketten stroppen op en lint breekt af aan de rollen" at bounding box center [721, 320] width 360 height 33
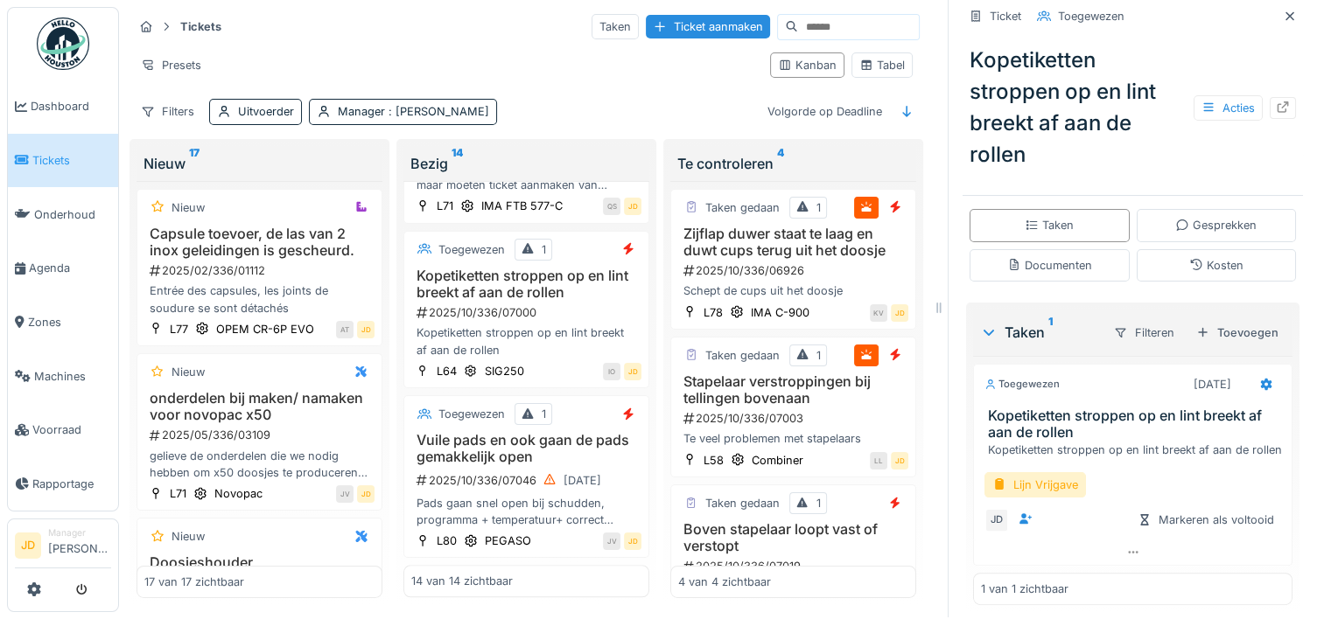
scroll to position [329, 0]
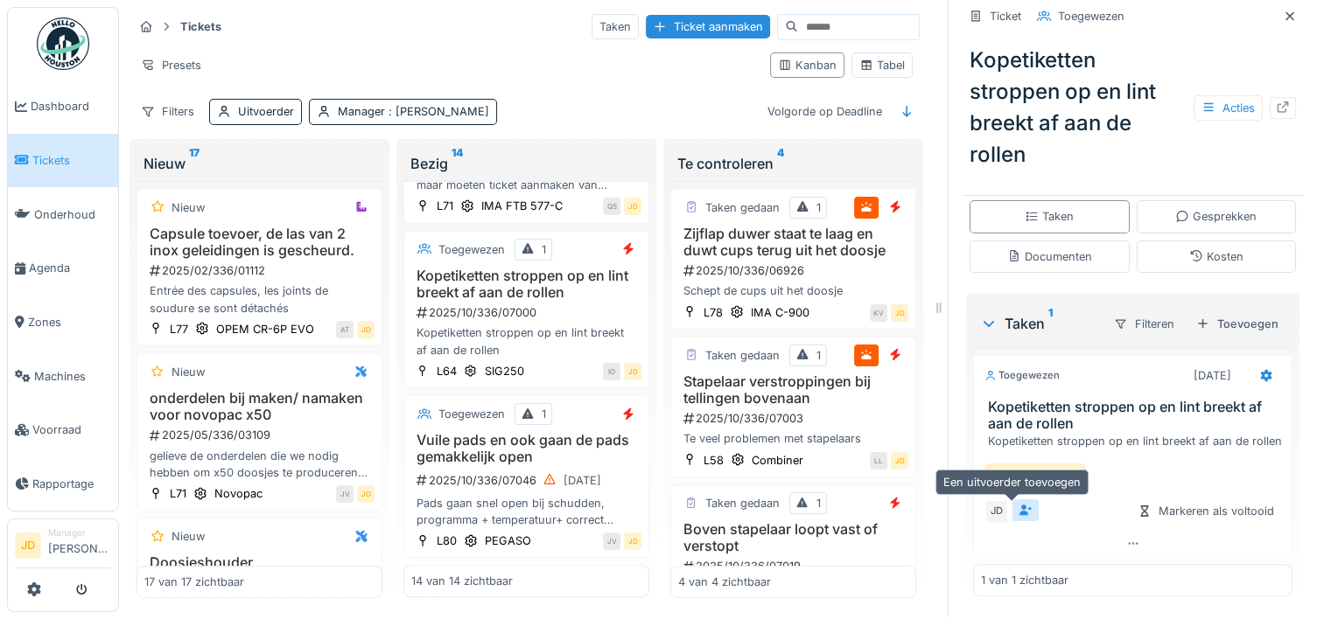
click at [1018, 505] on icon at bounding box center [1025, 510] width 14 height 11
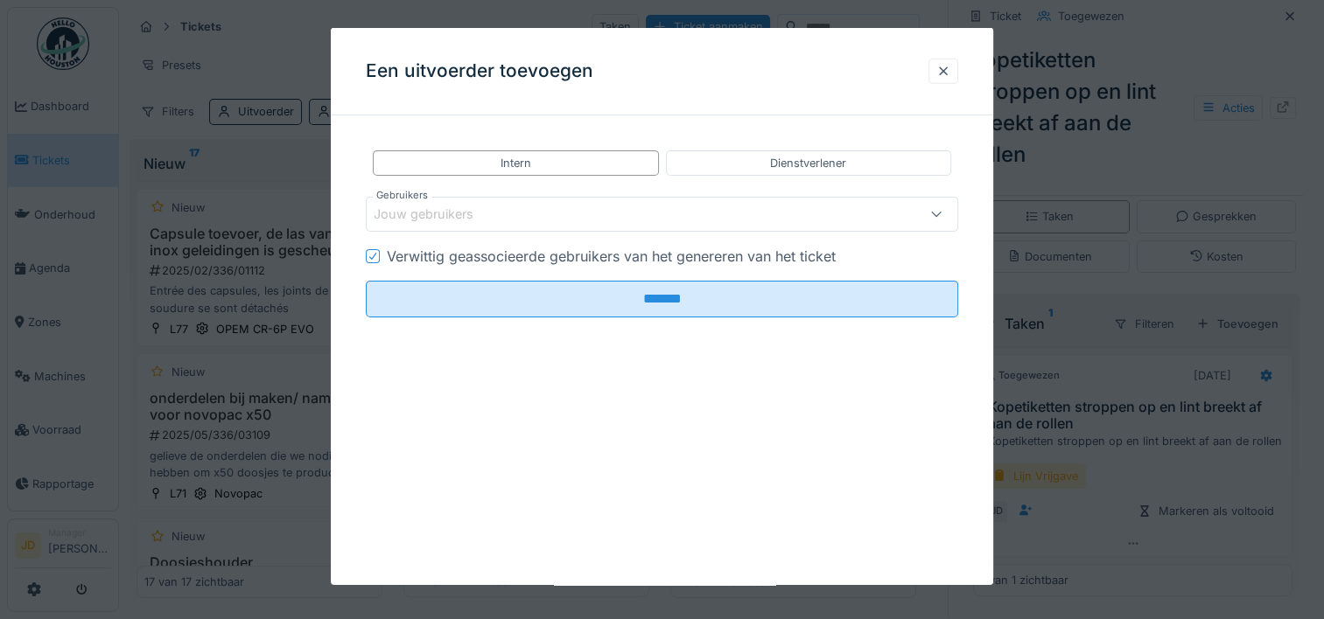
click at [554, 220] on div "Jouw gebruikers" at bounding box center [626, 214] width 505 height 19
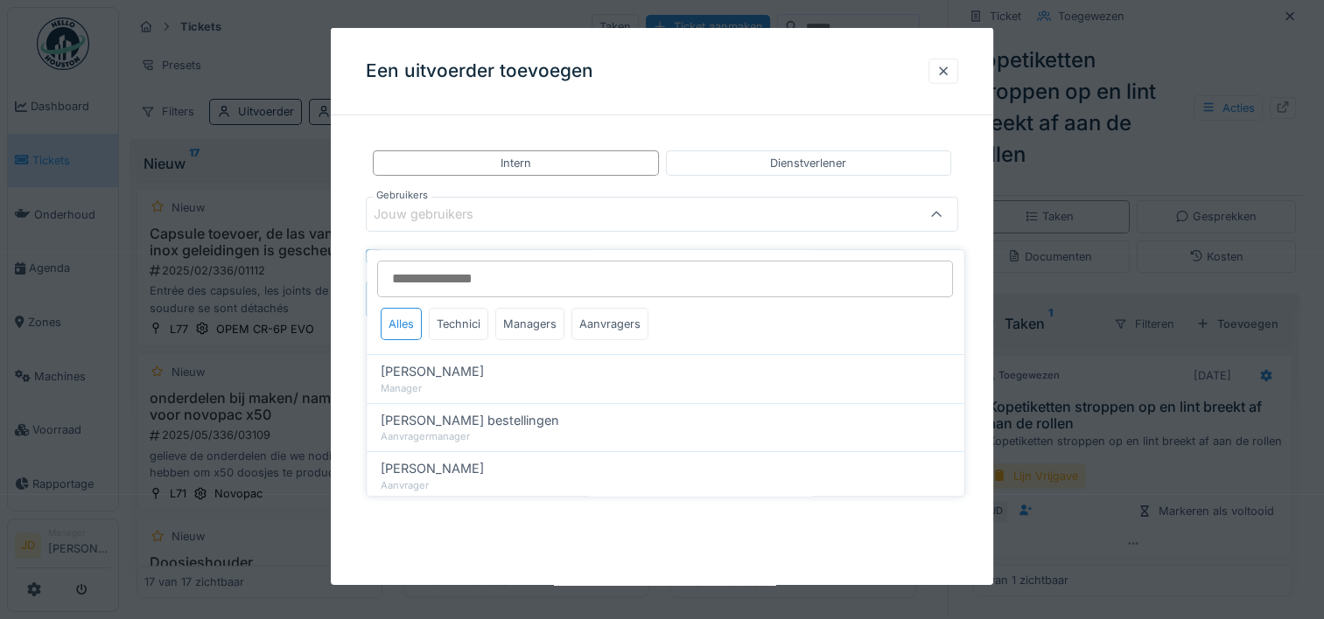
type input "*"
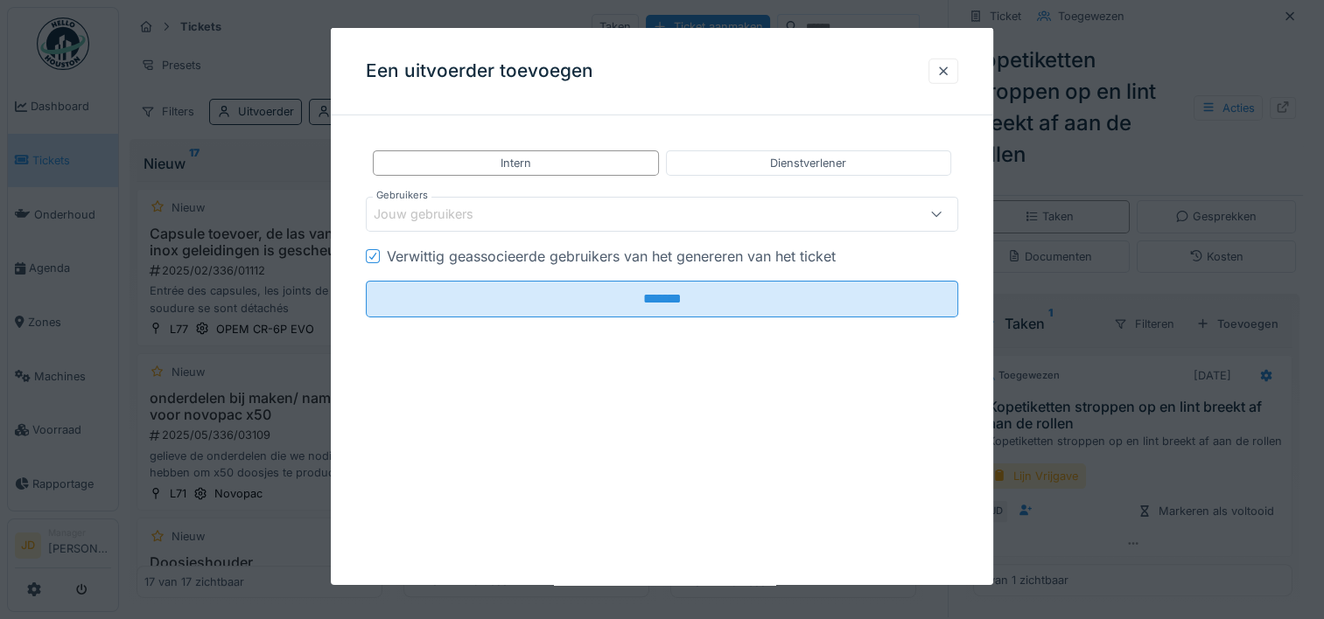
click at [554, 220] on div "Jouw gebruikers" at bounding box center [626, 214] width 505 height 19
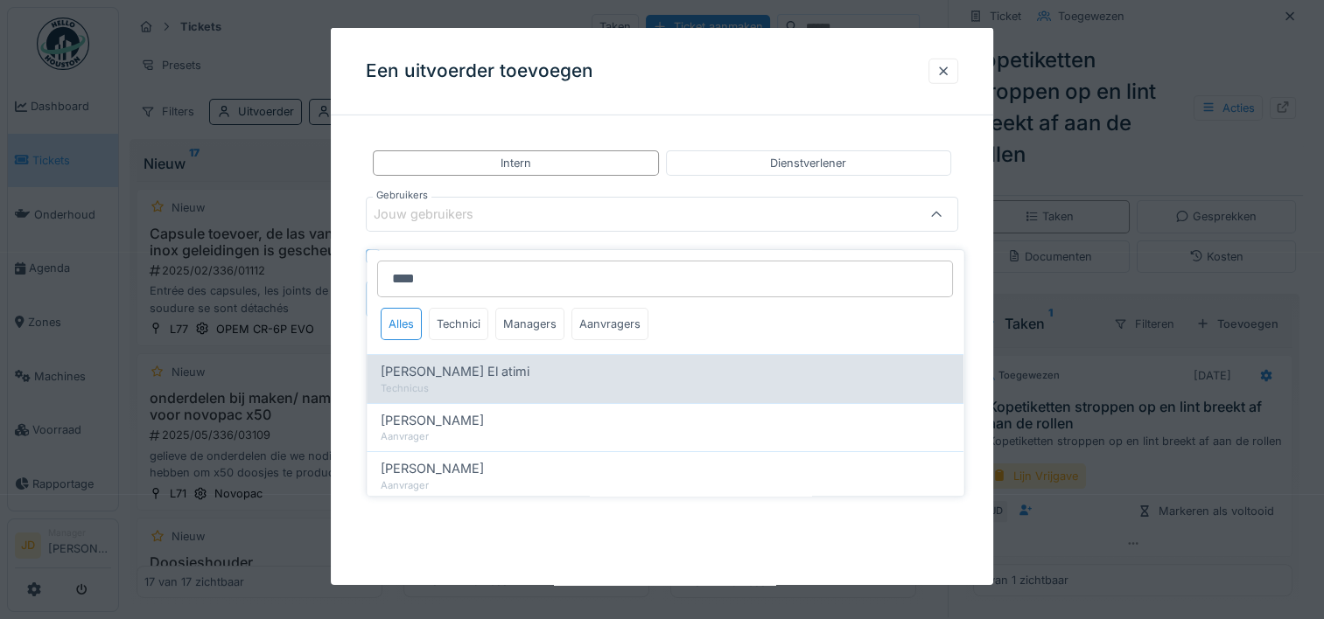
type input "****"
click at [518, 362] on div "Karim El atimi" at bounding box center [665, 371] width 569 height 19
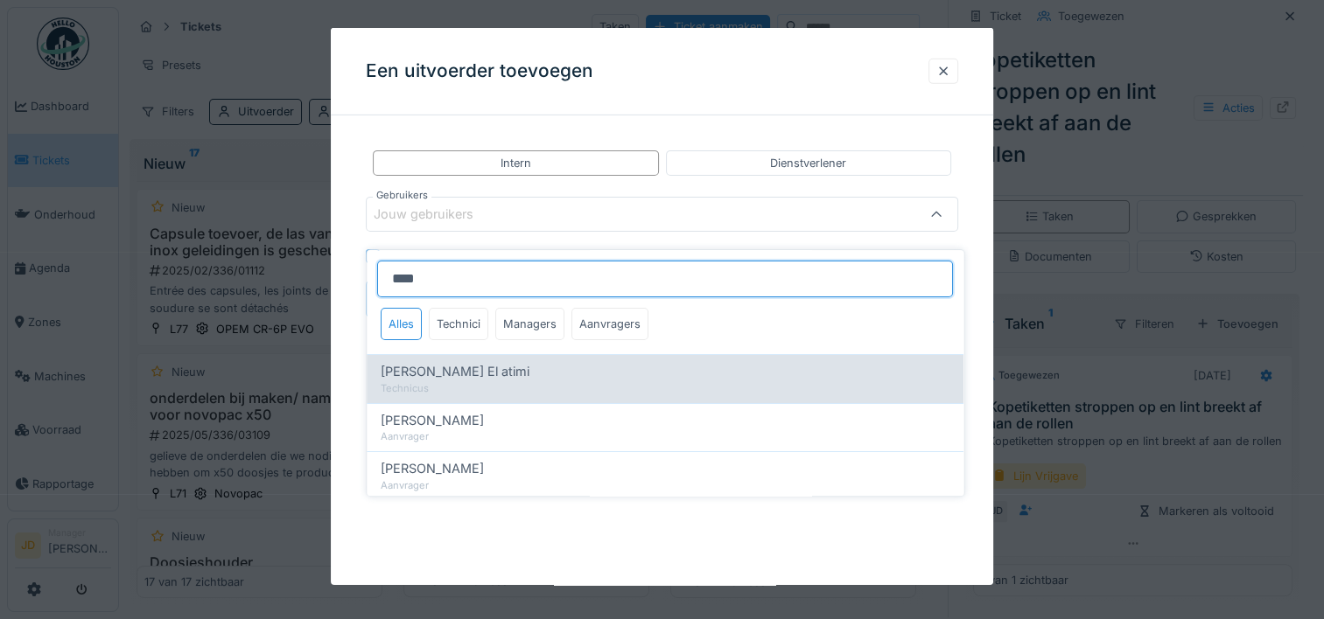
type input "****"
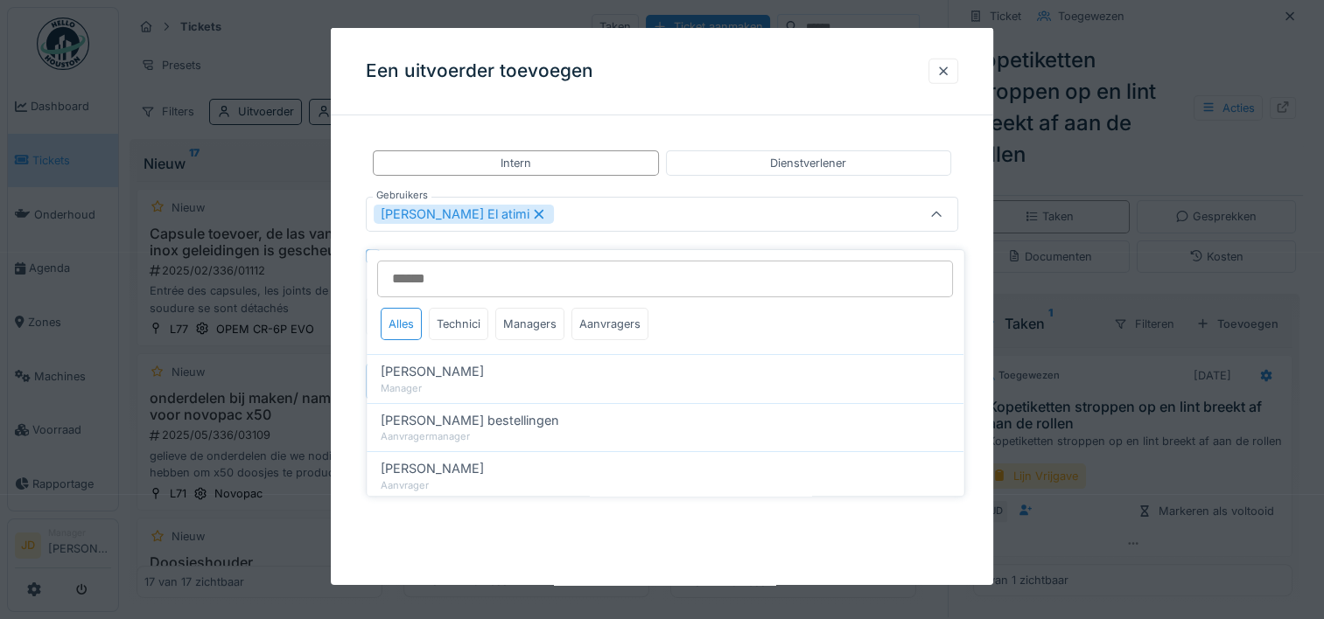
click at [943, 209] on icon at bounding box center [936, 214] width 14 height 11
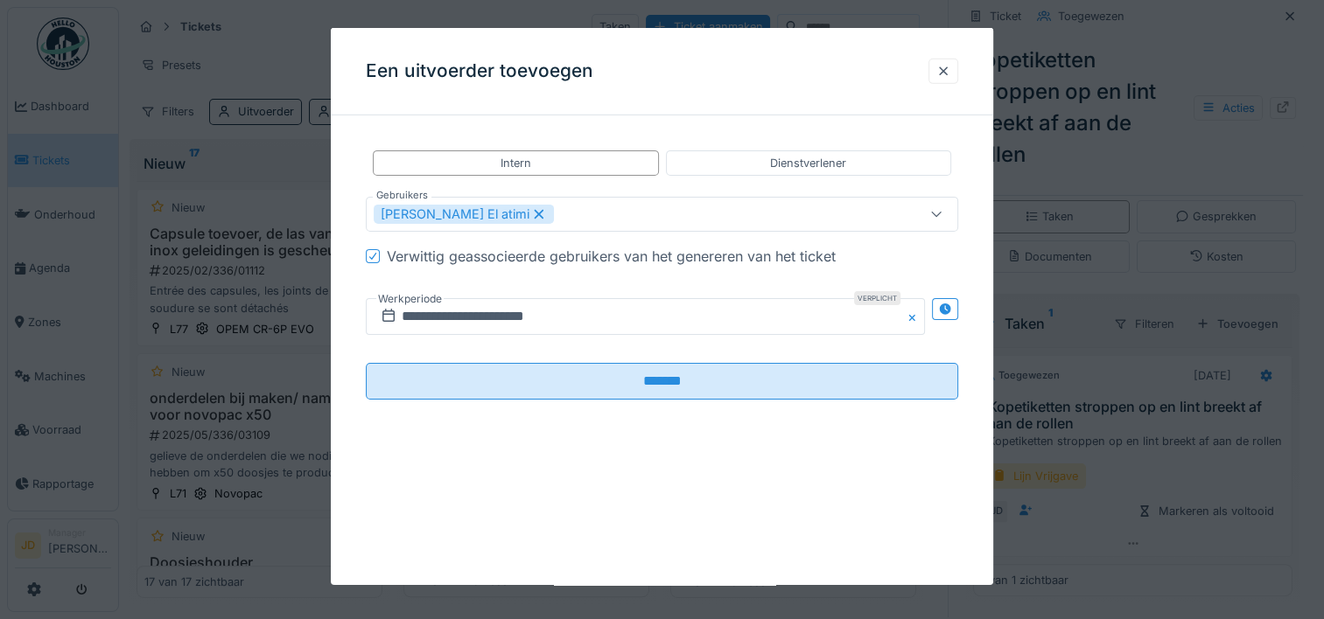
click at [616, 360] on fieldset "**********" at bounding box center [662, 271] width 592 height 284
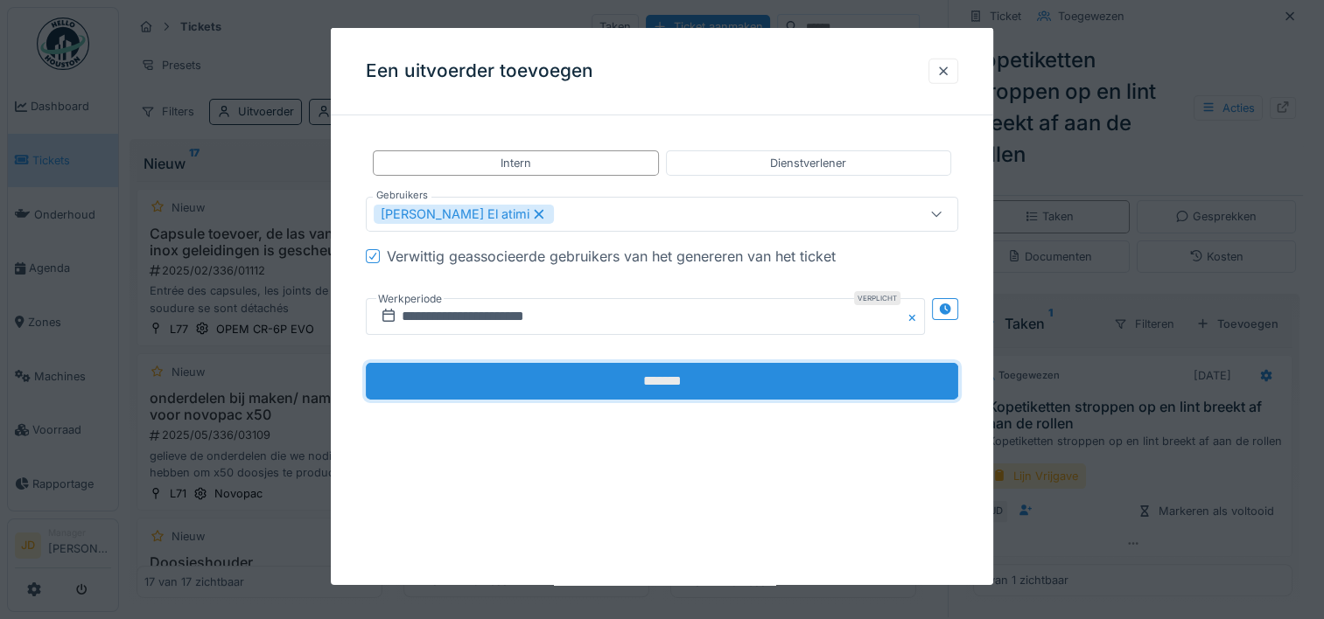
click at [619, 372] on input "*******" at bounding box center [662, 381] width 592 height 37
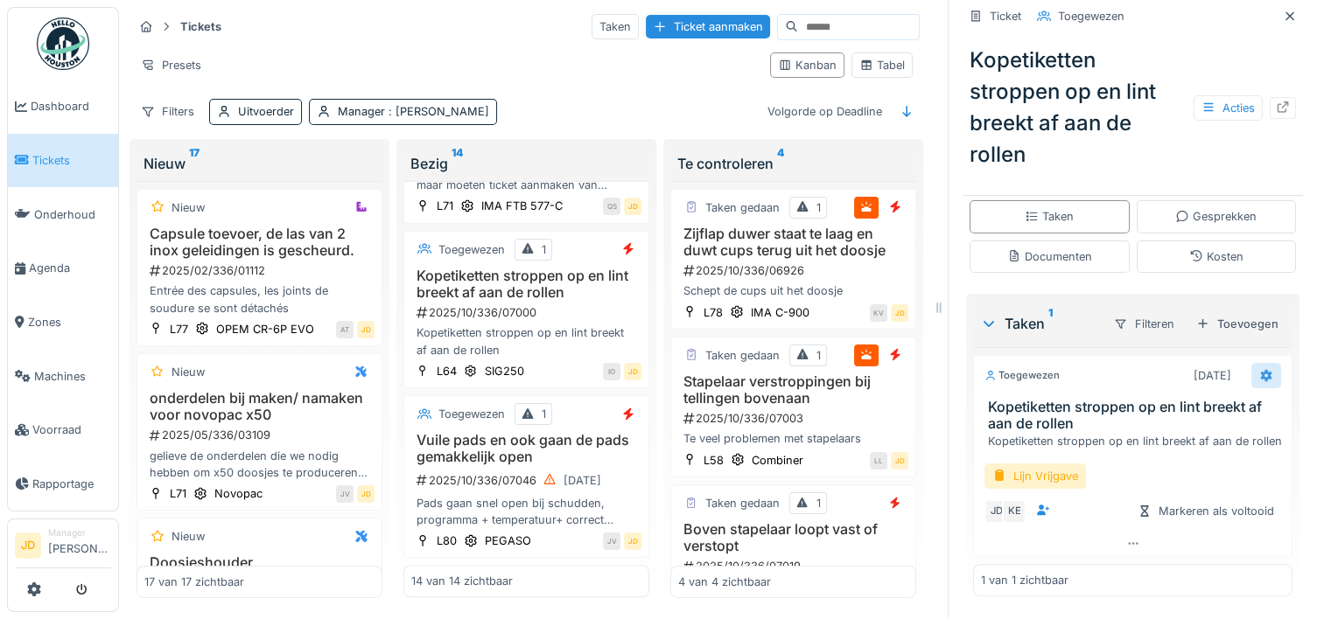
click at [1251, 363] on div at bounding box center [1266, 375] width 30 height 25
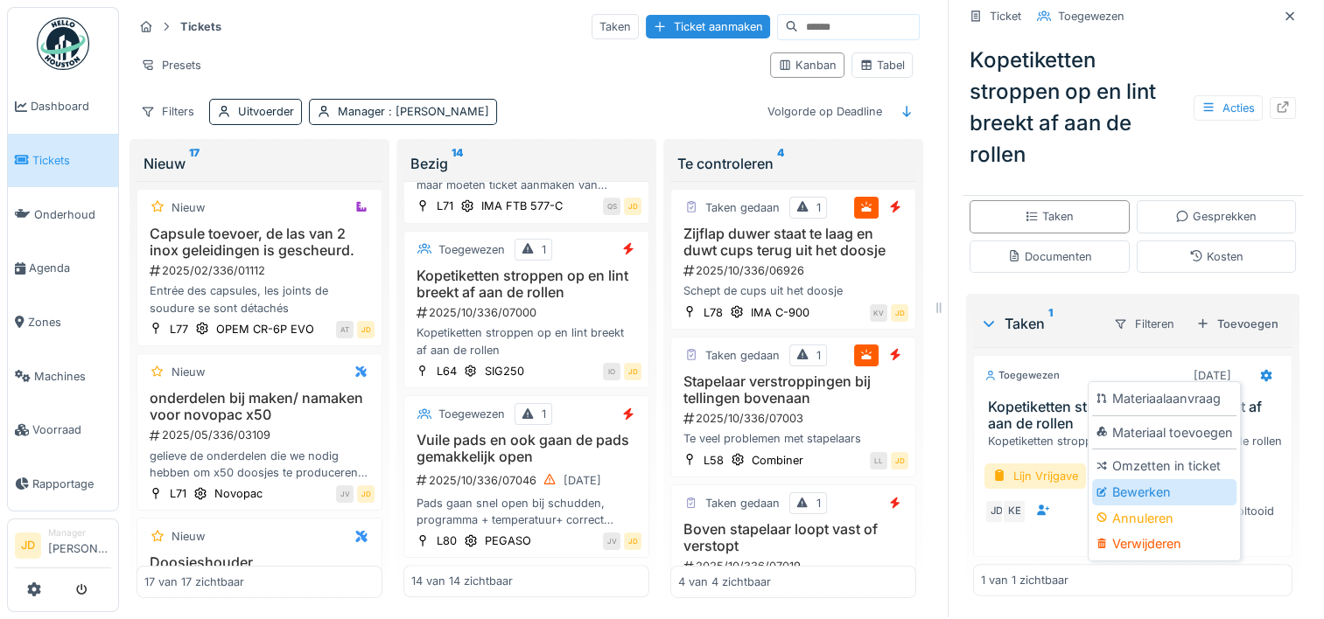
click at [1200, 479] on div "Bewerken" at bounding box center [1164, 492] width 144 height 26
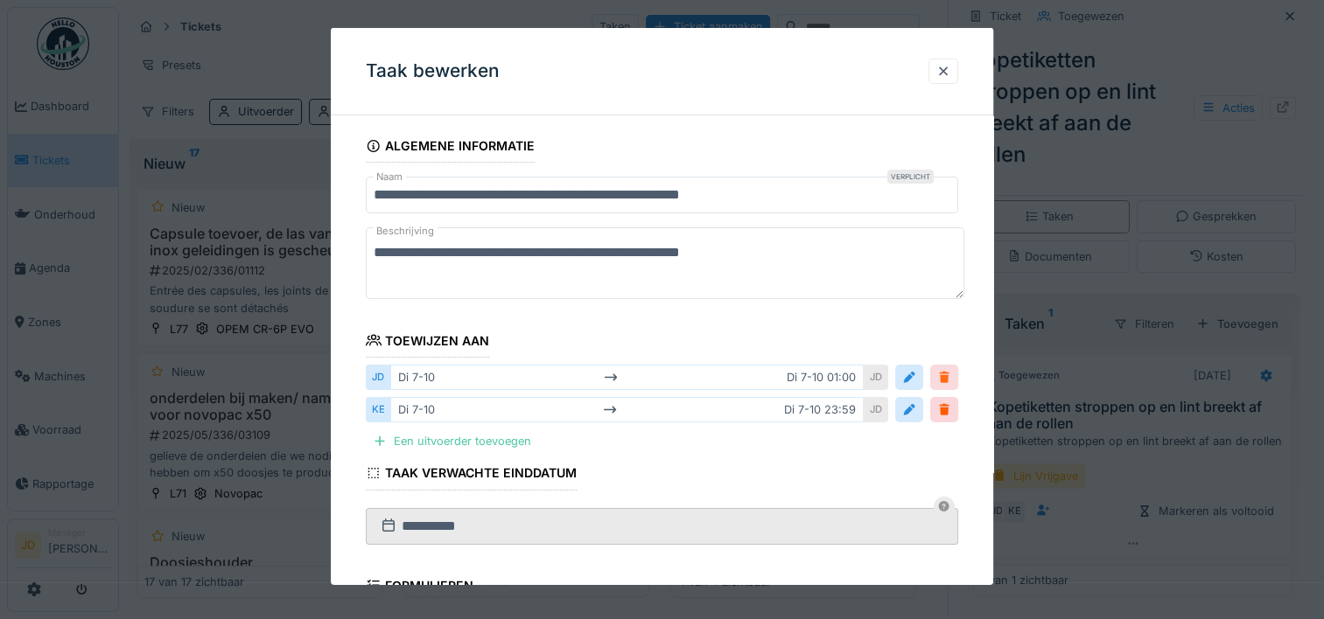
click at [947, 381] on div at bounding box center [944, 377] width 14 height 17
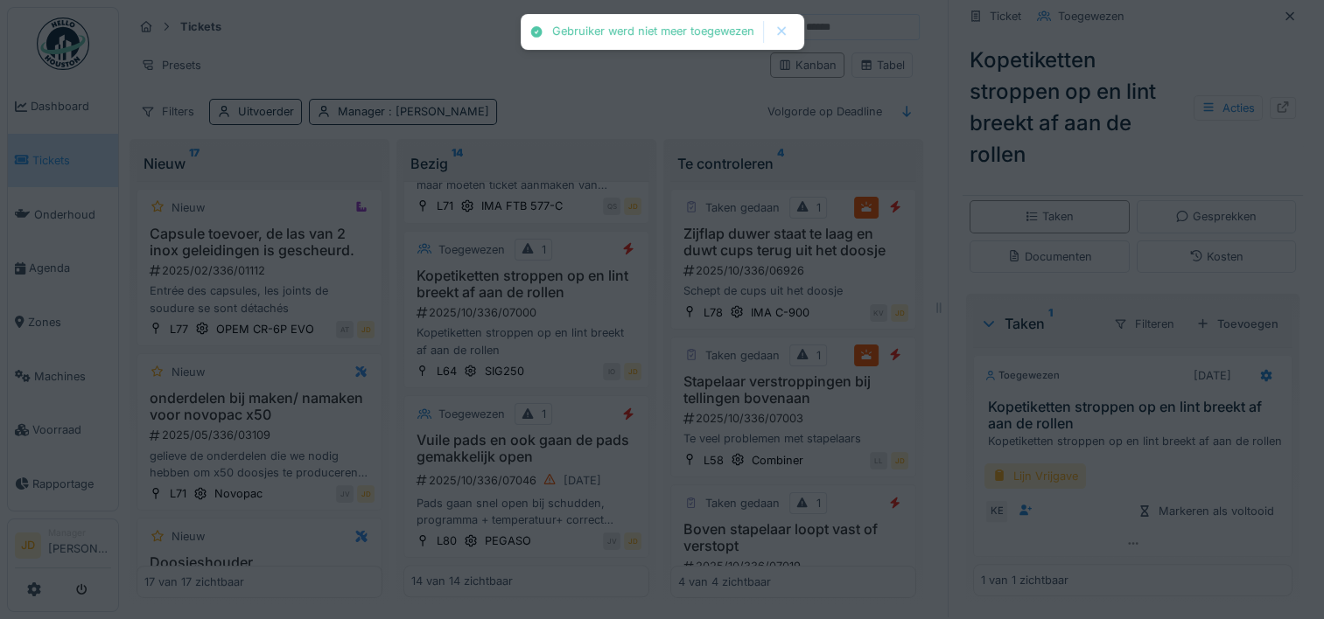
click at [999, 465] on div "Lijn Vrijgave" at bounding box center [1034, 476] width 101 height 25
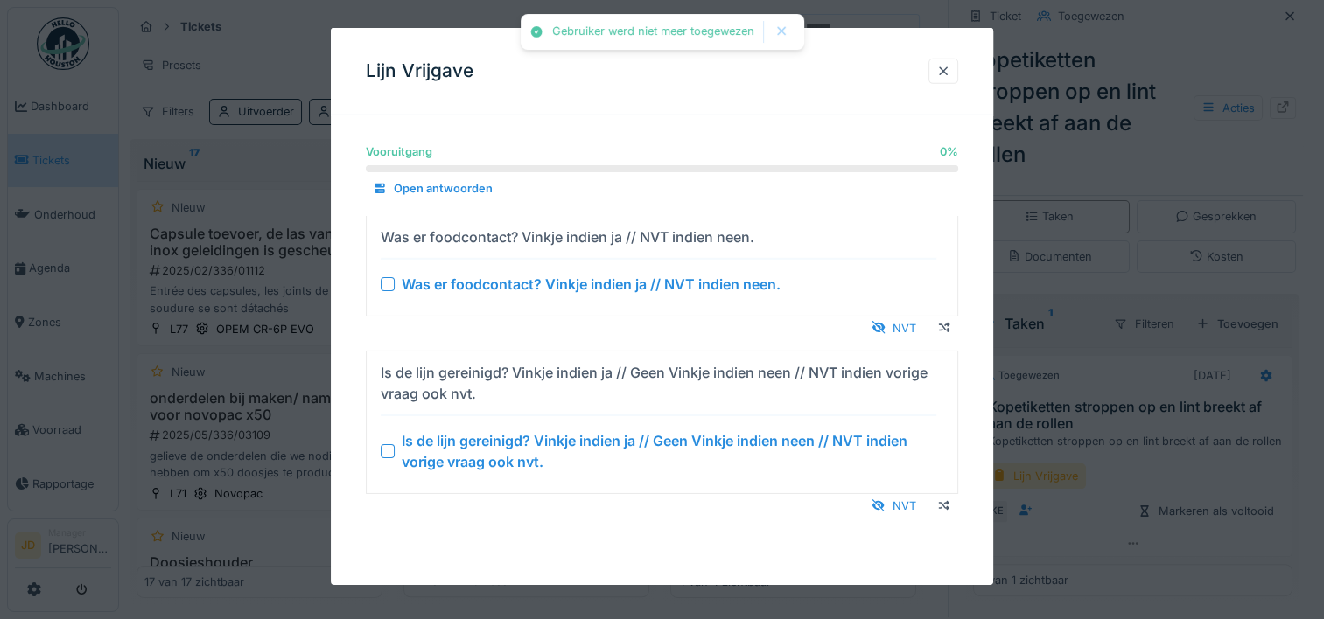
click at [389, 450] on div at bounding box center [388, 451] width 14 height 14
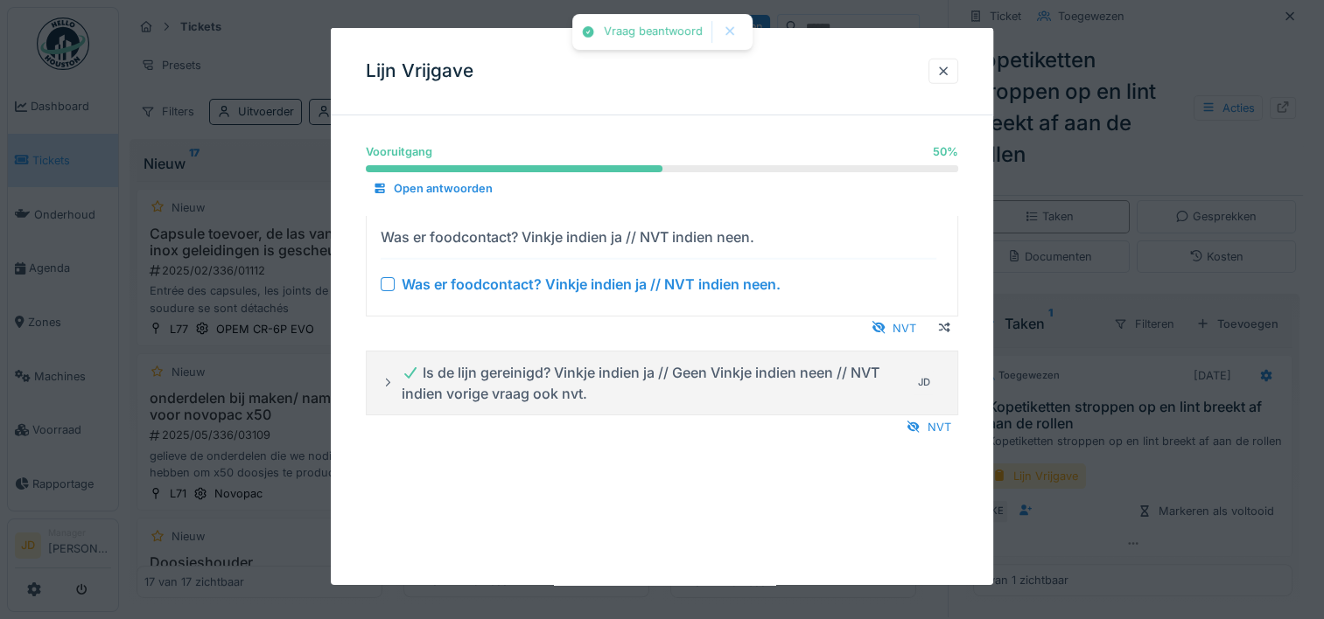
click at [391, 285] on div at bounding box center [388, 283] width 14 height 14
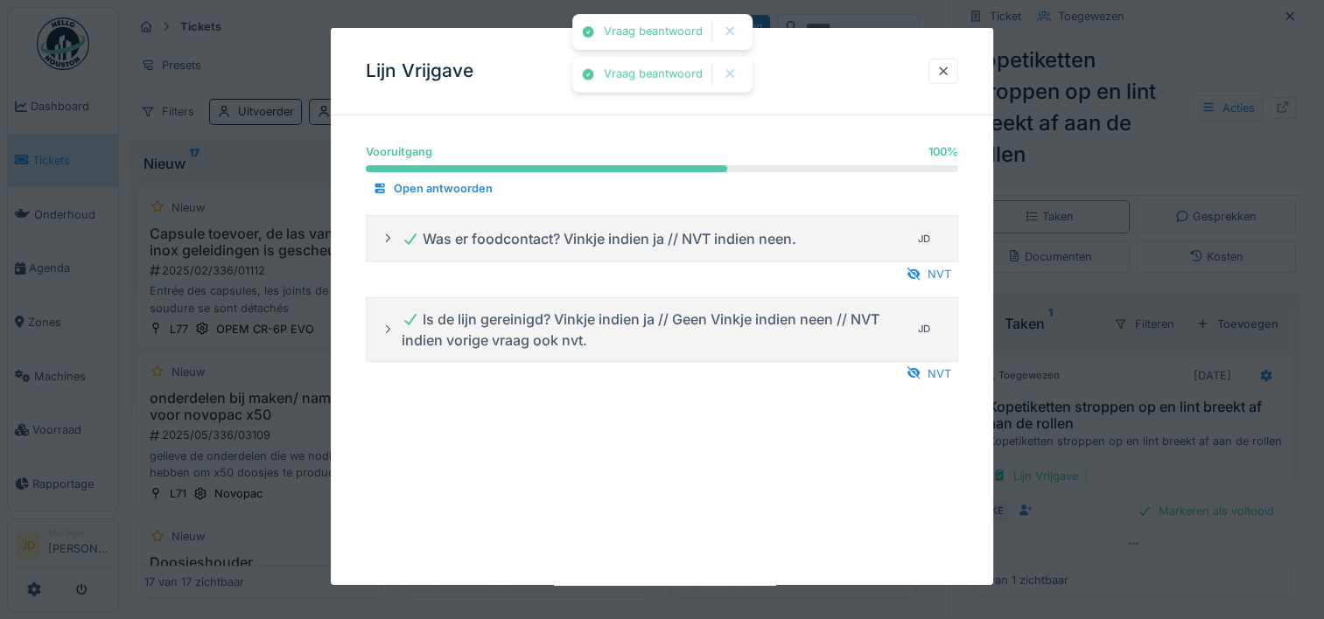
click at [1074, 441] on div at bounding box center [662, 309] width 1324 height 619
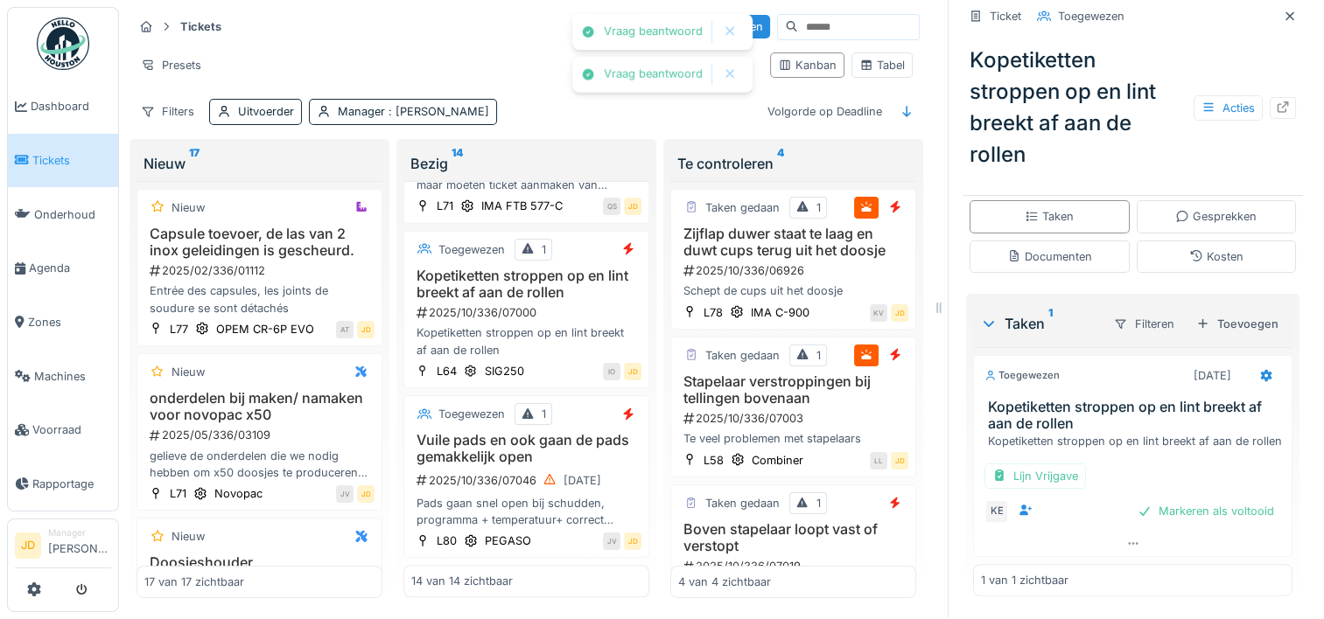
click at [1139, 500] on div "Markeren als voltooid" at bounding box center [1205, 512] width 150 height 24
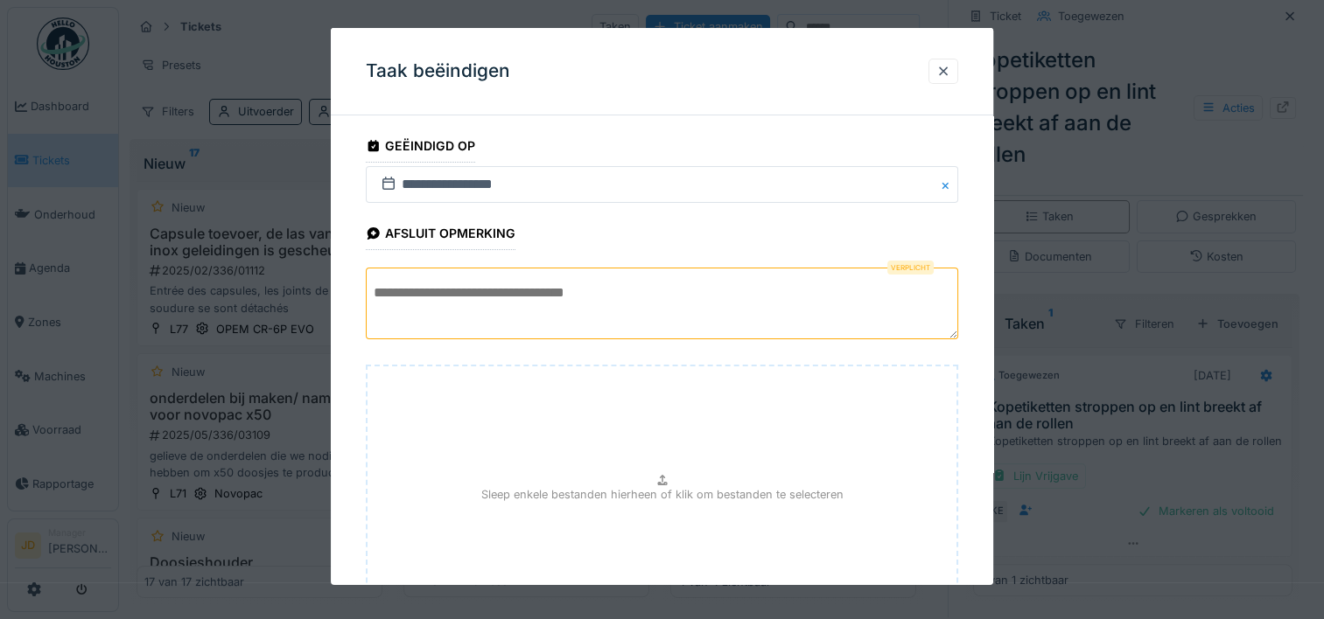
click at [699, 297] on textarea at bounding box center [662, 304] width 592 height 72
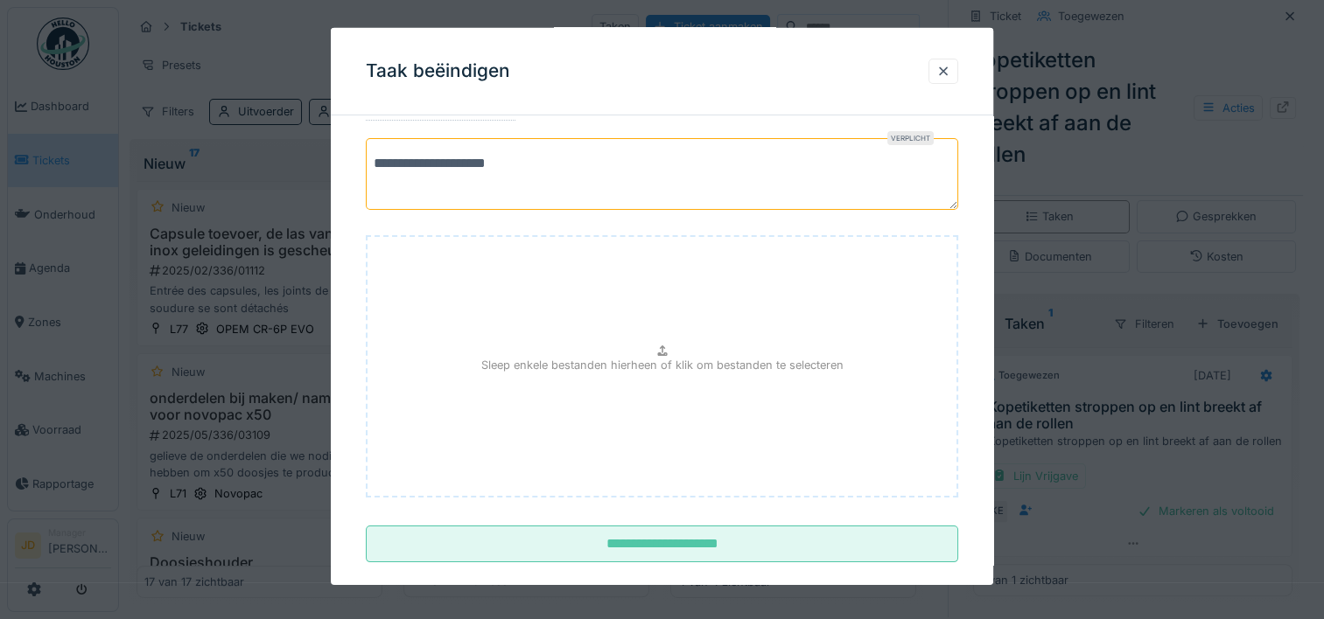
scroll to position [154, 0]
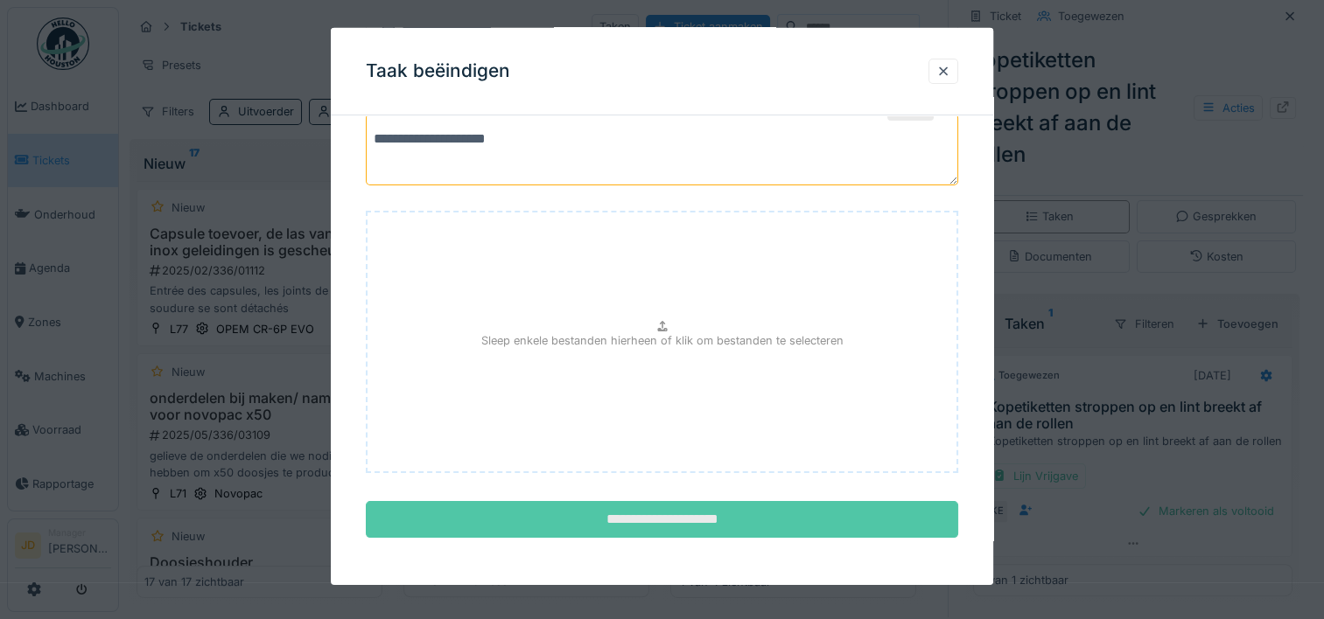
type textarea "**********"
click at [648, 502] on input "**********" at bounding box center [662, 519] width 592 height 37
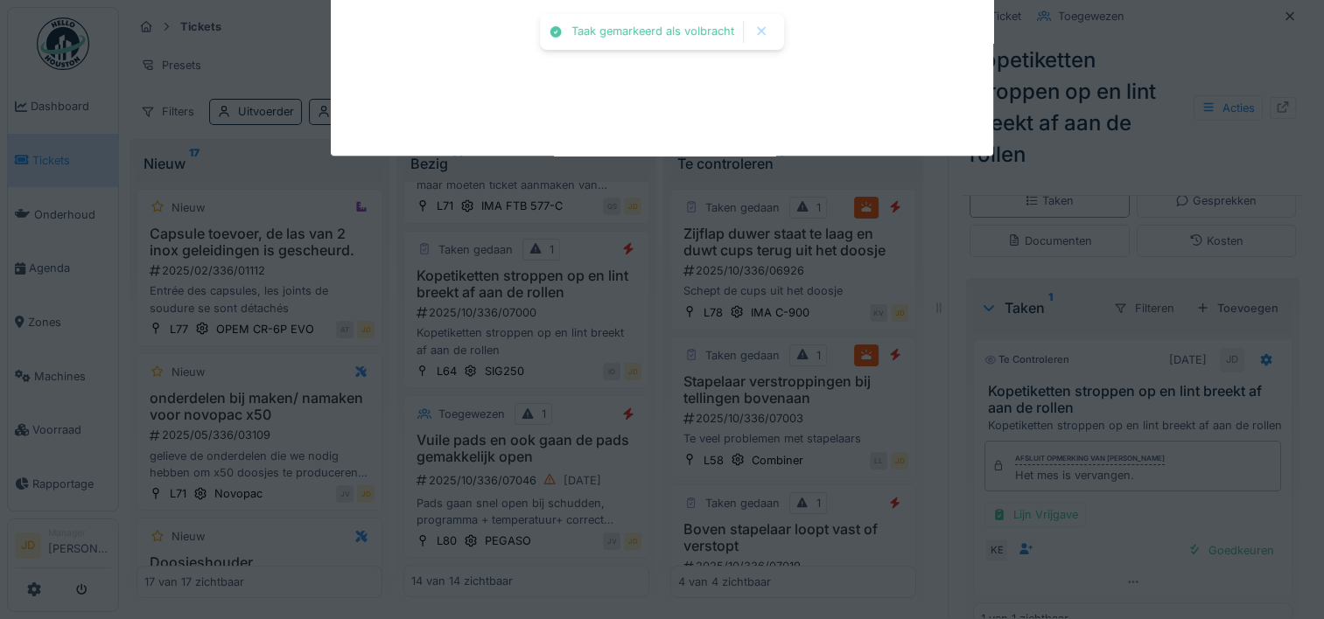
scroll to position [353, 0]
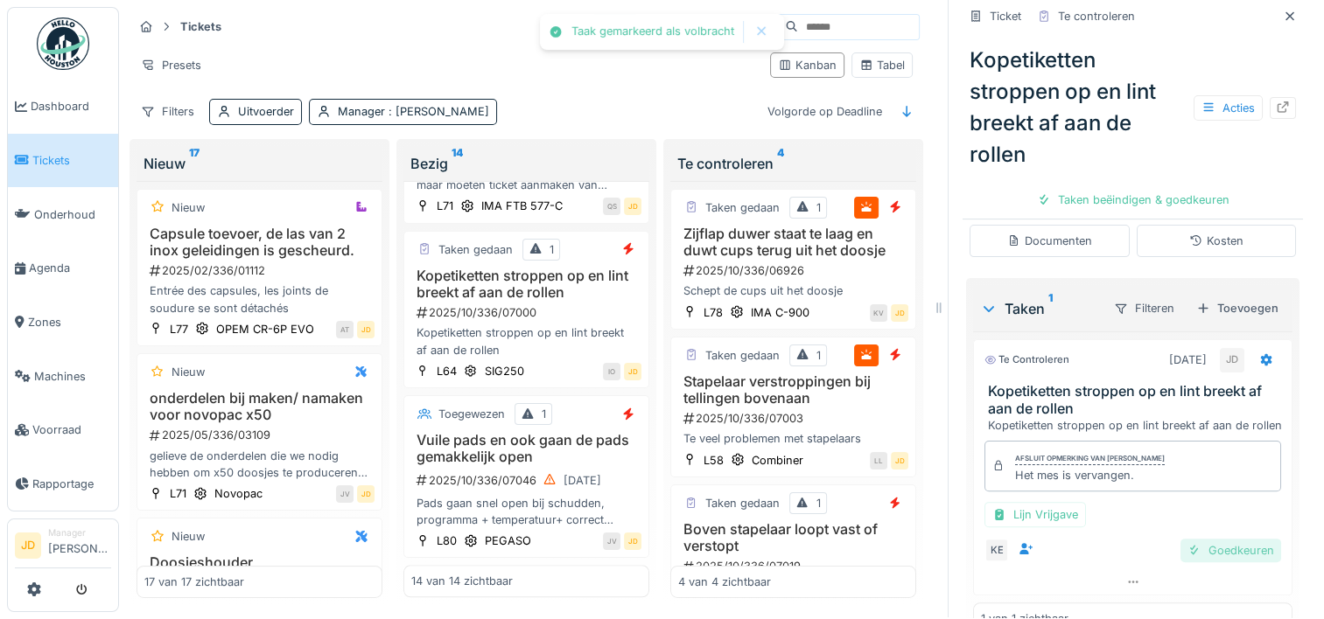
click at [1183, 548] on div "Goedkeuren" at bounding box center [1230, 551] width 101 height 24
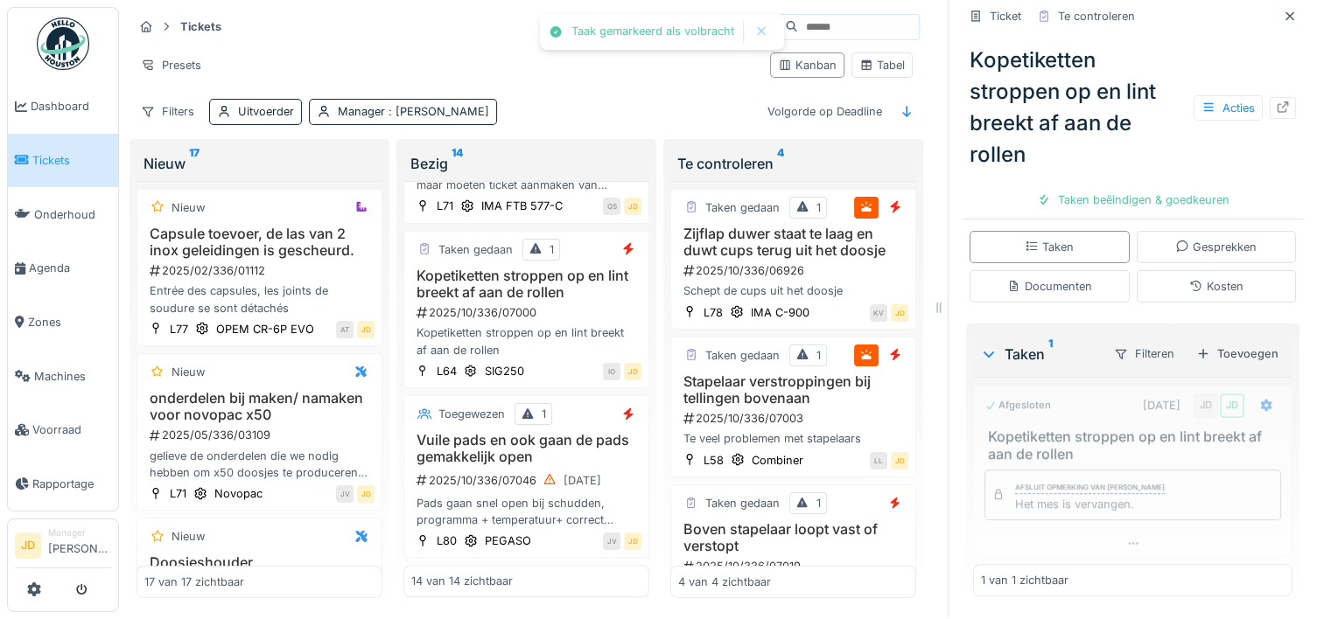
scroll to position [306, 0]
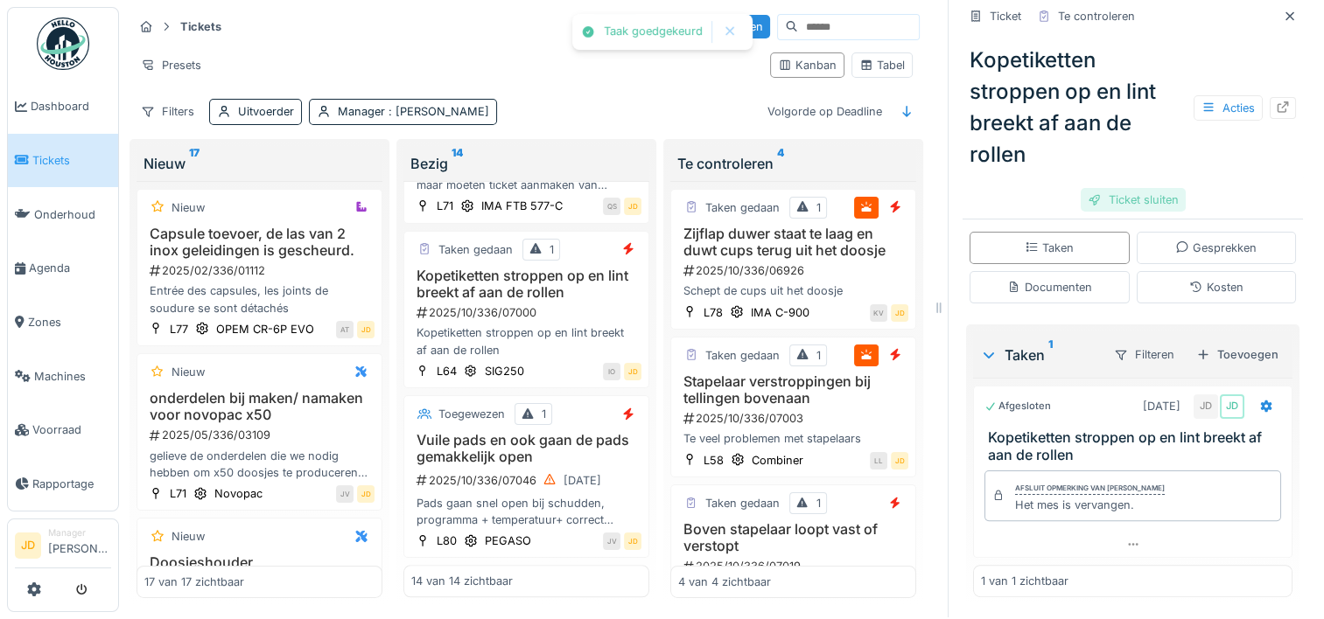
click at [1116, 189] on div "Ticket sluiten" at bounding box center [1132, 200] width 105 height 24
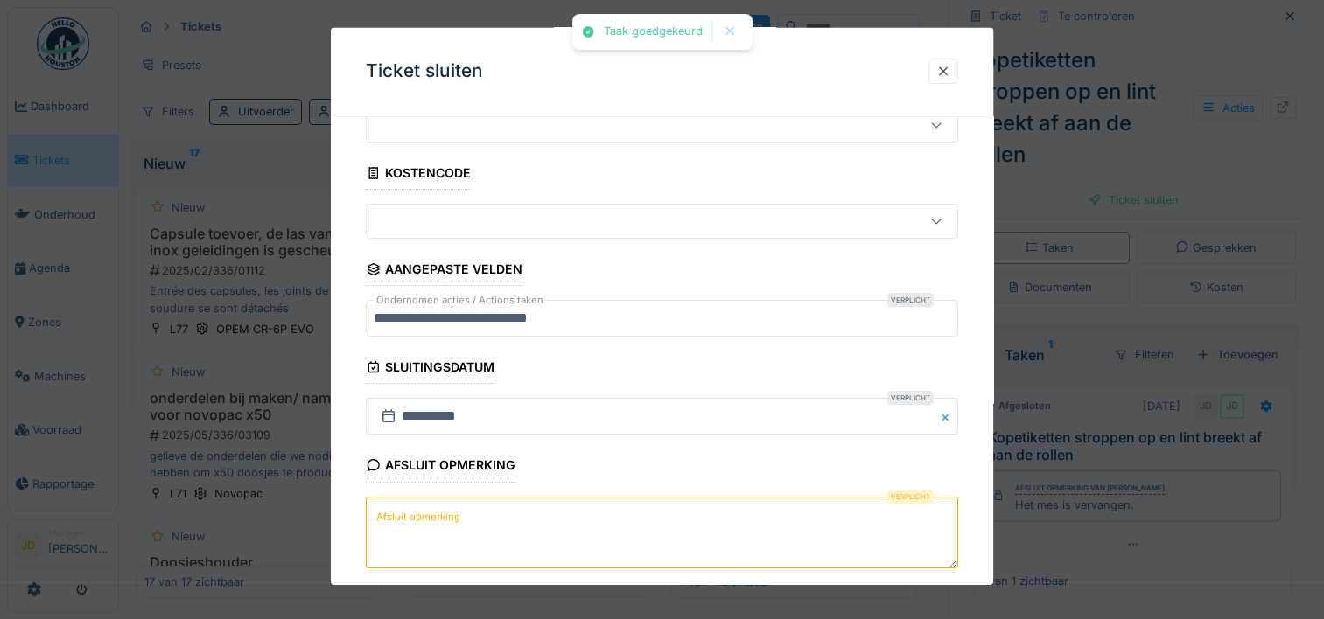
scroll to position [153, 0]
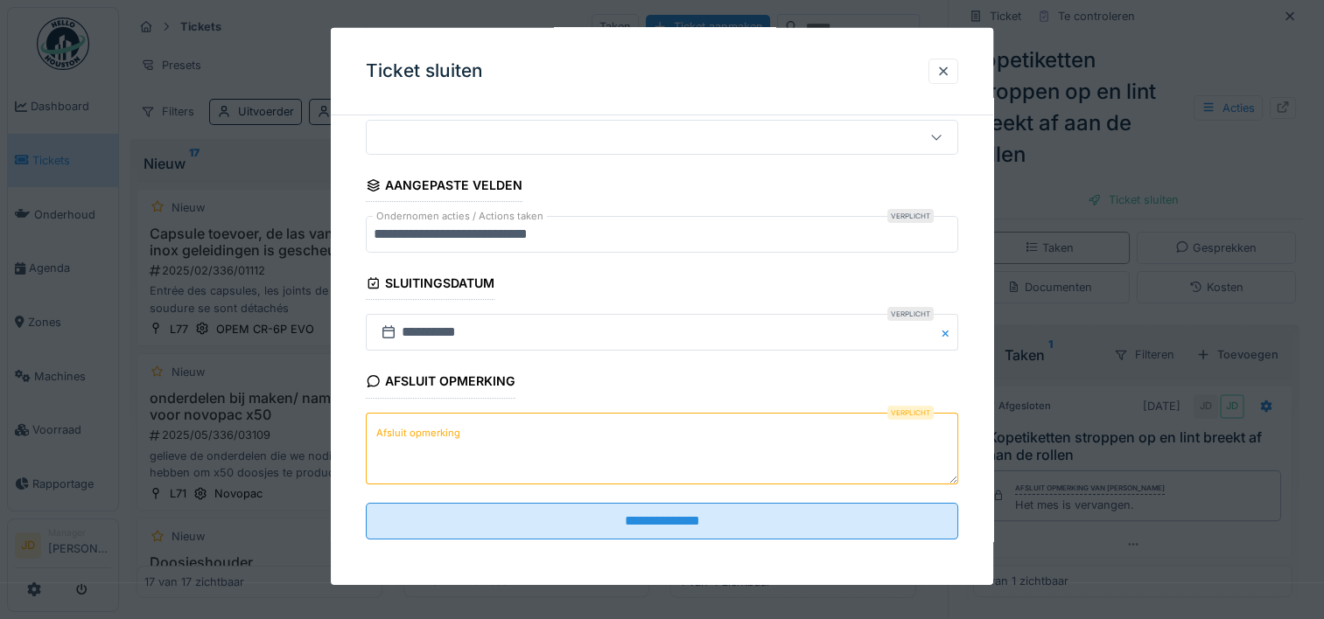
click at [528, 462] on textarea "Afsluit opmerking" at bounding box center [662, 448] width 592 height 72
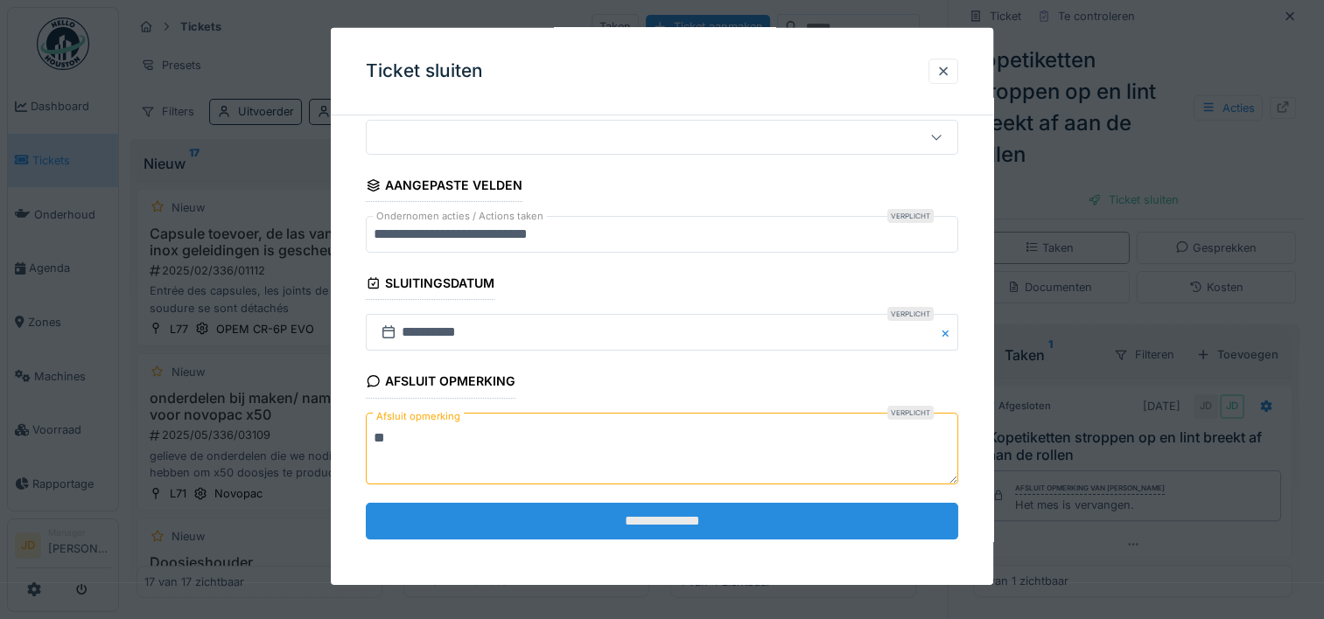
type textarea "**"
click at [542, 509] on input "**********" at bounding box center [662, 521] width 592 height 37
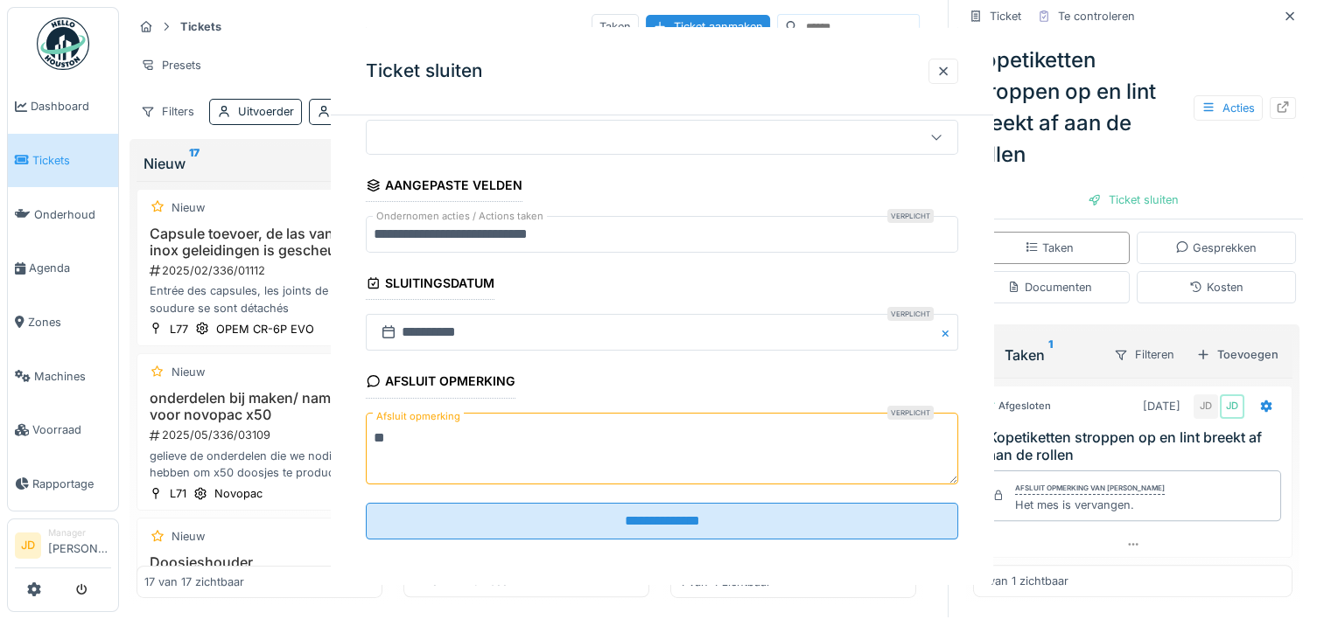
scroll to position [0, 0]
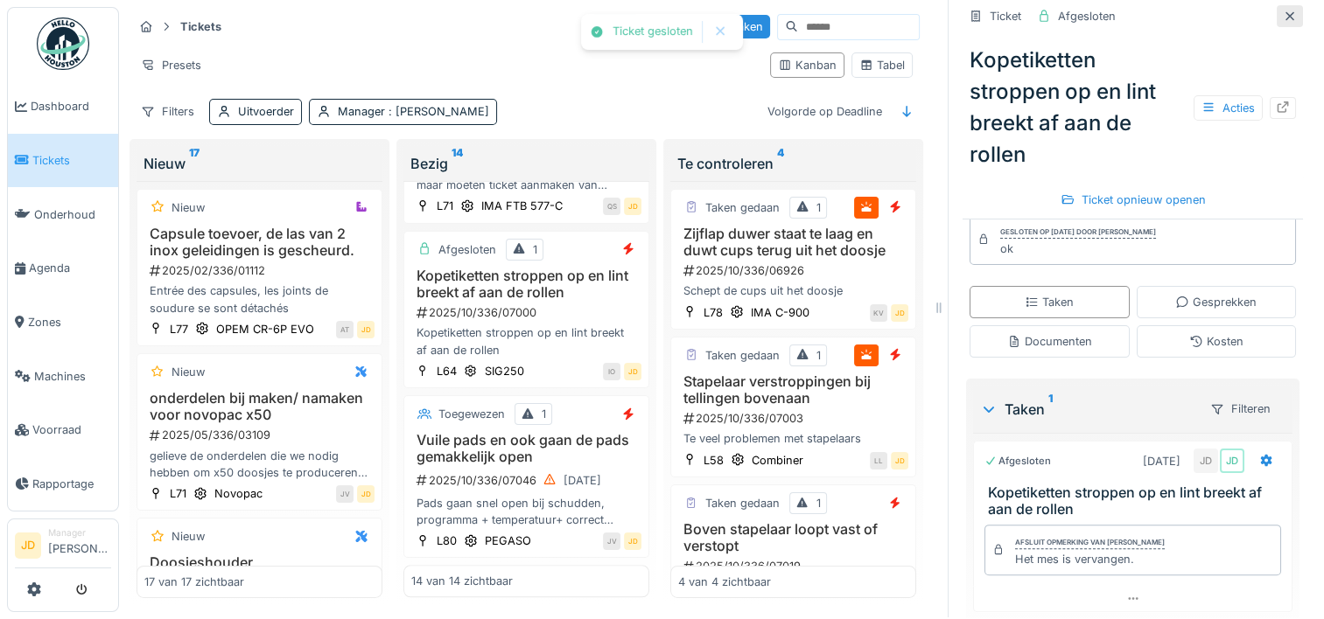
click at [1282, 10] on div at bounding box center [1289, 16] width 14 height 17
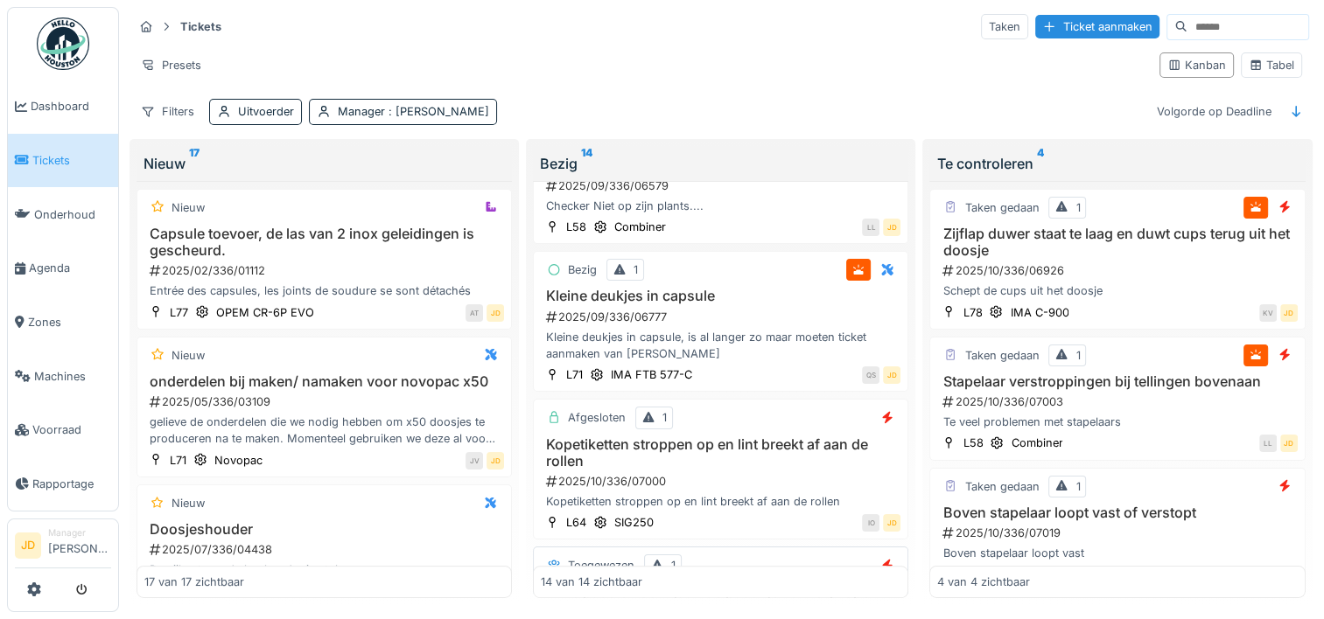
scroll to position [1323, 0]
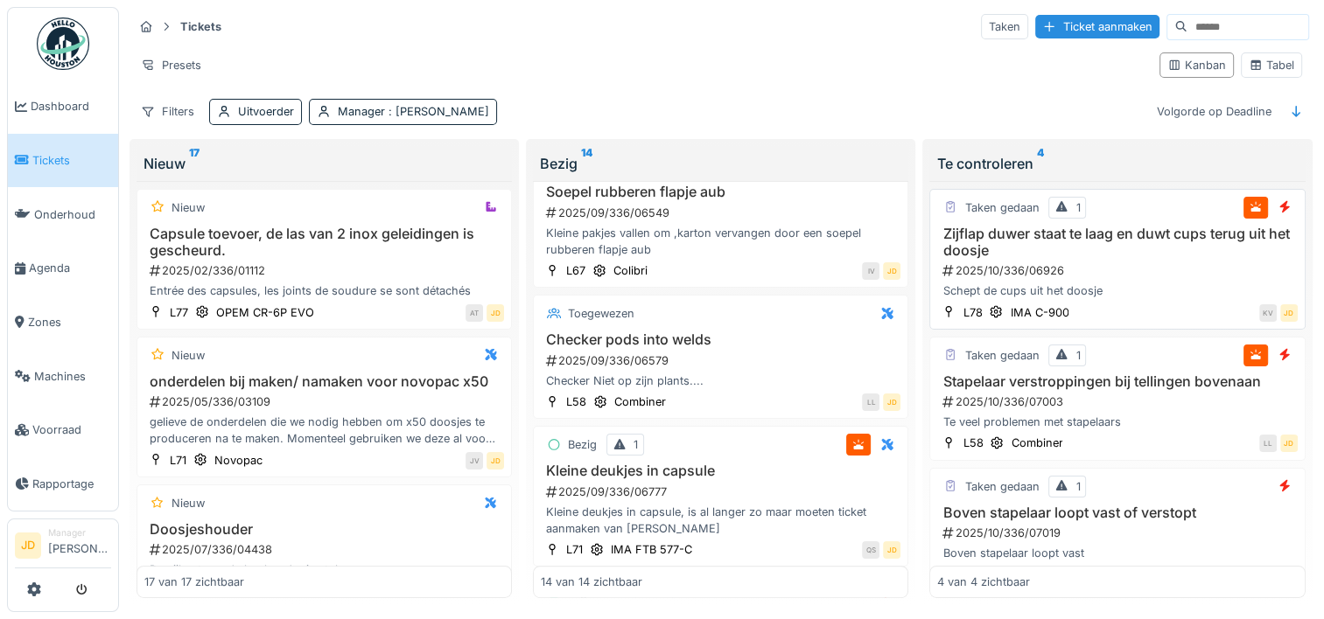
click at [1139, 283] on div "Schept de cups uit het doosje" at bounding box center [1117, 291] width 360 height 17
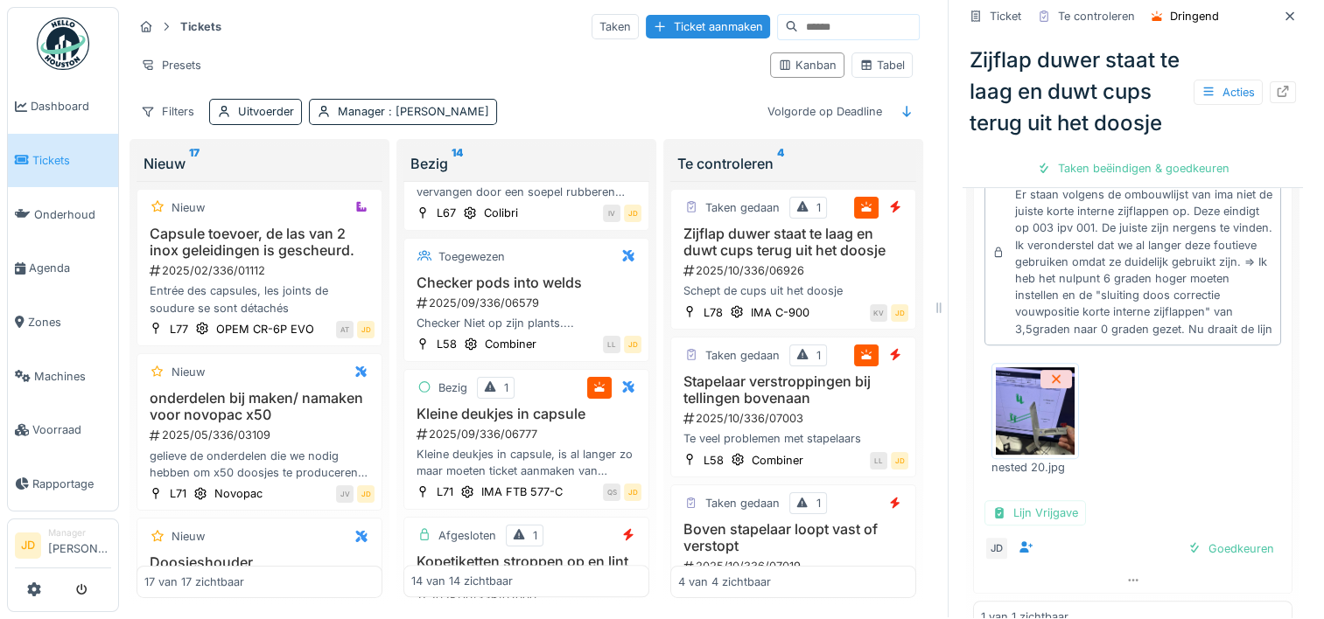
scroll to position [612, 0]
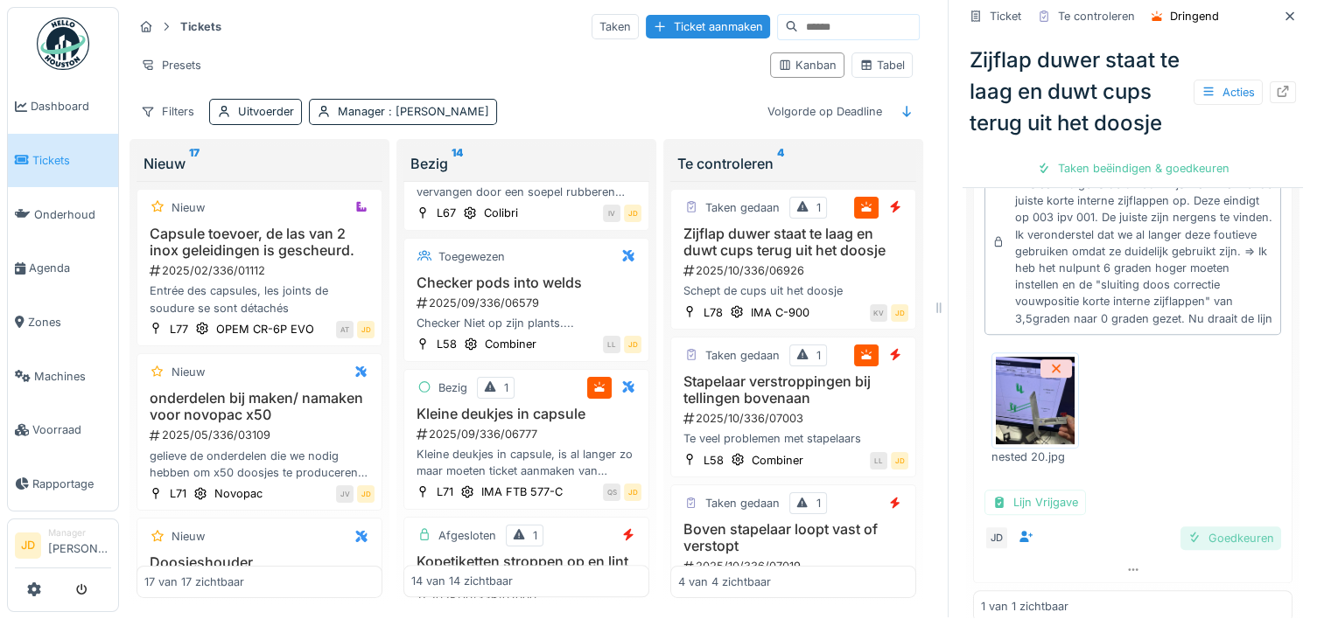
click at [1199, 550] on div "Goedkeuren" at bounding box center [1230, 539] width 101 height 24
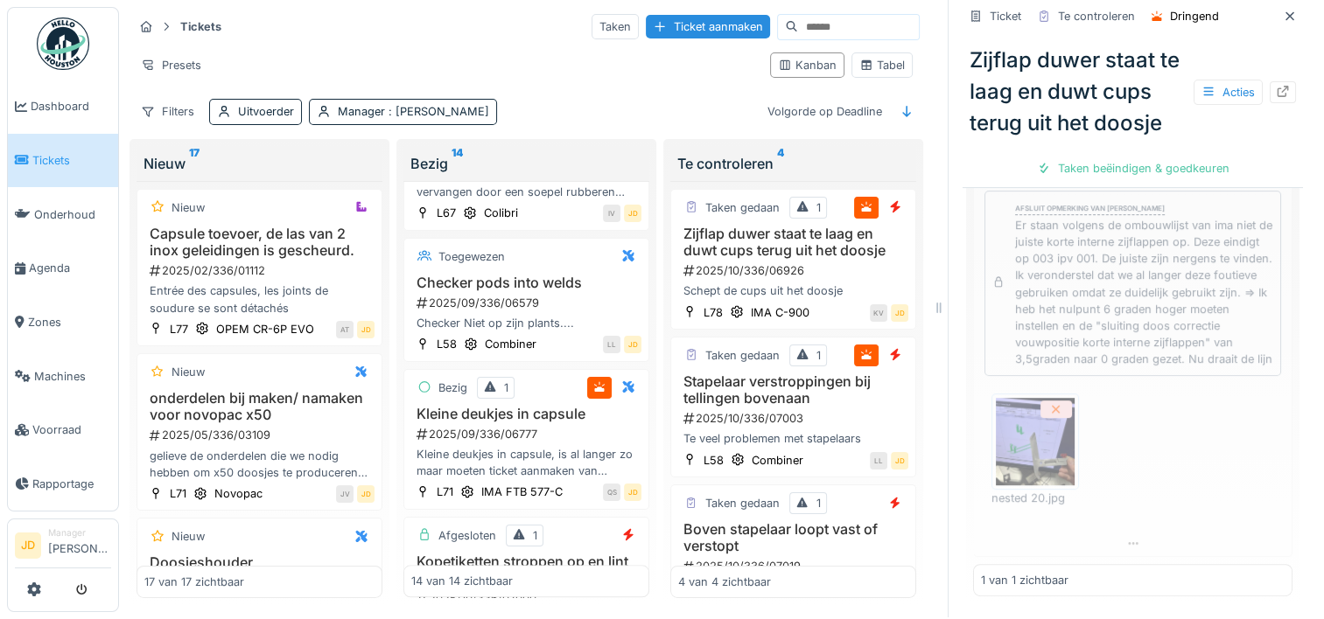
scroll to position [602, 0]
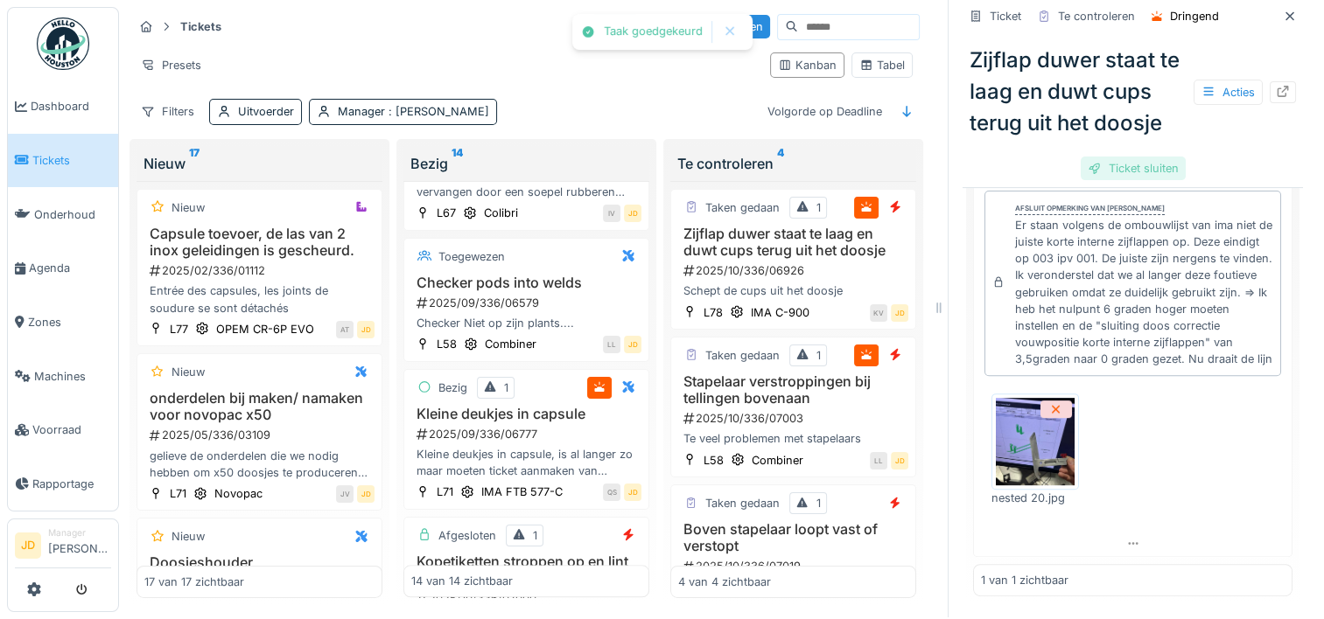
click at [1113, 180] on div "Ticket sluiten" at bounding box center [1132, 169] width 105 height 24
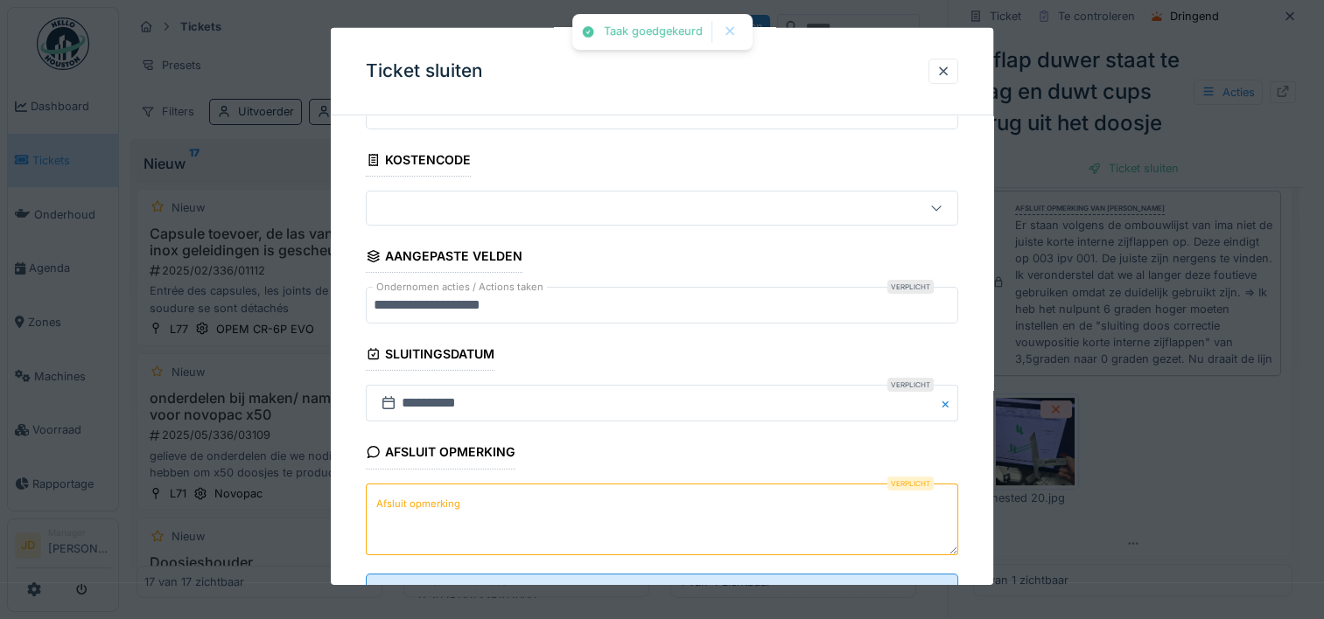
scroll to position [153, 0]
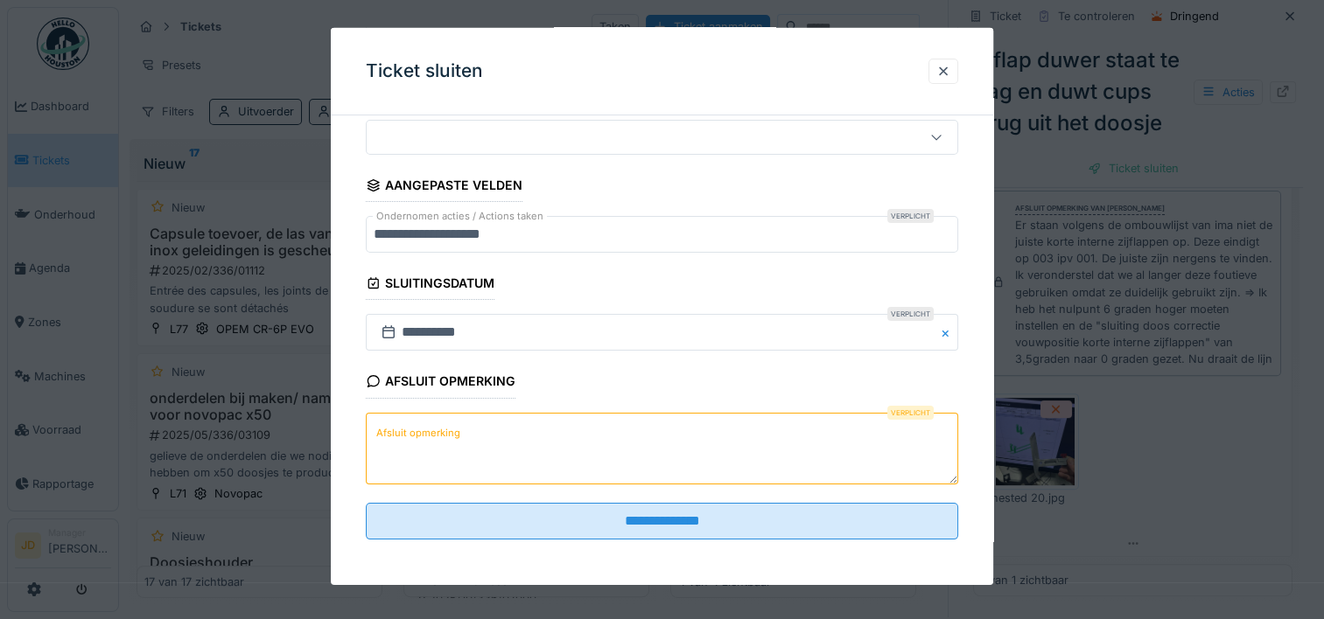
click at [558, 451] on textarea "Afsluit opmerking" at bounding box center [662, 448] width 592 height 72
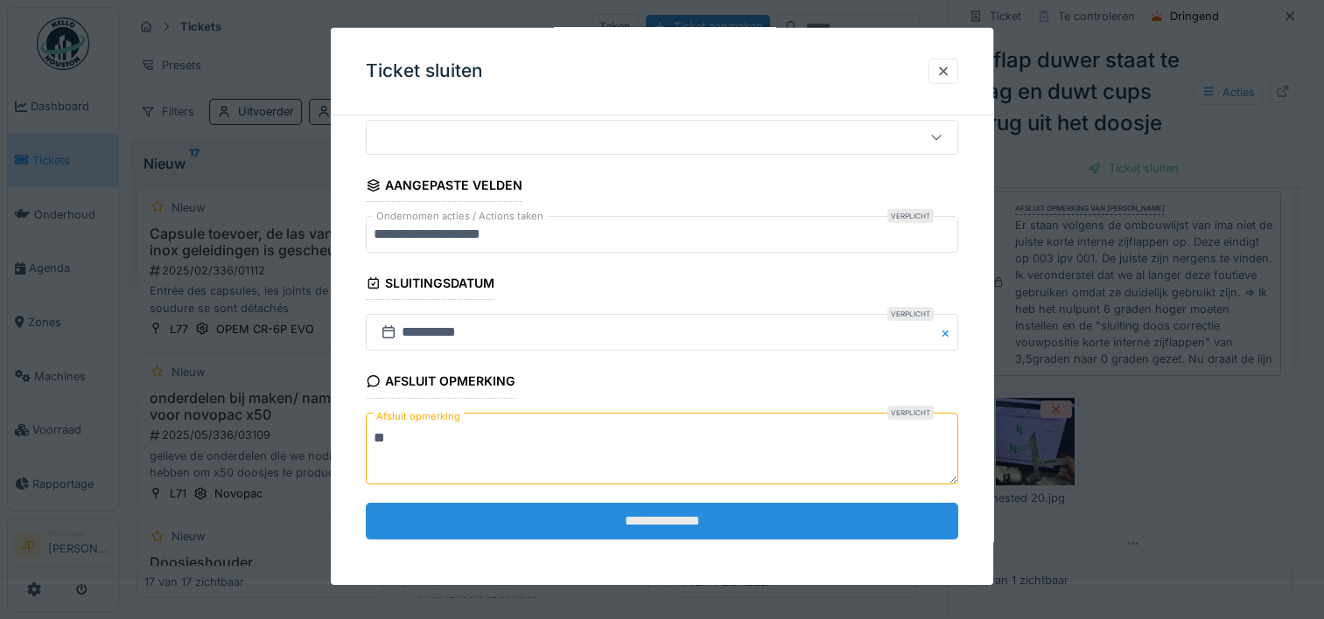
type textarea "**"
click at [564, 503] on input "**********" at bounding box center [662, 521] width 592 height 37
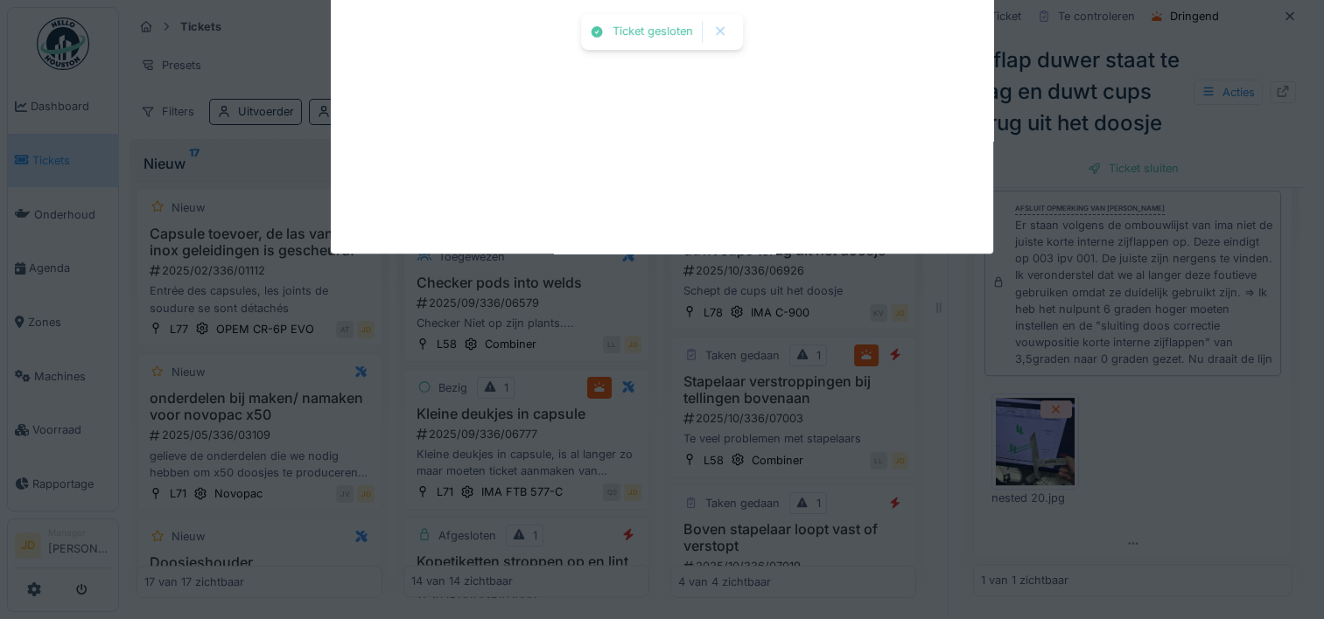
scroll to position [656, 0]
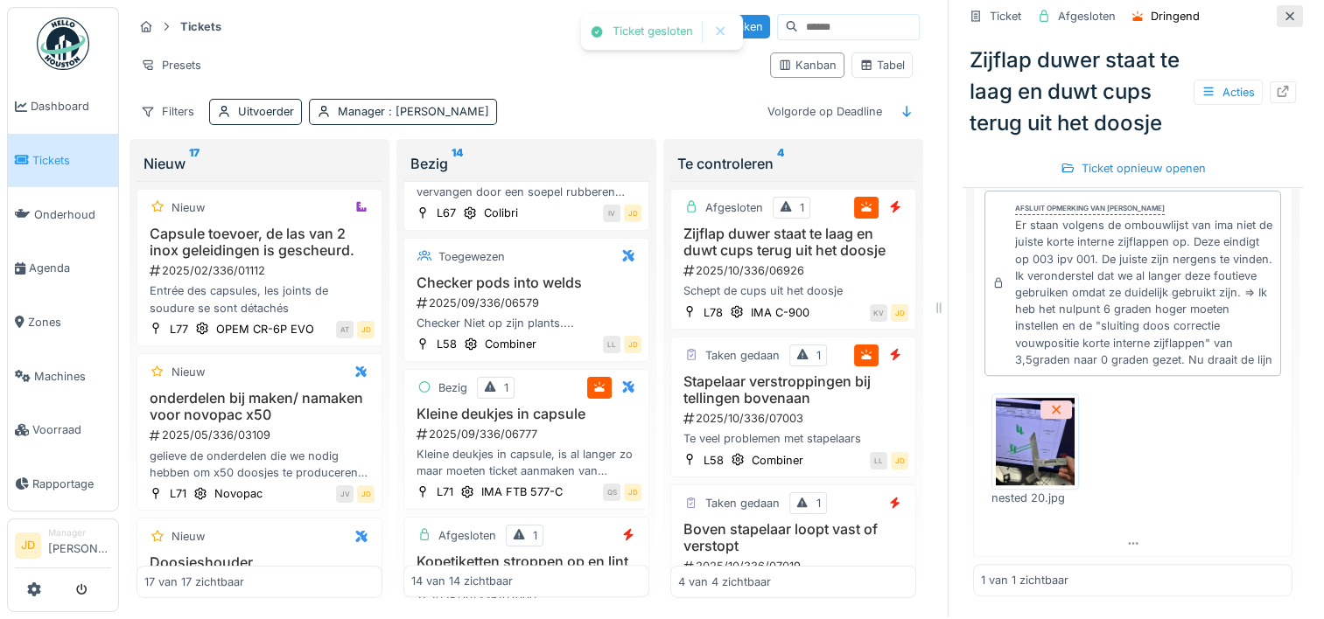
click at [1282, 9] on div at bounding box center [1289, 16] width 14 height 17
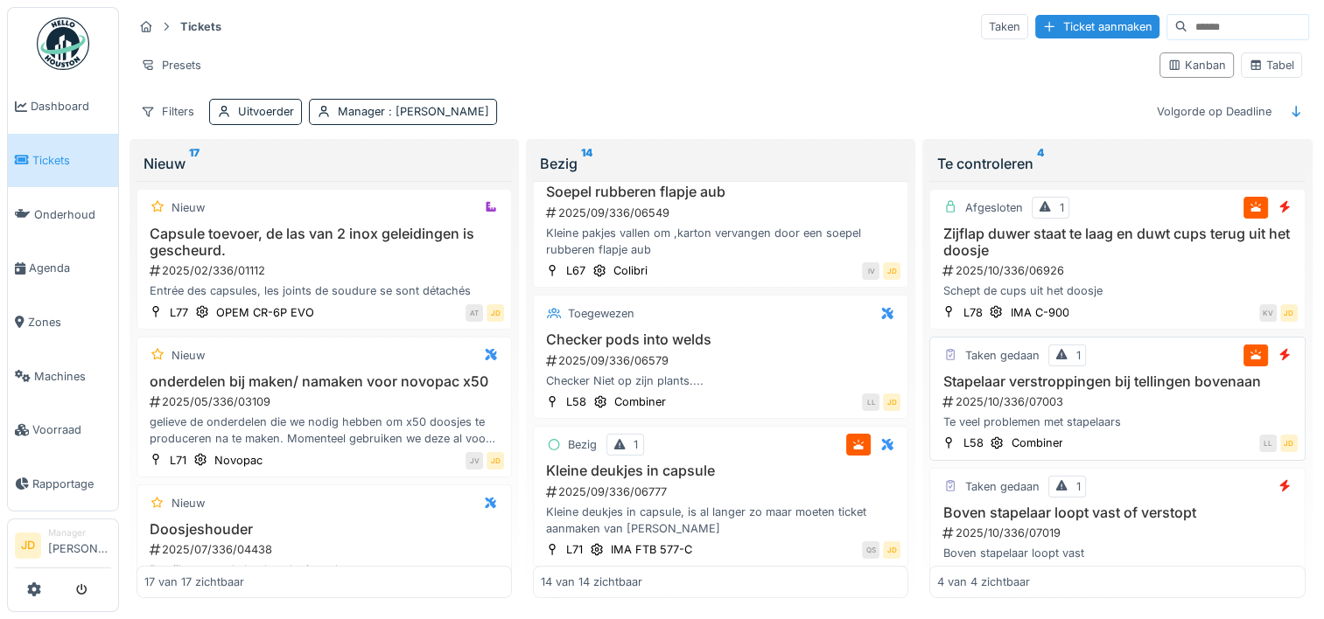
click at [1137, 394] on div "2025/10/336/07003" at bounding box center [1118, 402] width 356 height 17
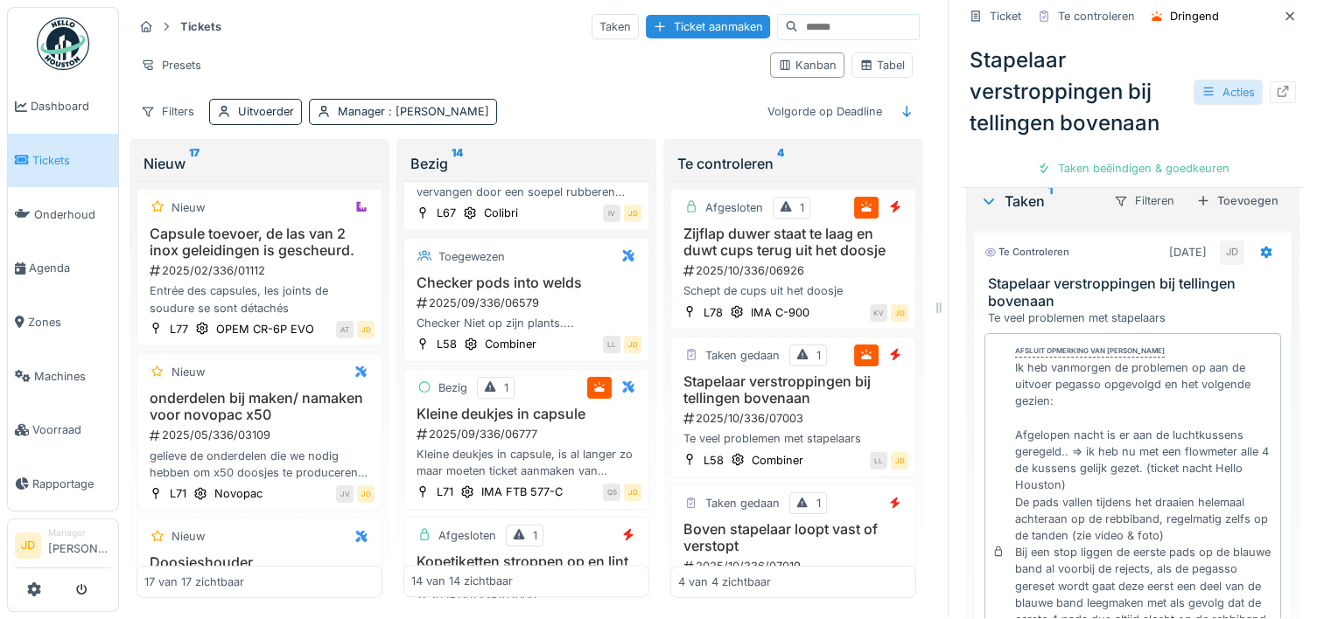
scroll to position [437, 0]
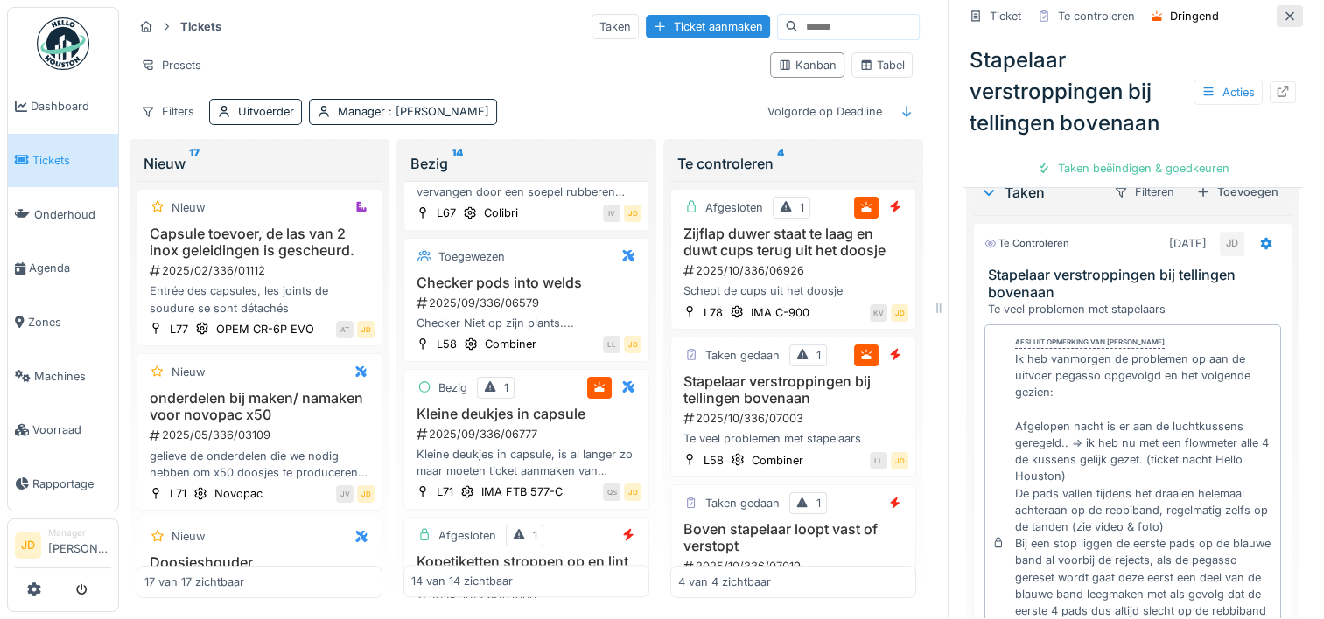
click at [1276, 11] on div at bounding box center [1289, 16] width 26 height 22
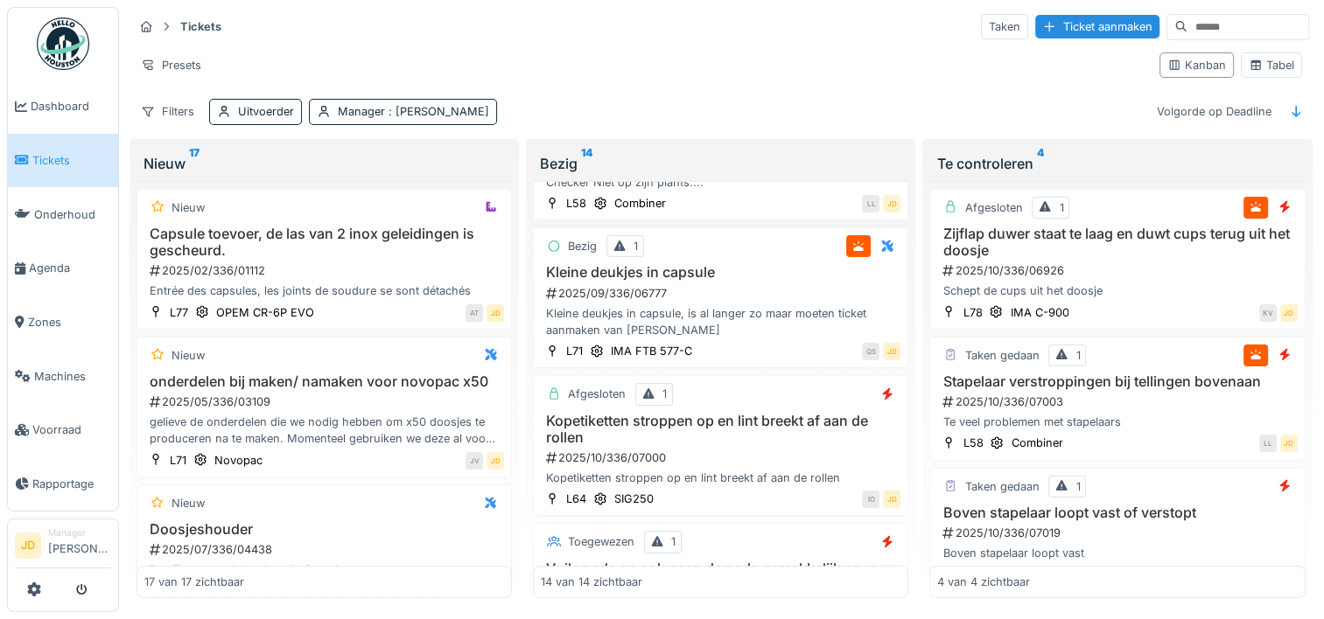
scroll to position [1323, 0]
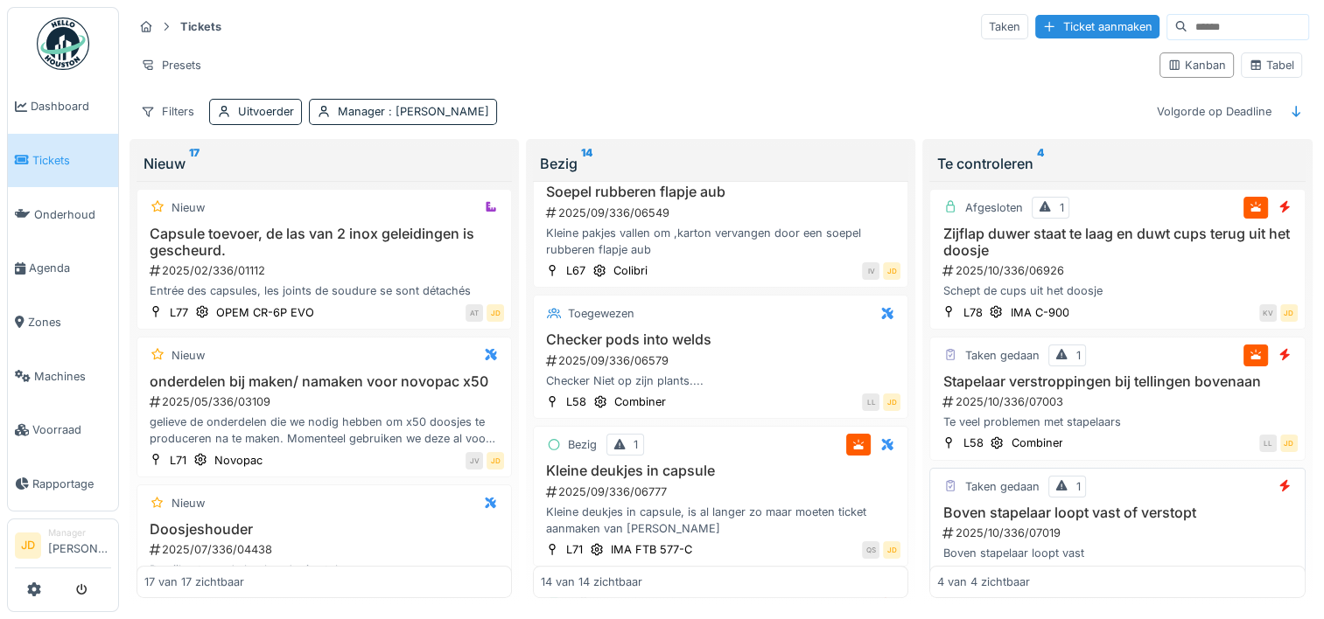
click at [1123, 505] on h3 "Boven stapelaar loopt vast of verstopt" at bounding box center [1117, 513] width 360 height 17
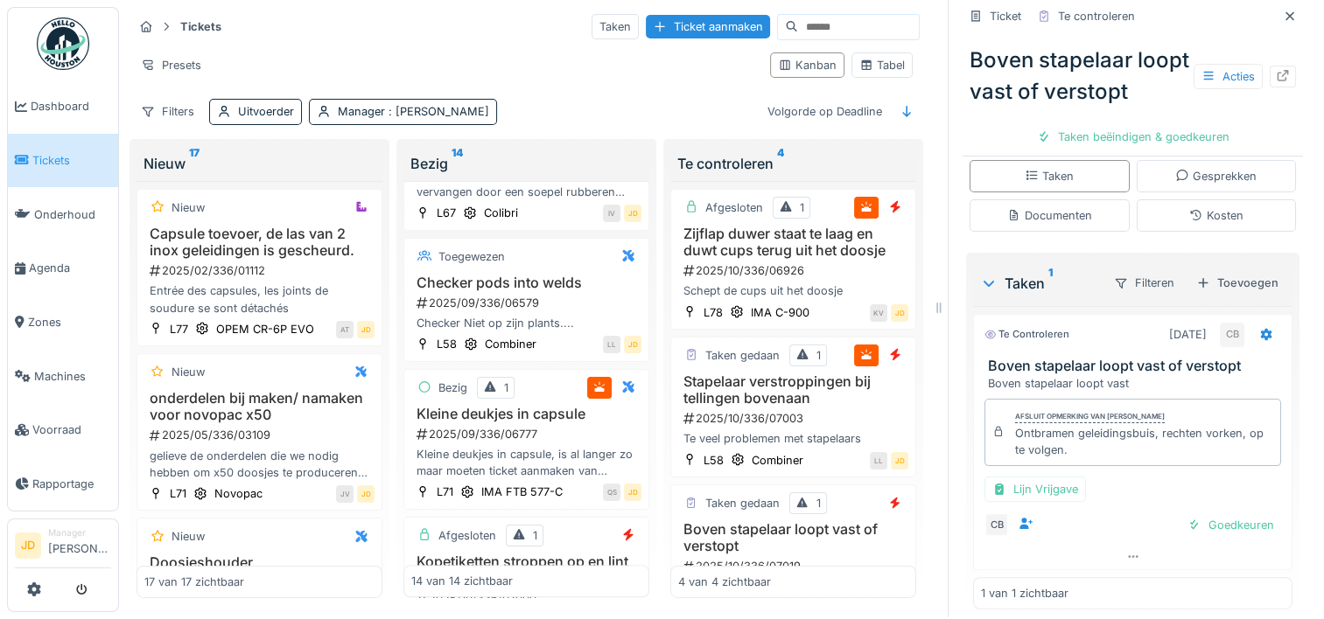
scroll to position [350, 0]
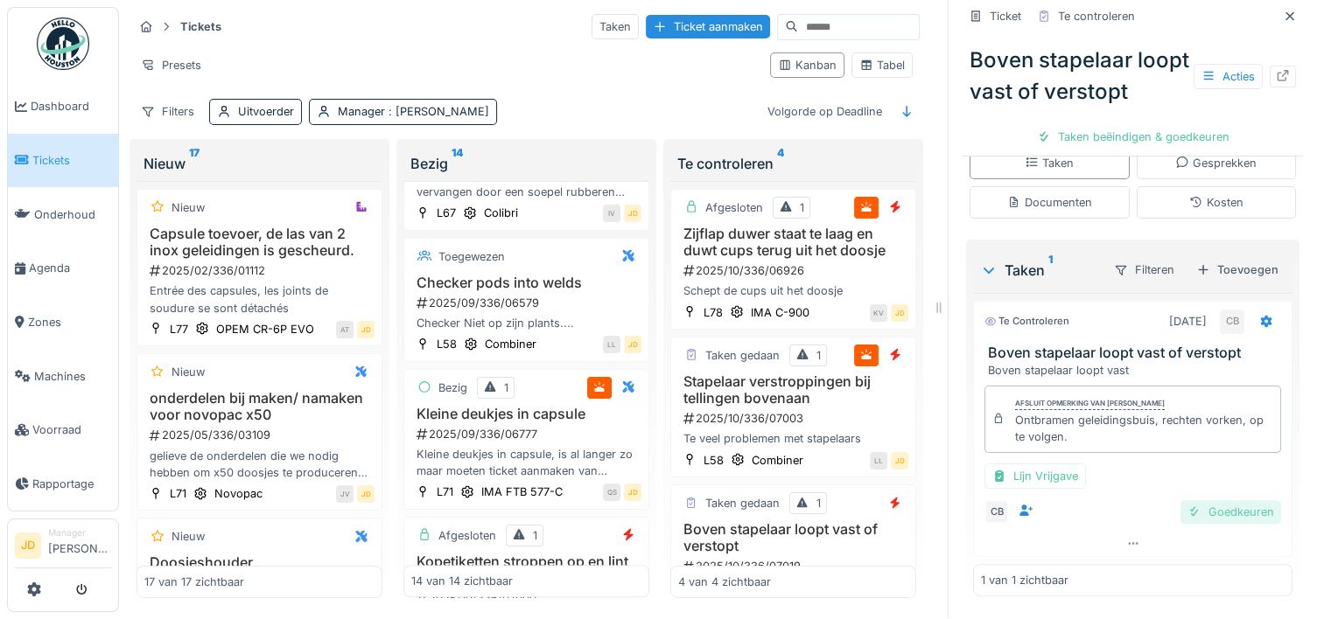
click at [1187, 504] on div at bounding box center [1194, 512] width 14 height 17
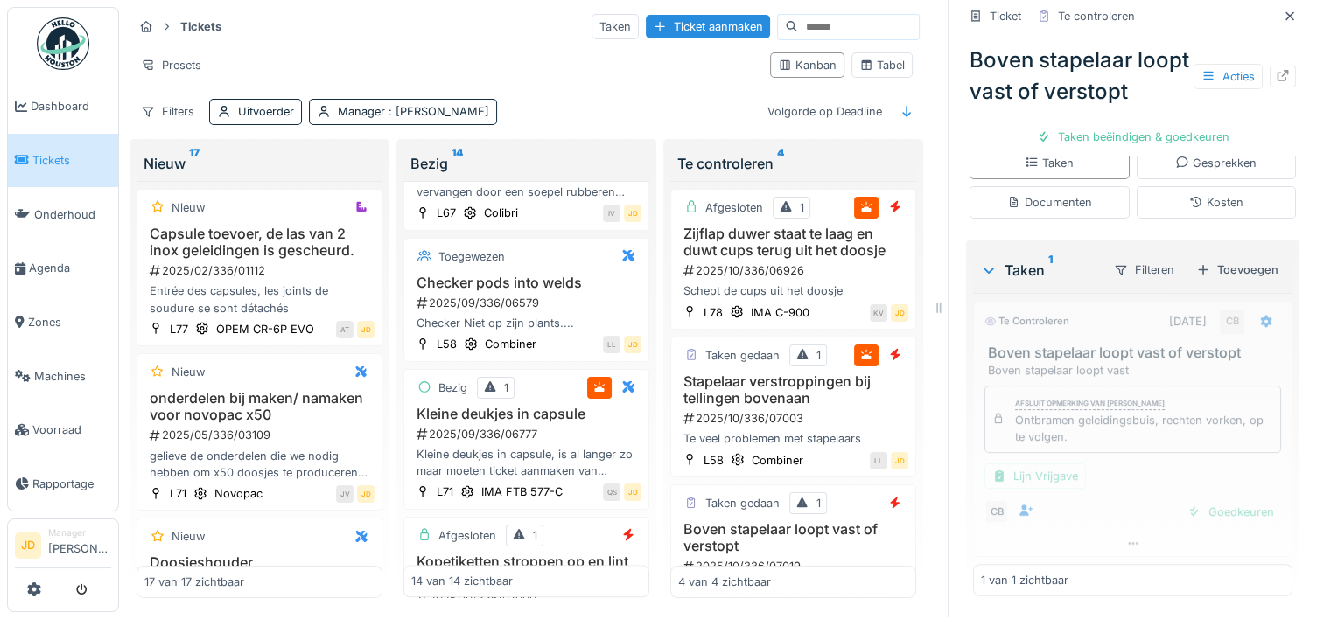
scroll to position [275, 0]
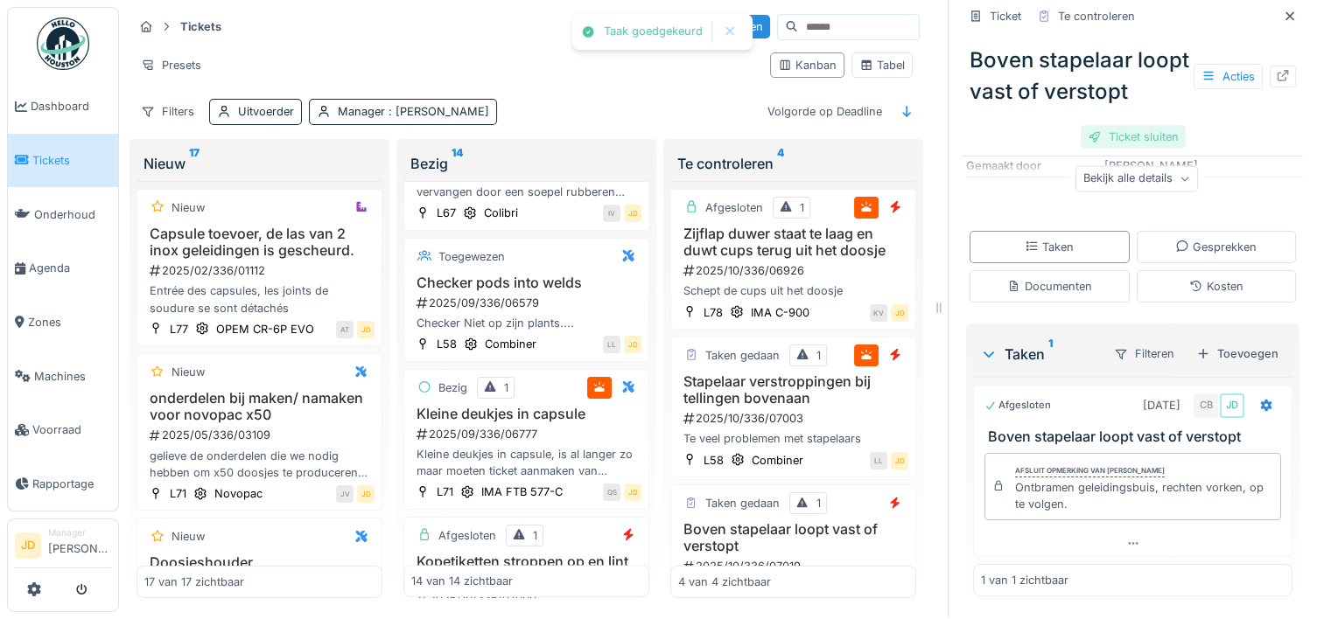
click at [1128, 149] on div "Ticket sluiten" at bounding box center [1132, 137] width 105 height 24
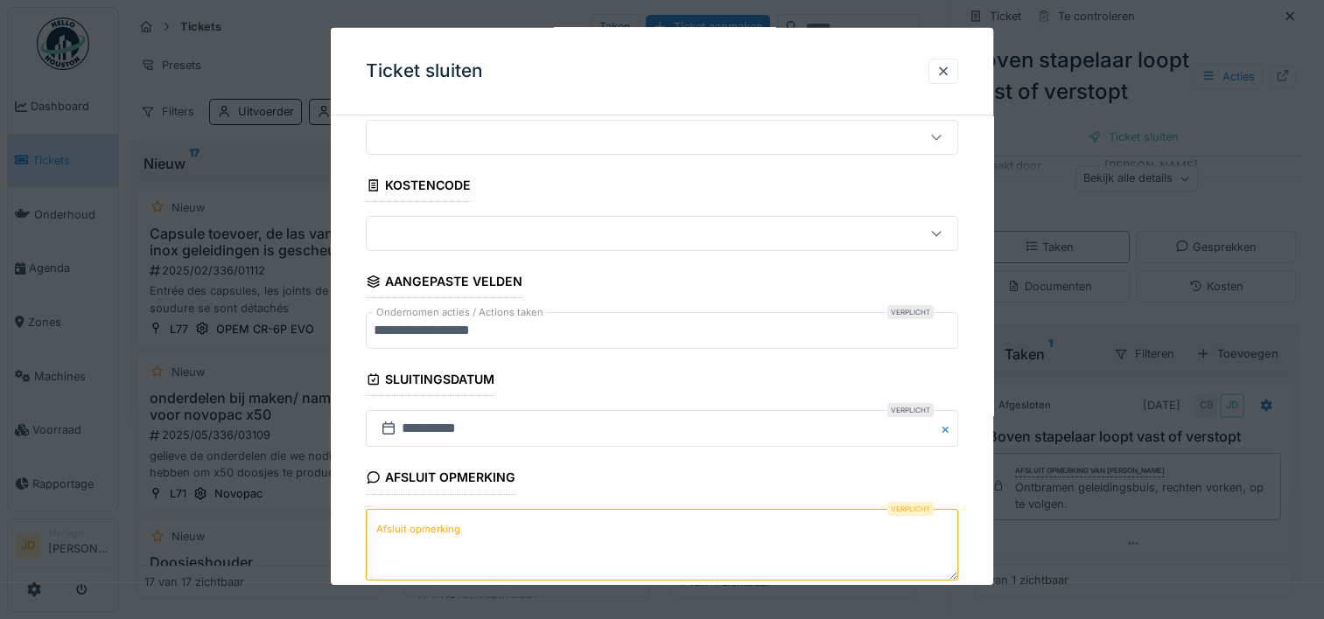
scroll to position [87, 0]
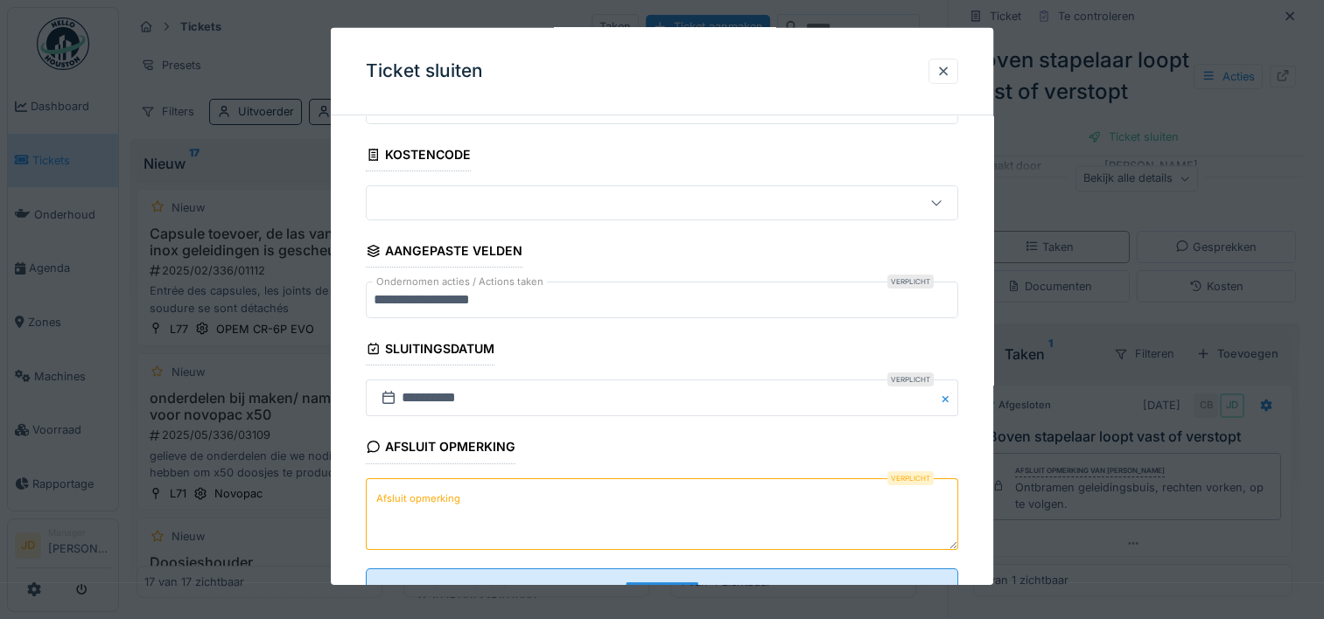
click at [625, 531] on textarea "Afsluit opmerking" at bounding box center [662, 514] width 592 height 72
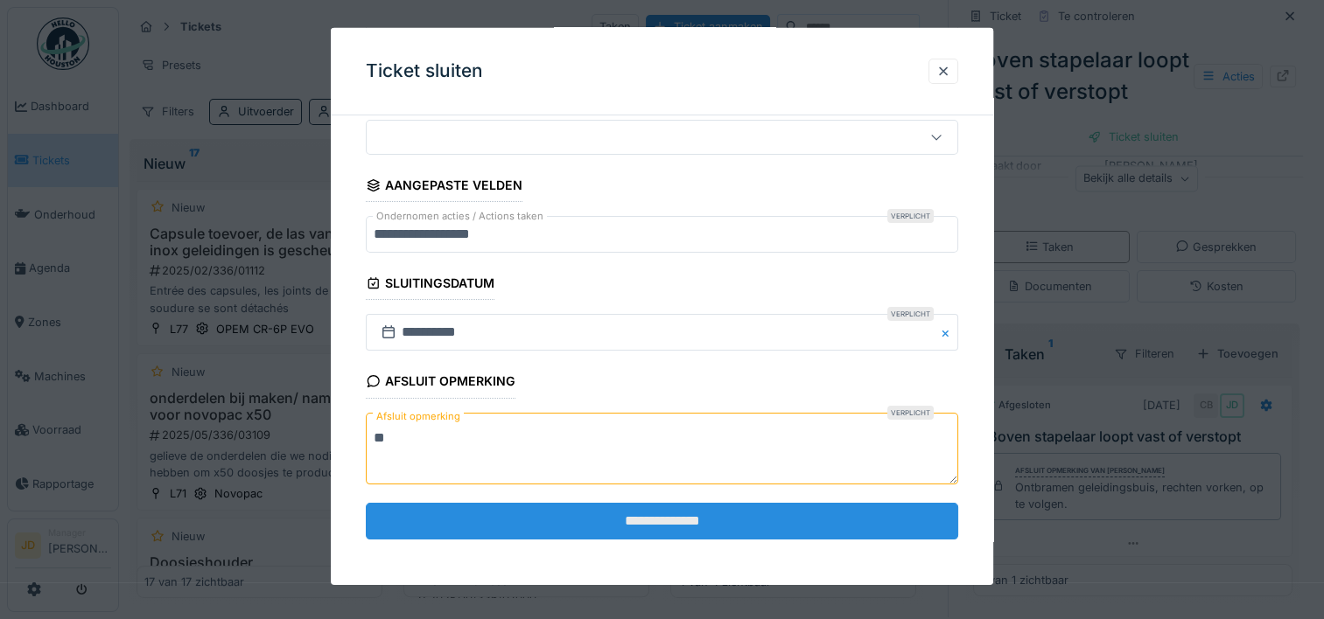
type textarea "**"
click at [640, 523] on input "**********" at bounding box center [662, 521] width 592 height 37
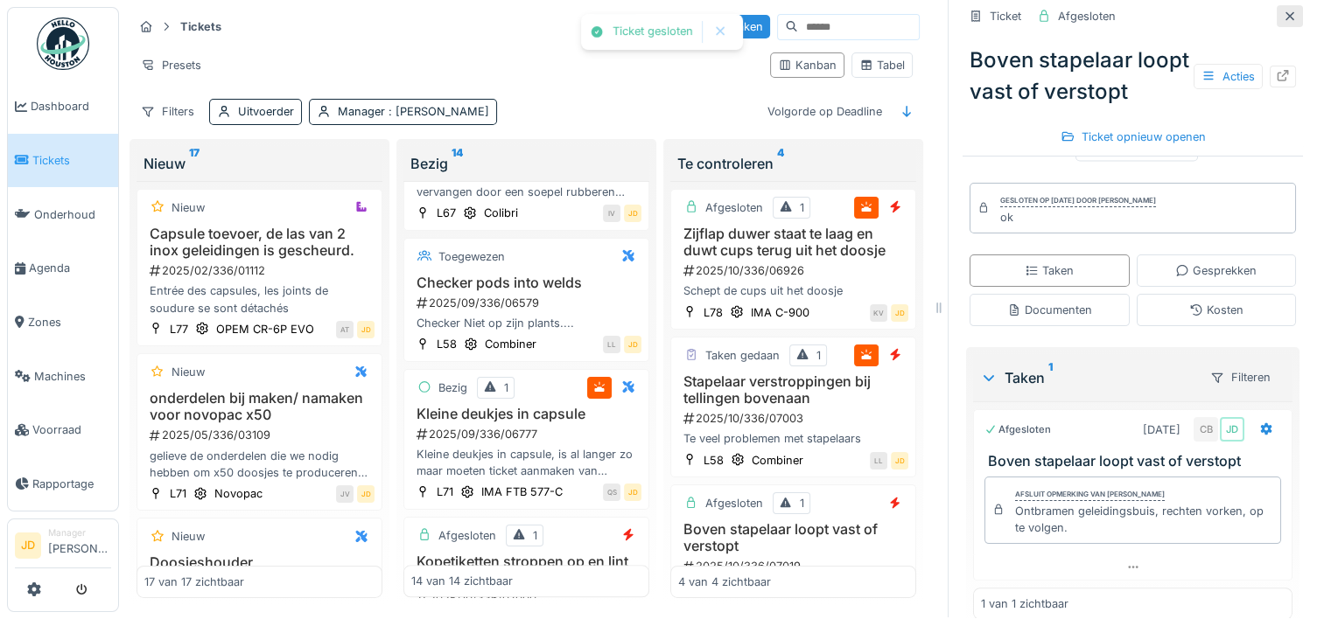
click at [1282, 10] on div at bounding box center [1289, 16] width 14 height 17
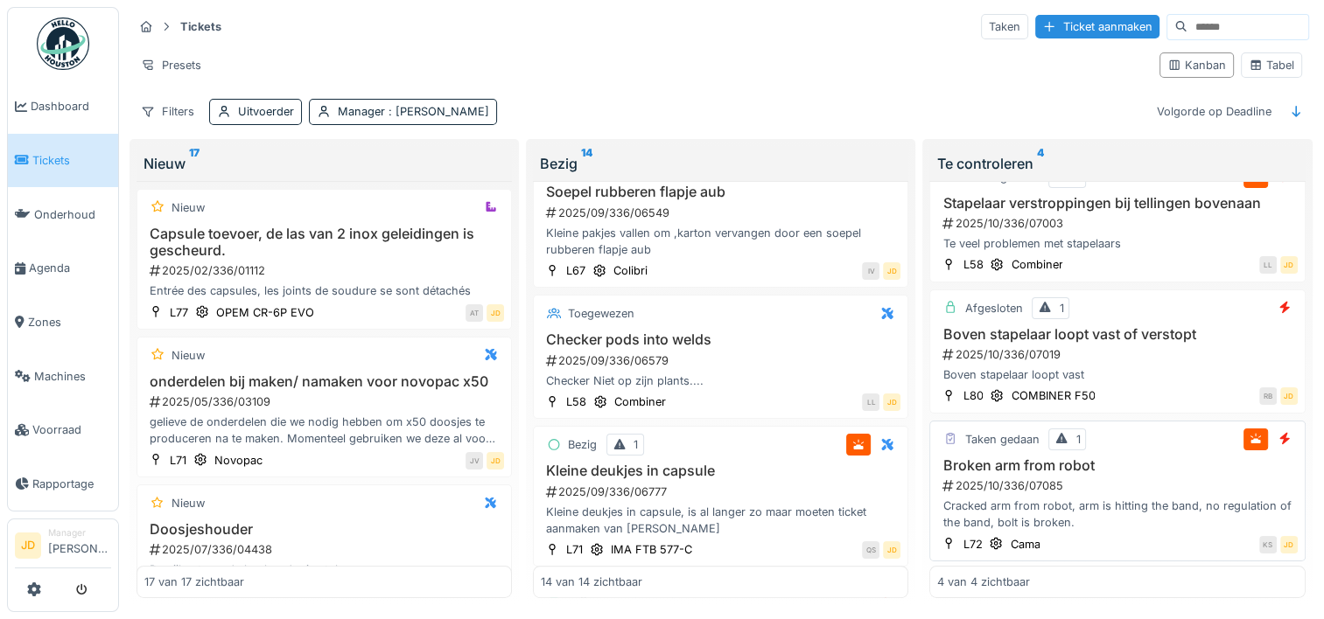
click at [1120, 478] on div "2025/10/336/07085" at bounding box center [1118, 486] width 356 height 17
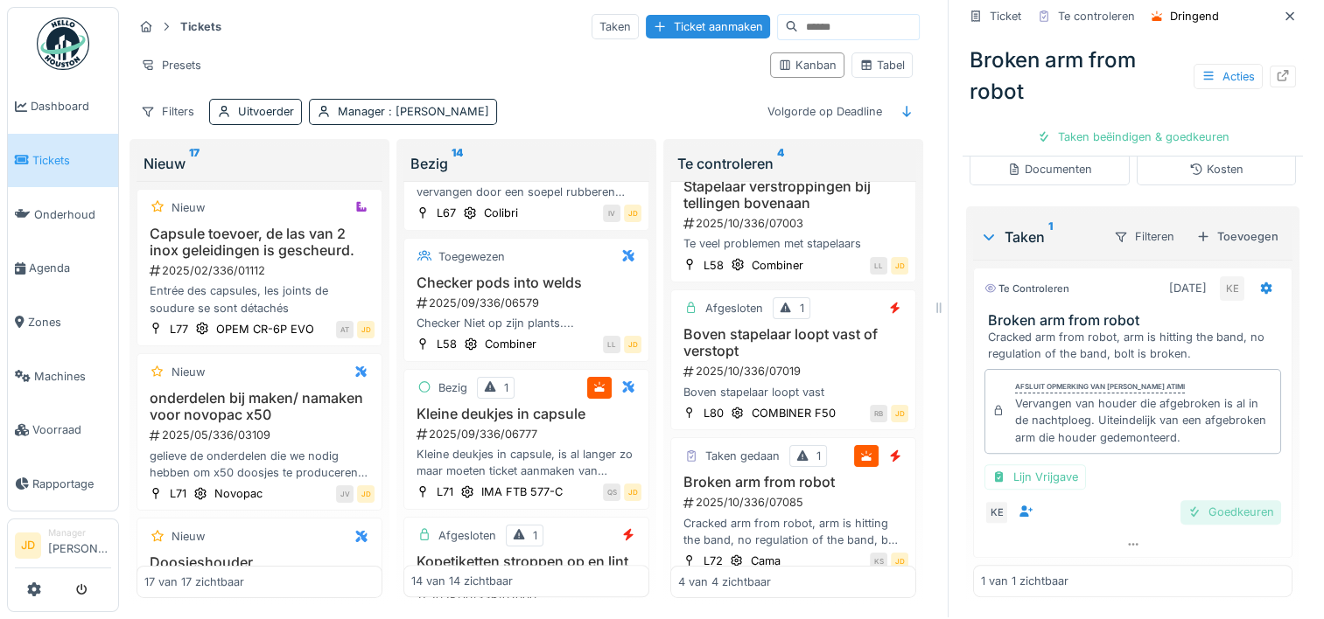
click at [1187, 504] on div at bounding box center [1194, 512] width 14 height 17
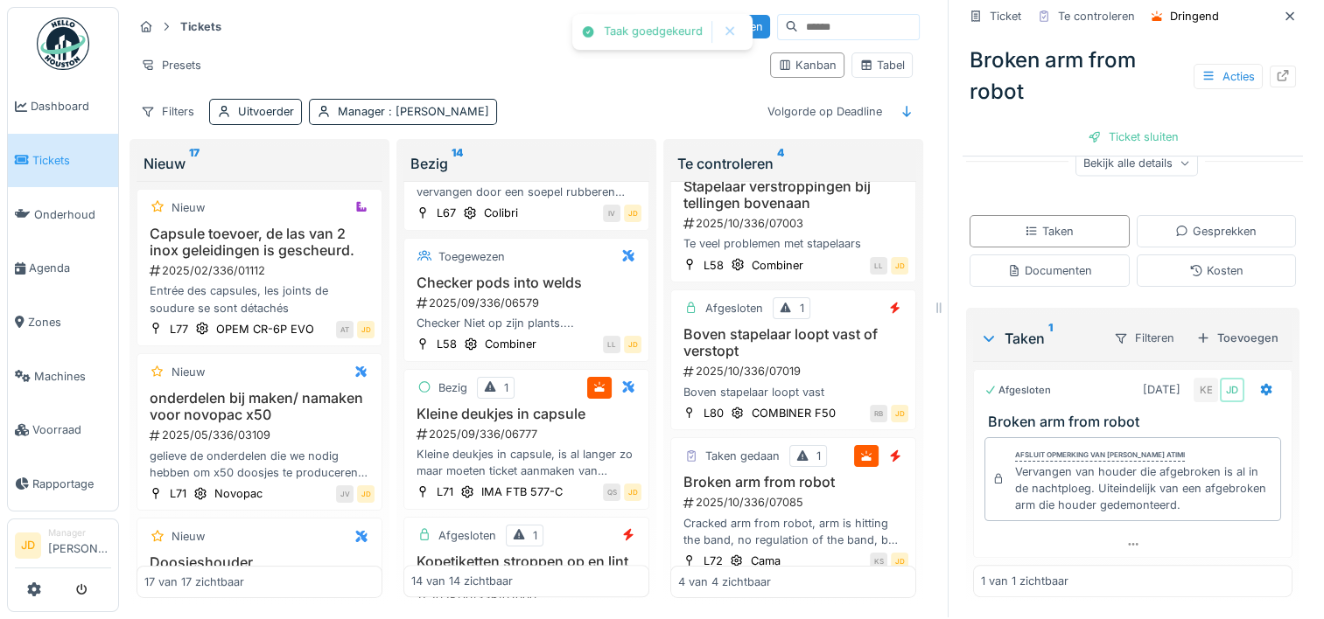
click at [1102, 125] on div "Ticket sluiten" at bounding box center [1132, 137] width 105 height 24
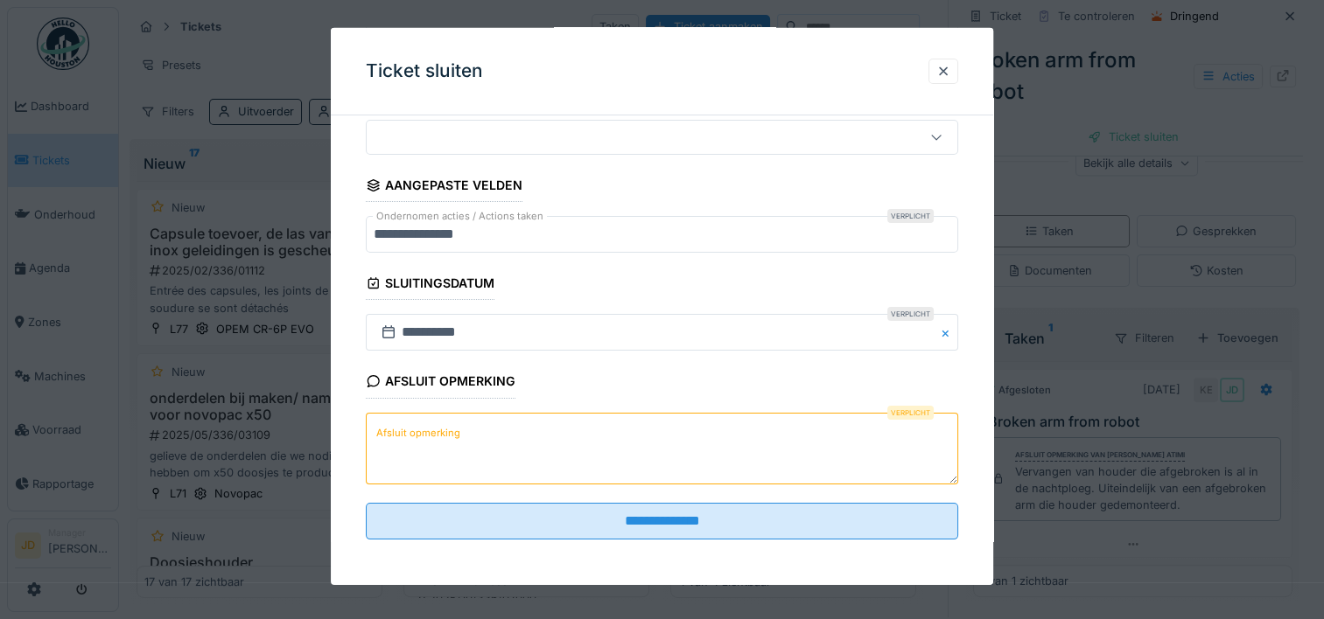
click at [740, 385] on div "Afsluit opmerking Verplicht Afsluit opmerking" at bounding box center [662, 426] width 592 height 123
click at [724, 437] on textarea "Afsluit opmerking" at bounding box center [662, 448] width 592 height 72
click at [686, 478] on textarea "**********" at bounding box center [662, 448] width 592 height 72
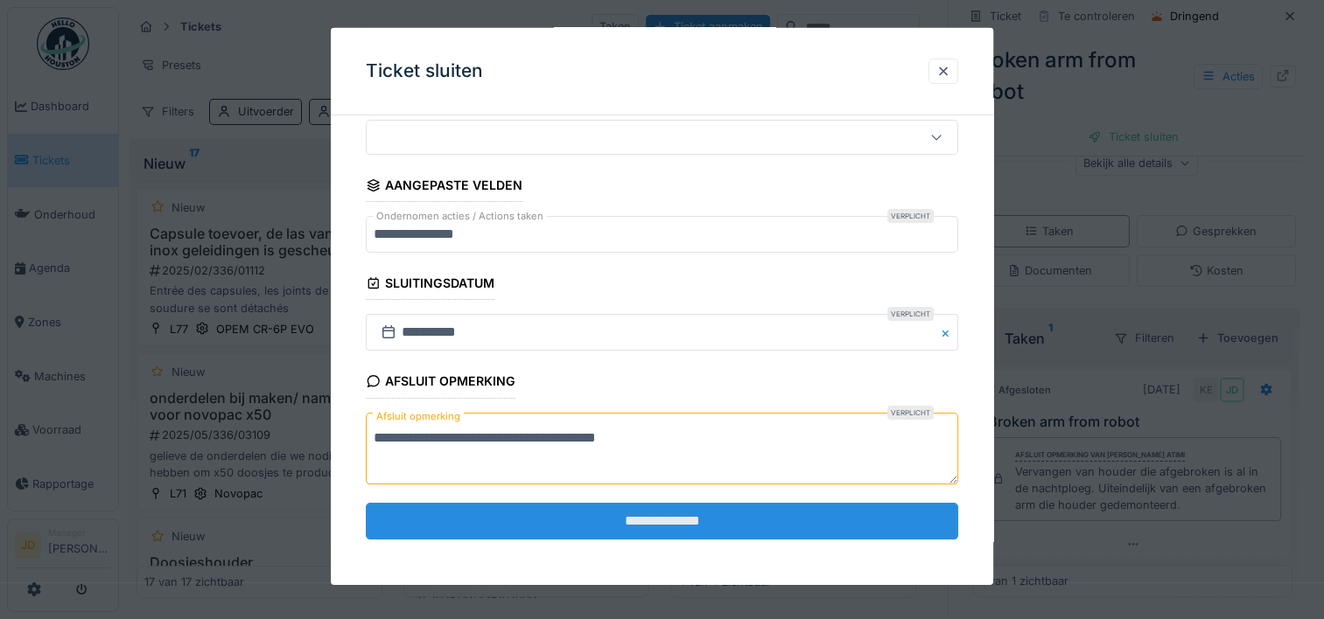
type textarea "**********"
click at [674, 510] on input "**********" at bounding box center [662, 521] width 592 height 37
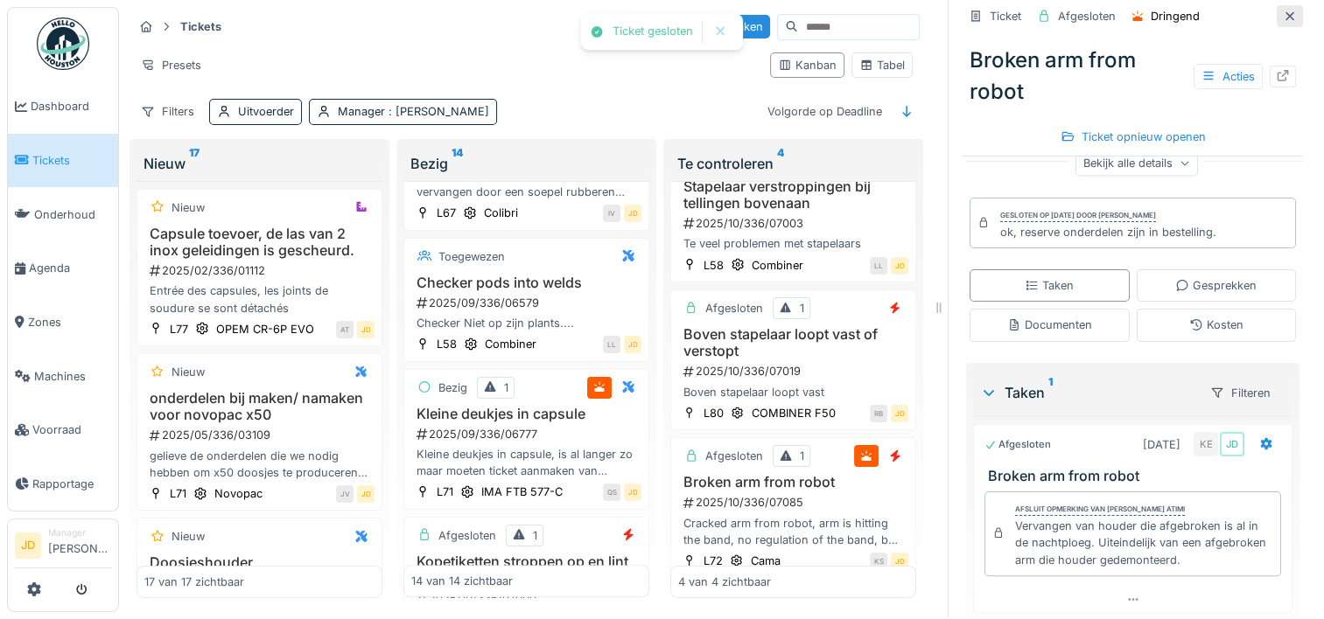
click at [1276, 5] on div at bounding box center [1289, 16] width 26 height 22
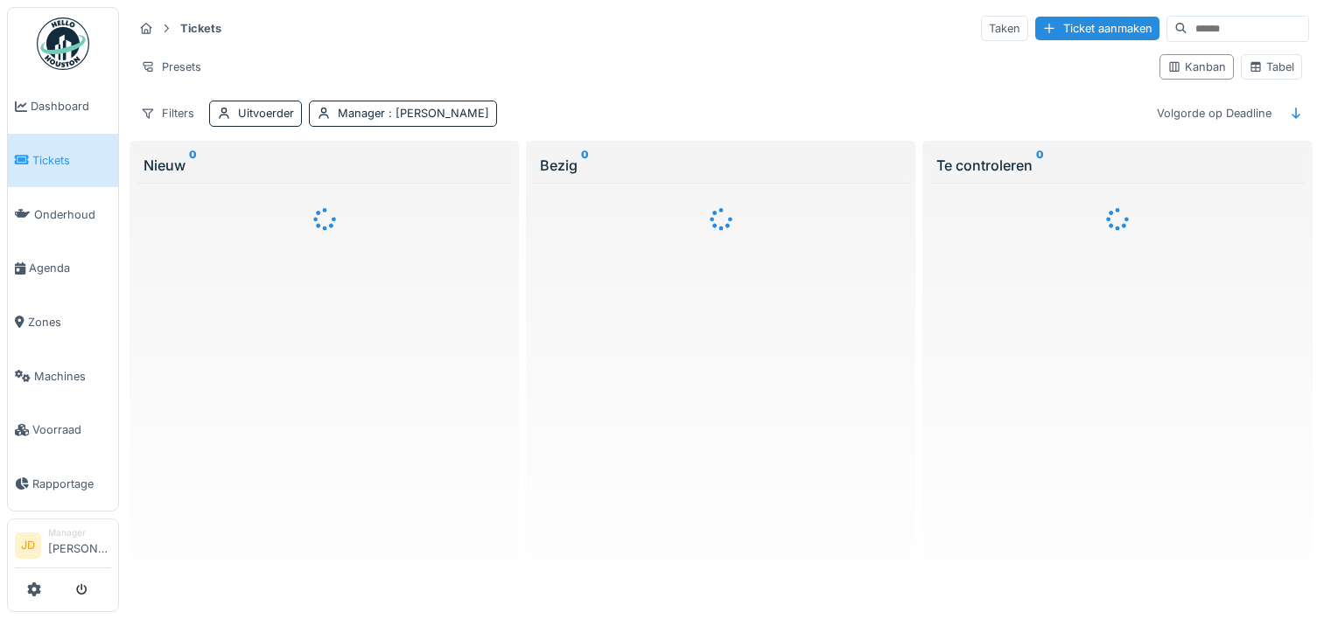
scroll to position [14, 0]
